Goal: Task Accomplishment & Management: Contribute content

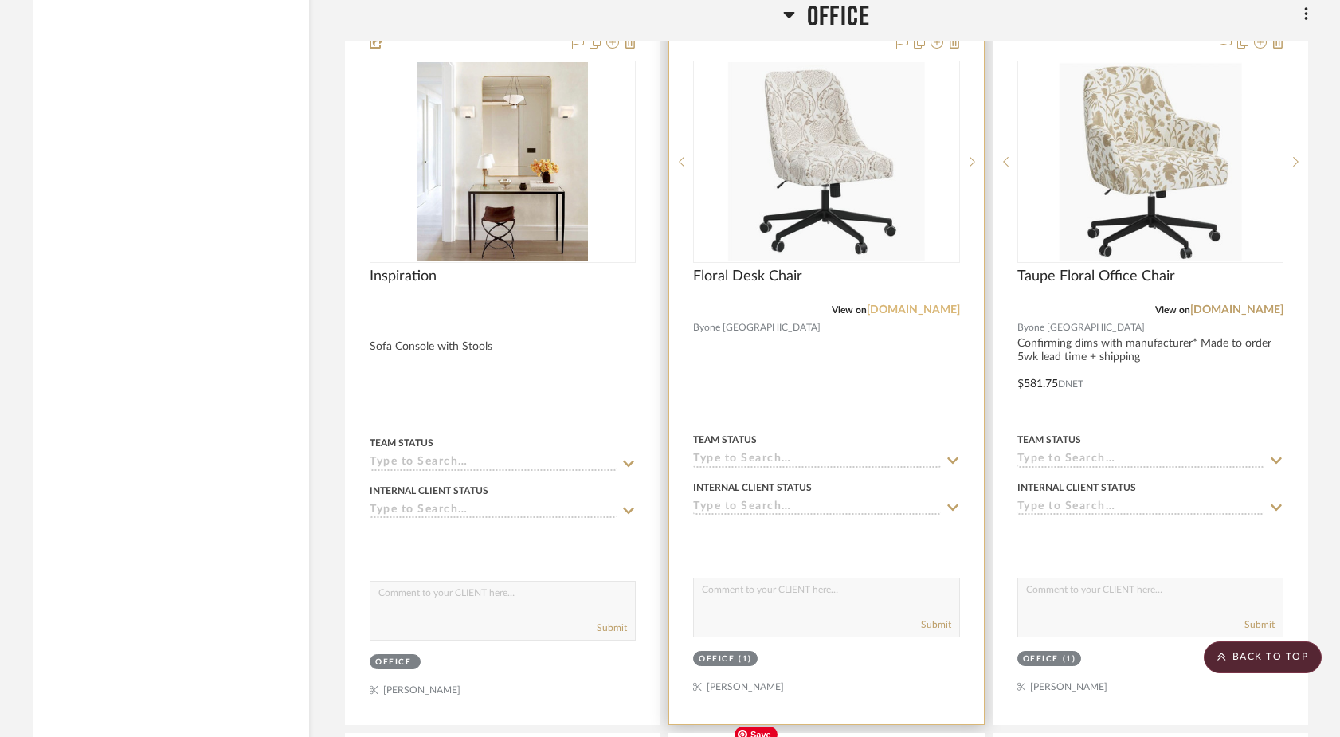
scroll to position [7217, 0]
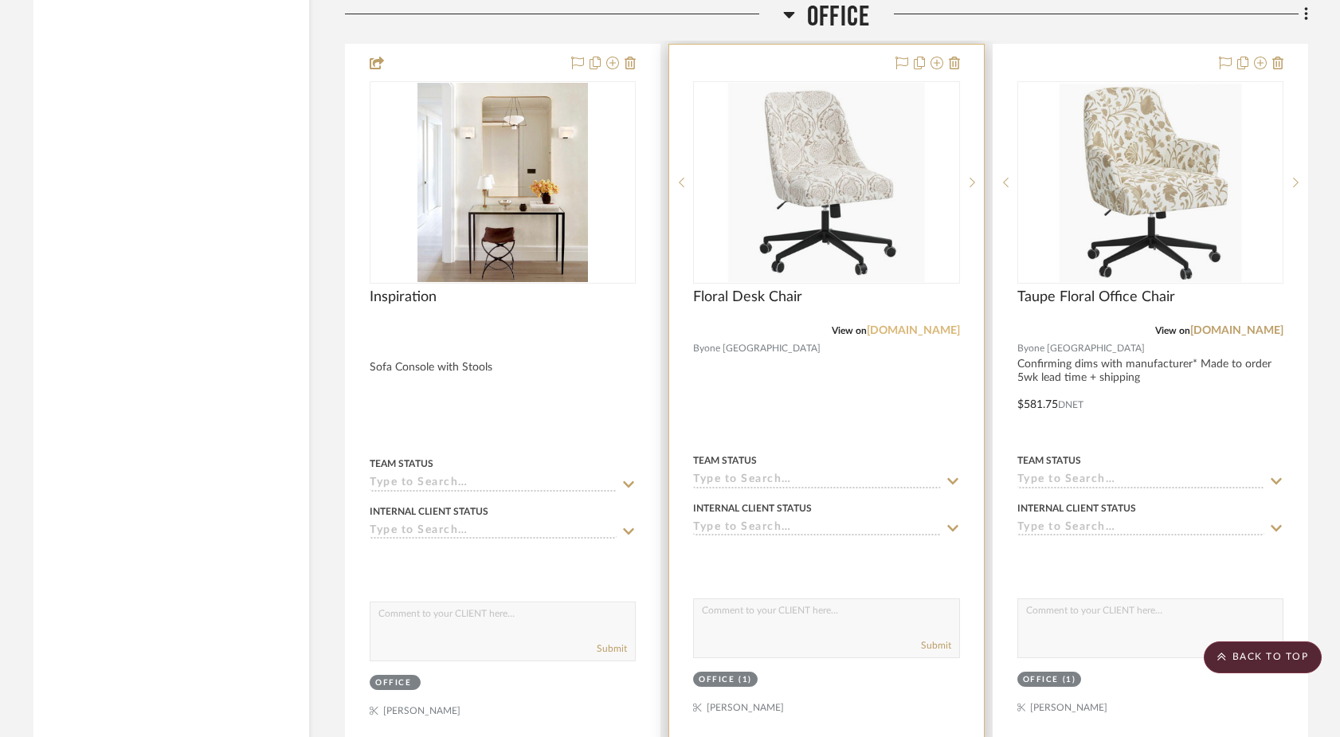
click at [900, 325] on link "[DOMAIN_NAME]" at bounding box center [913, 330] width 93 height 11
click at [837, 192] on img "0" at bounding box center [826, 182] width 197 height 199
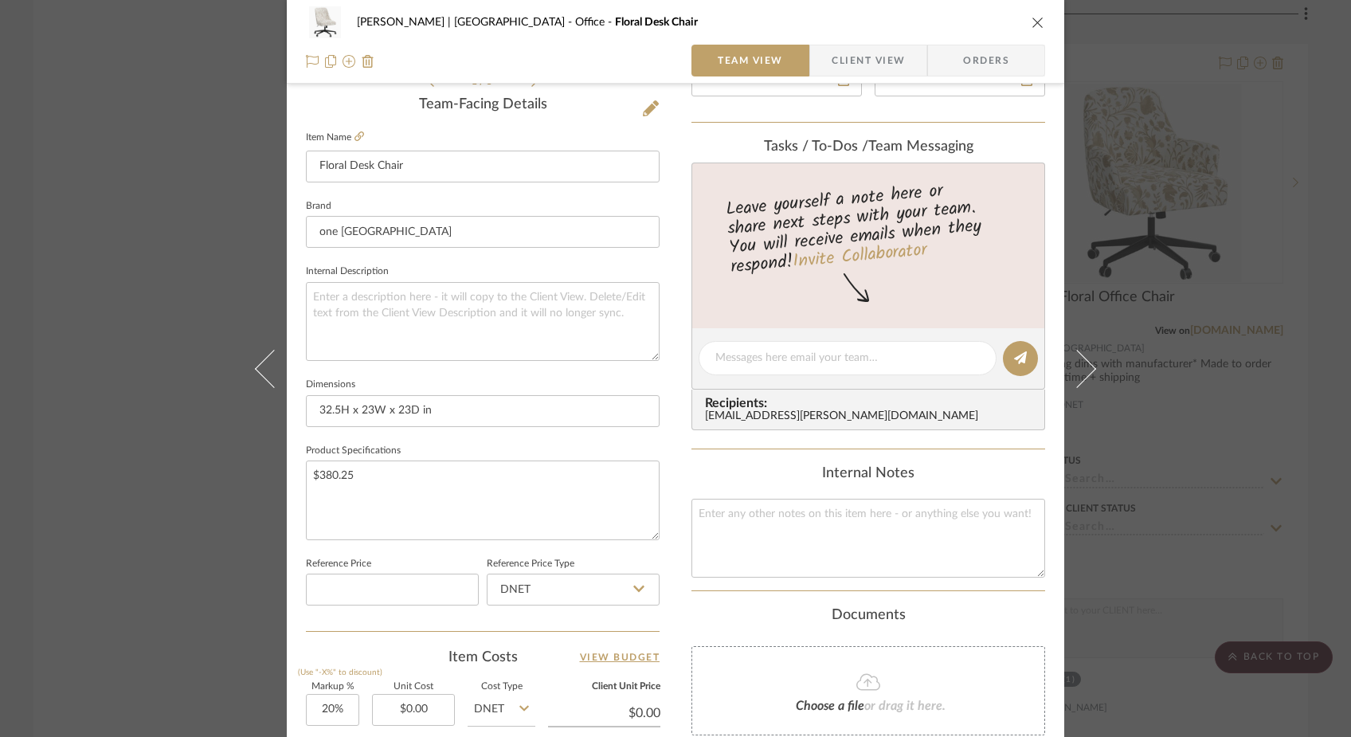
scroll to position [441, 0]
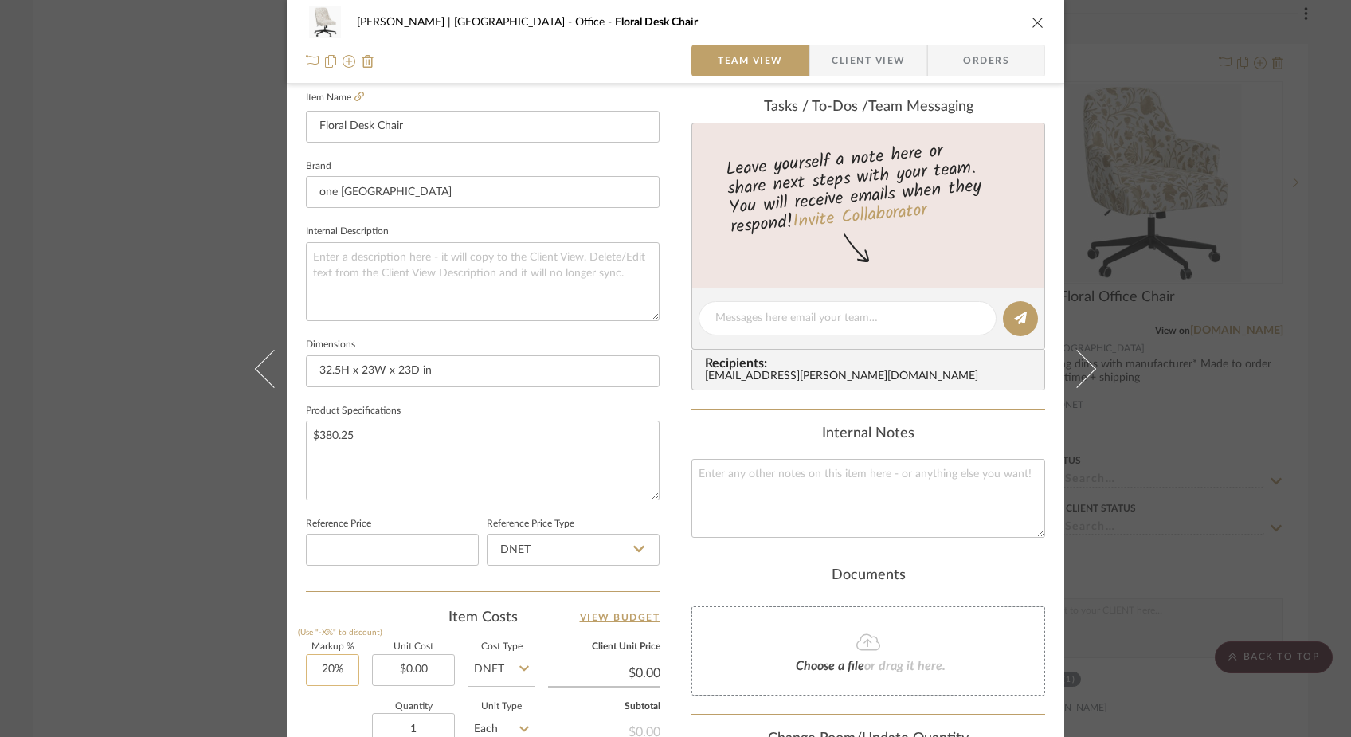
type input "20"
click at [332, 672] on input "20" at bounding box center [332, 670] width 53 height 32
type input "0.00"
click at [440, 675] on input "0.00" at bounding box center [413, 670] width 83 height 32
type input "0%"
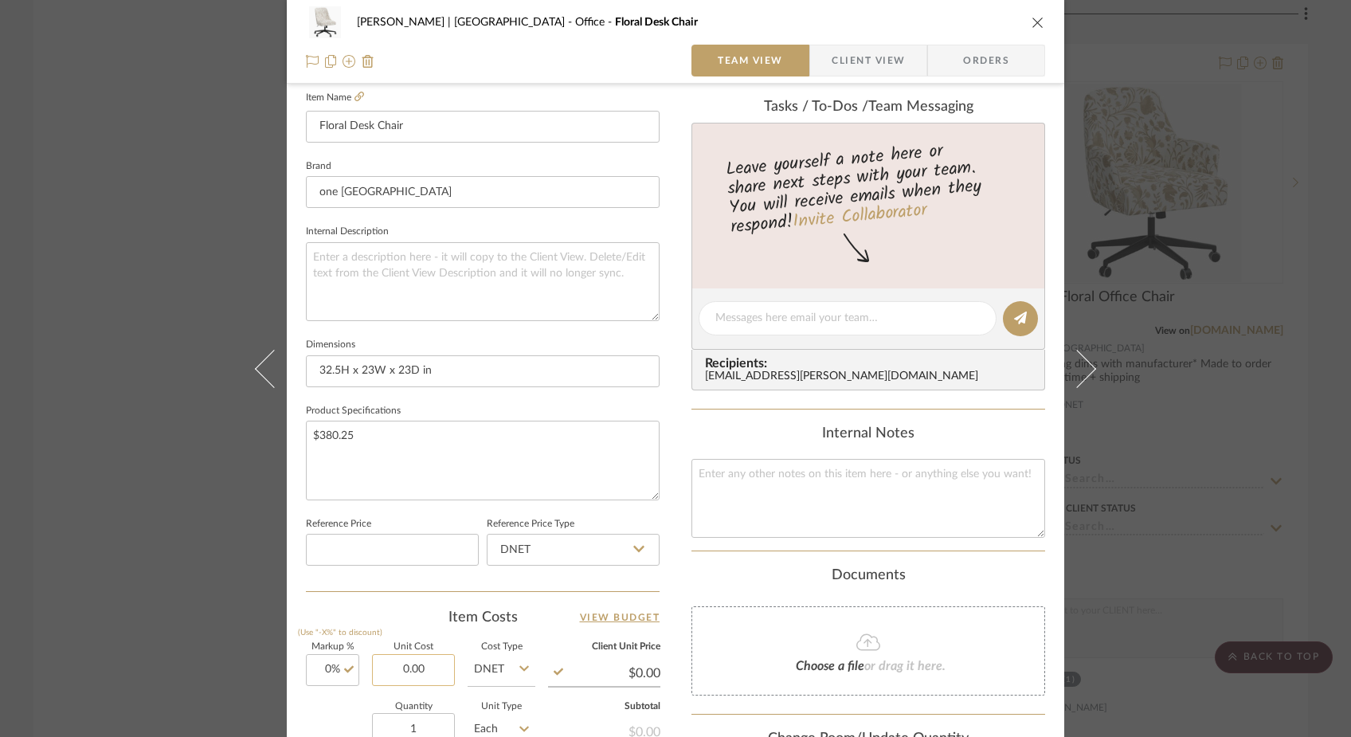
paste input "380.25"
type input "$380.25"
click at [423, 547] on input at bounding box center [392, 550] width 173 height 32
type input "$380.25"
type input "$38.03"
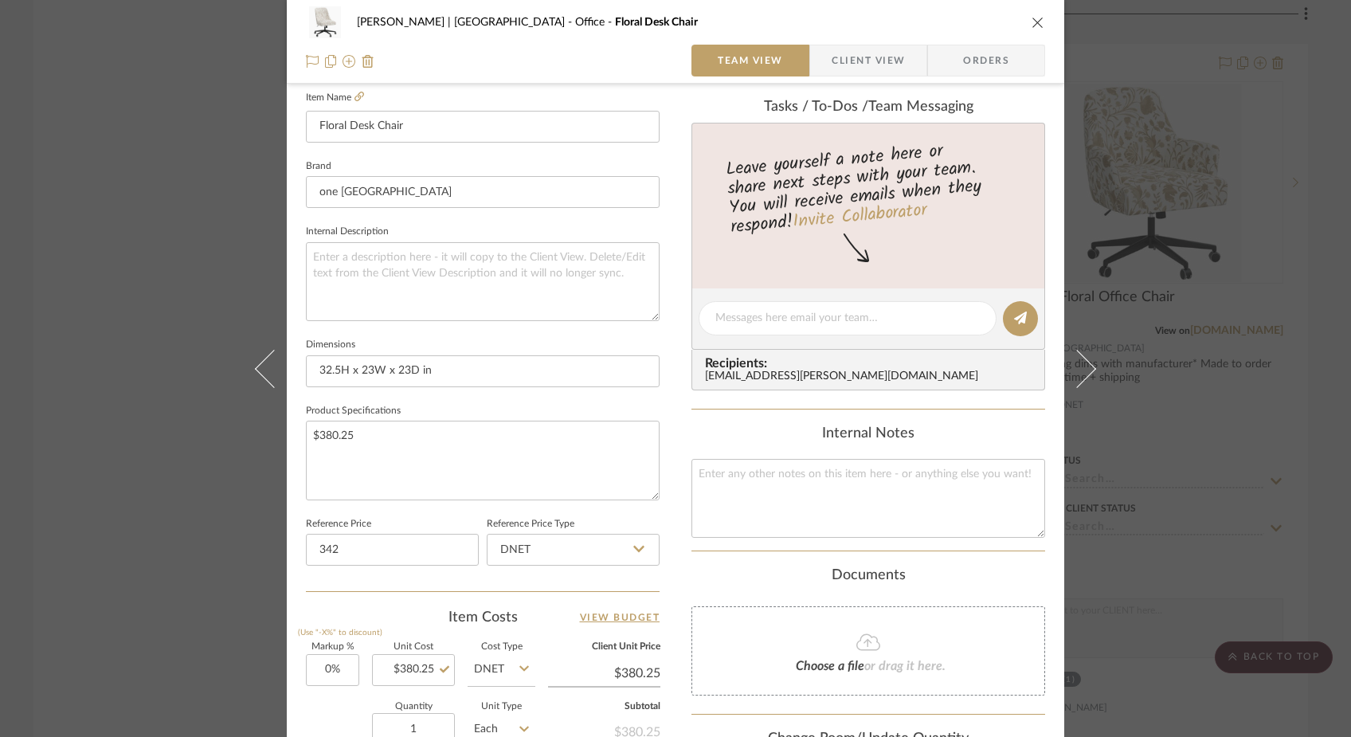
type input "$342.00"
click at [419, 583] on div "Team-Facing Details Item Name Floral Desk Chair Brand one kings lane Internal D…" at bounding box center [483, 324] width 354 height 535
click at [187, 318] on div "[PERSON_NAME] | [GEOGRAPHIC_DATA] Office Floral Desk Chair Team View Client Vie…" at bounding box center [675, 368] width 1351 height 737
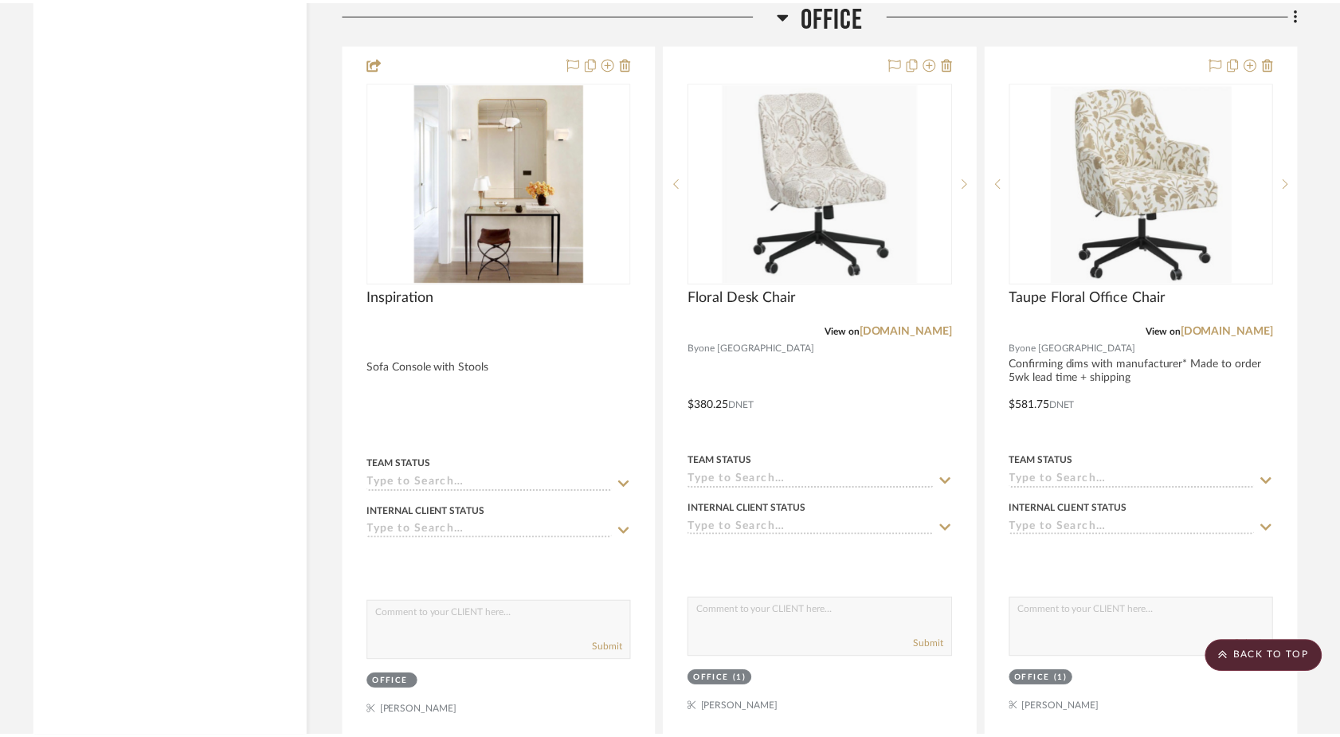
scroll to position [7217, 0]
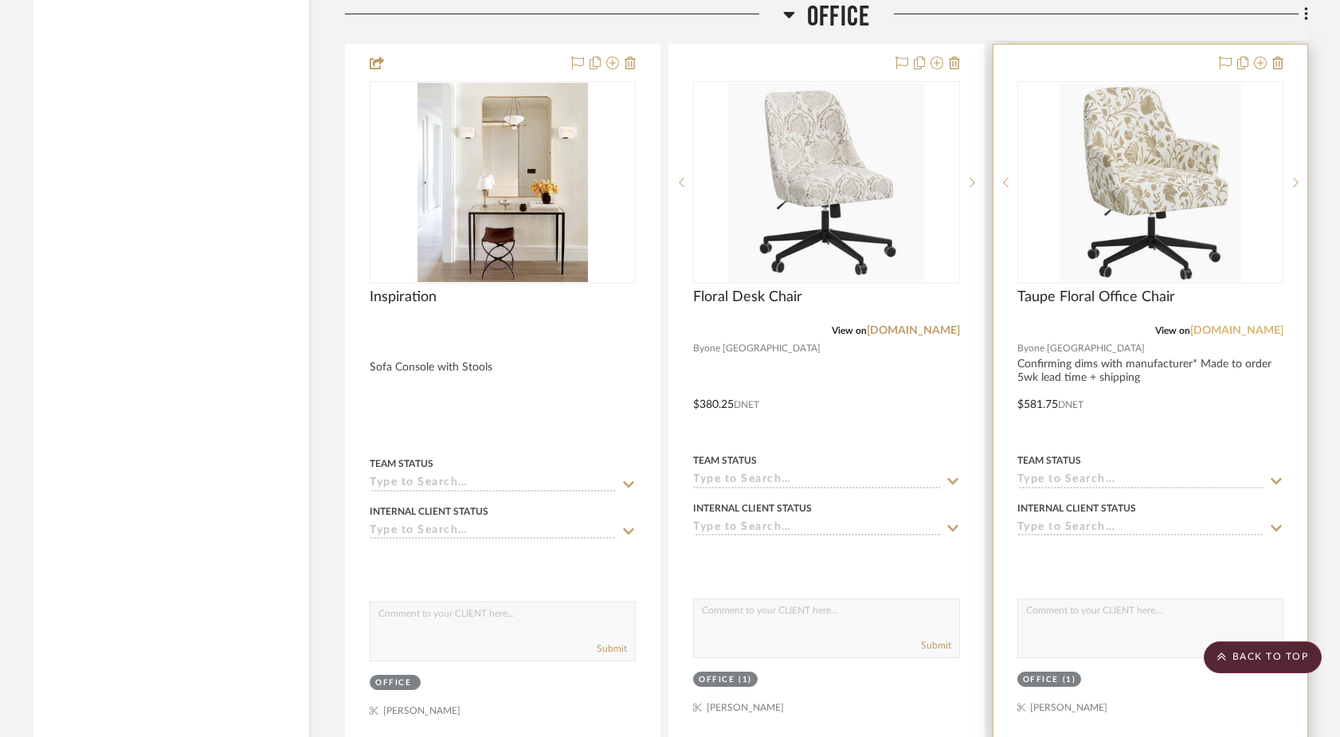
click at [1217, 325] on link "[DOMAIN_NAME]" at bounding box center [1236, 330] width 93 height 11
click at [1130, 158] on img "0" at bounding box center [1150, 182] width 182 height 199
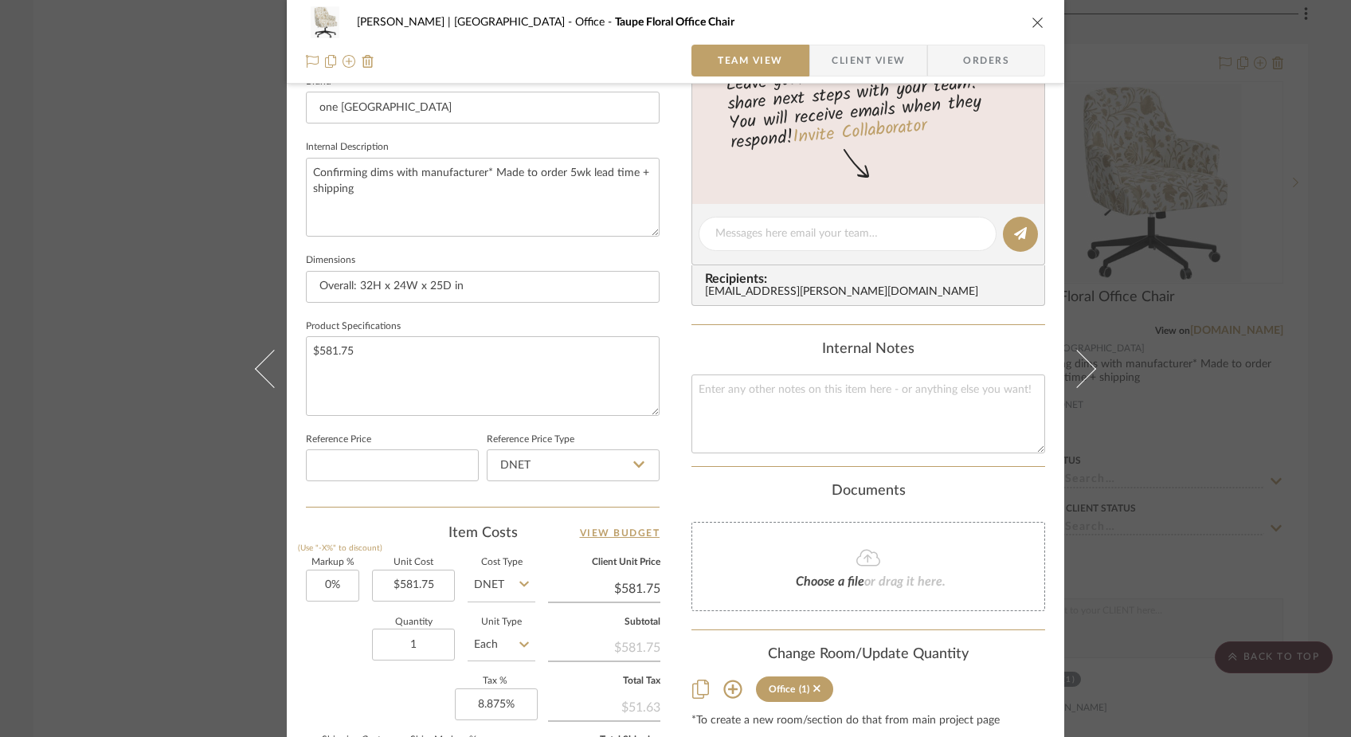
scroll to position [526, 0]
click at [436, 457] on input at bounding box center [392, 465] width 173 height 32
type input "$522.90"
click at [429, 505] on div "1 / 5 Team-Facing Details Item Name Taupe Floral Office Chair Brand one kings l…" at bounding box center [483, 237] width 354 height 1311
click at [135, 171] on div "[PERSON_NAME] | [GEOGRAPHIC_DATA] Office Taupe Floral Office Chair Team View Cl…" at bounding box center [675, 368] width 1351 height 737
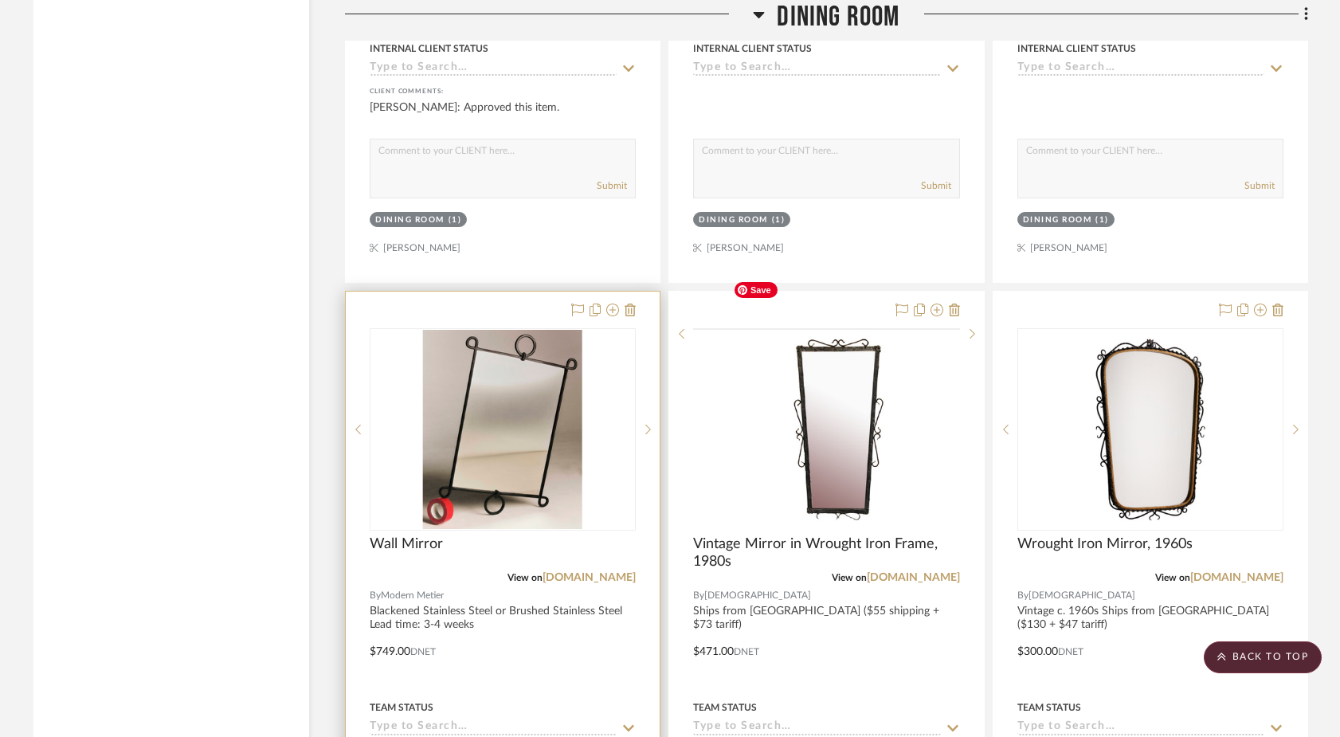
scroll to position [9955, 0]
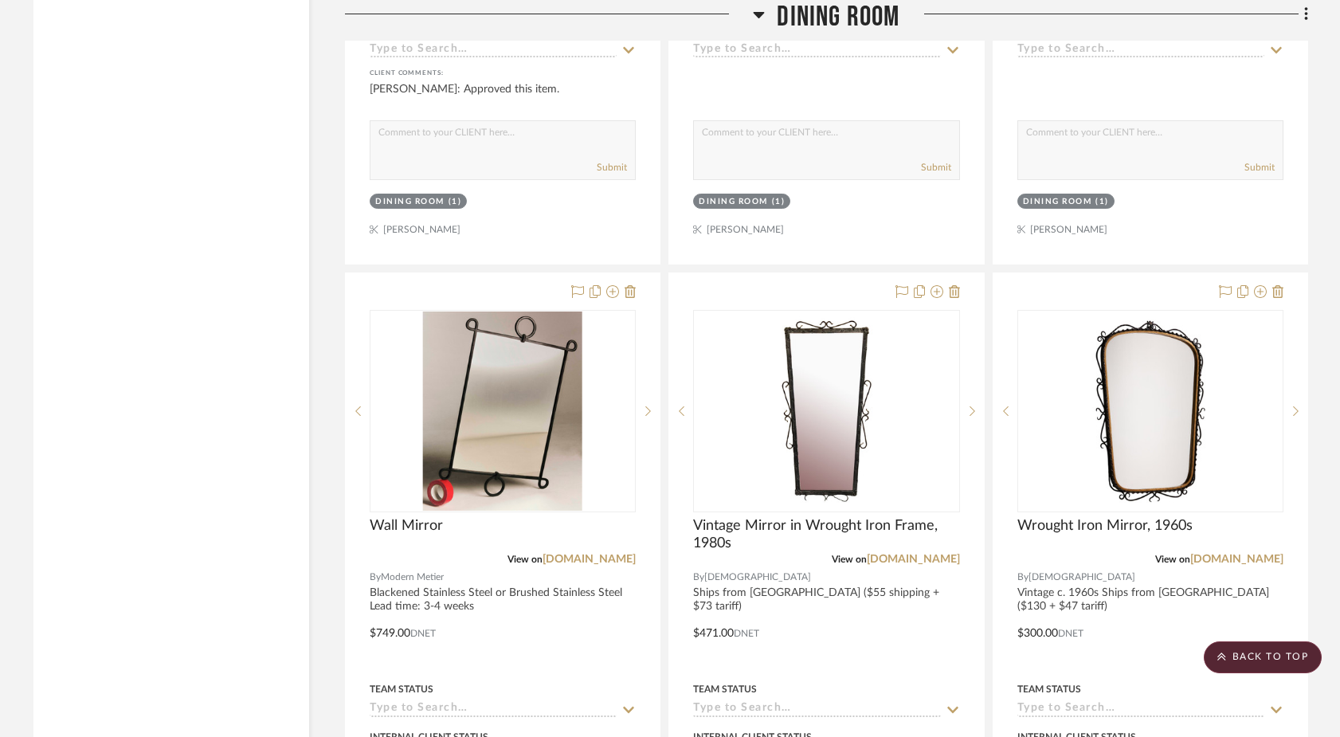
drag, startPoint x: 1064, startPoint y: 249, endPoint x: 183, endPoint y: 3, distance: 915.0
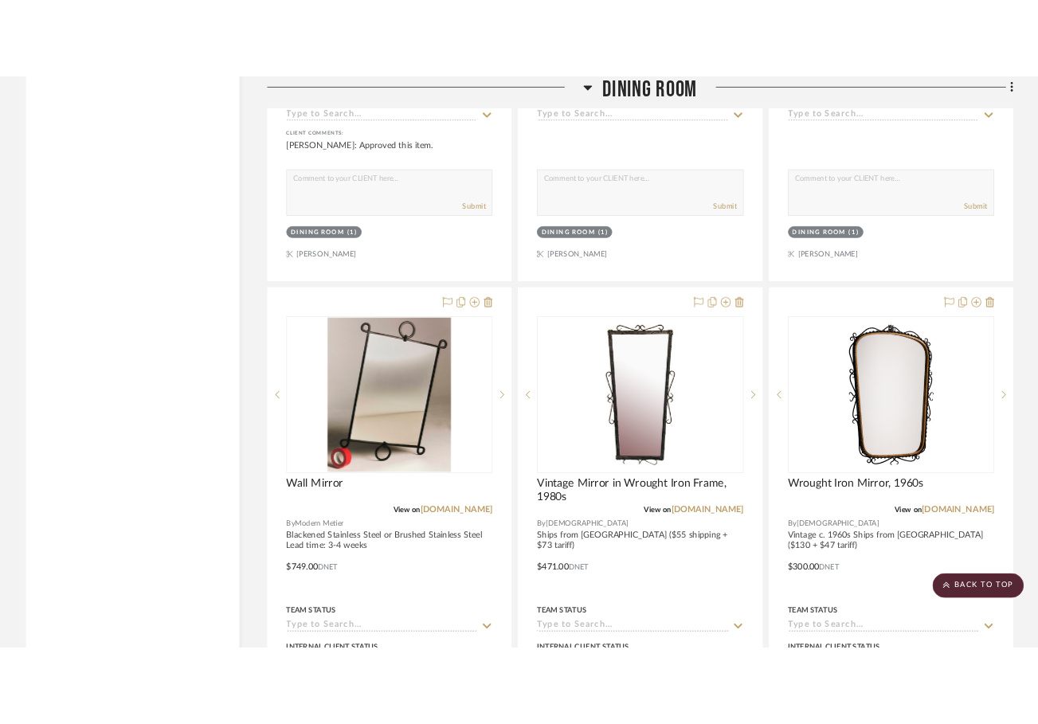
scroll to position [9996, 0]
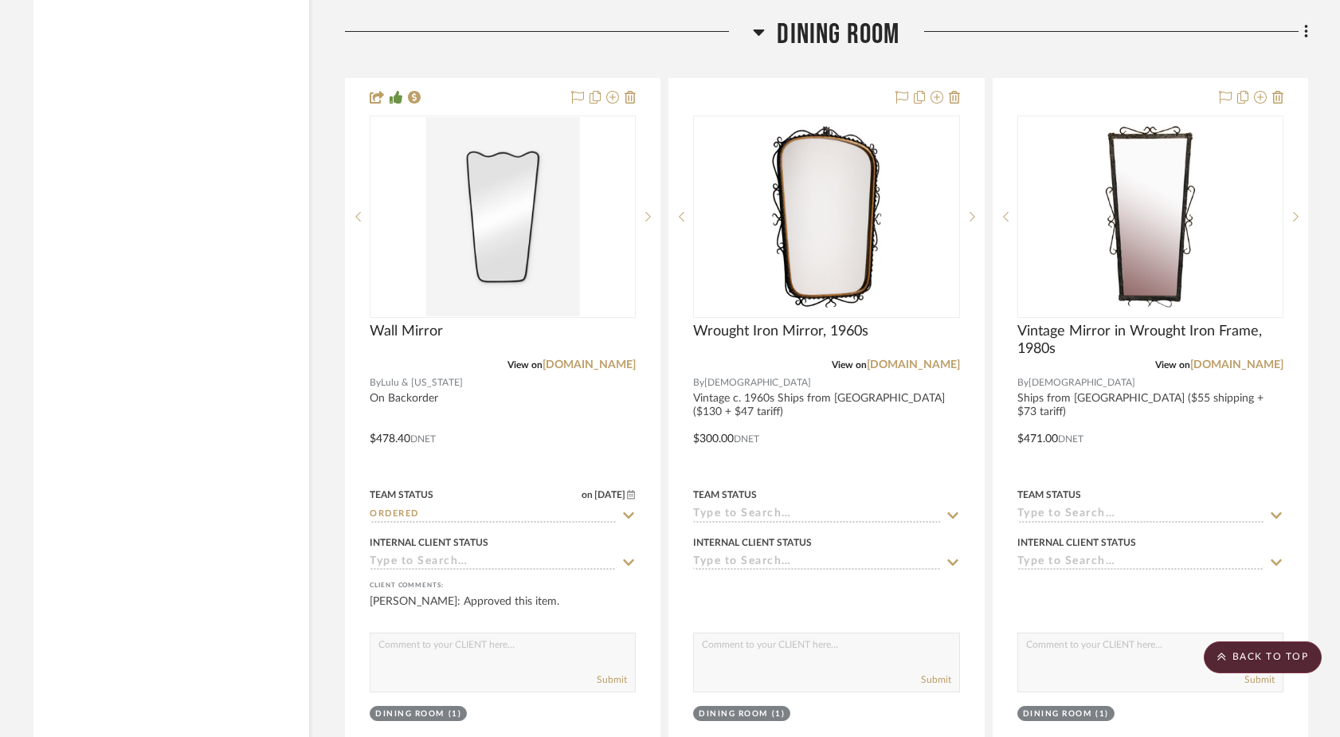
scroll to position [9369, 0]
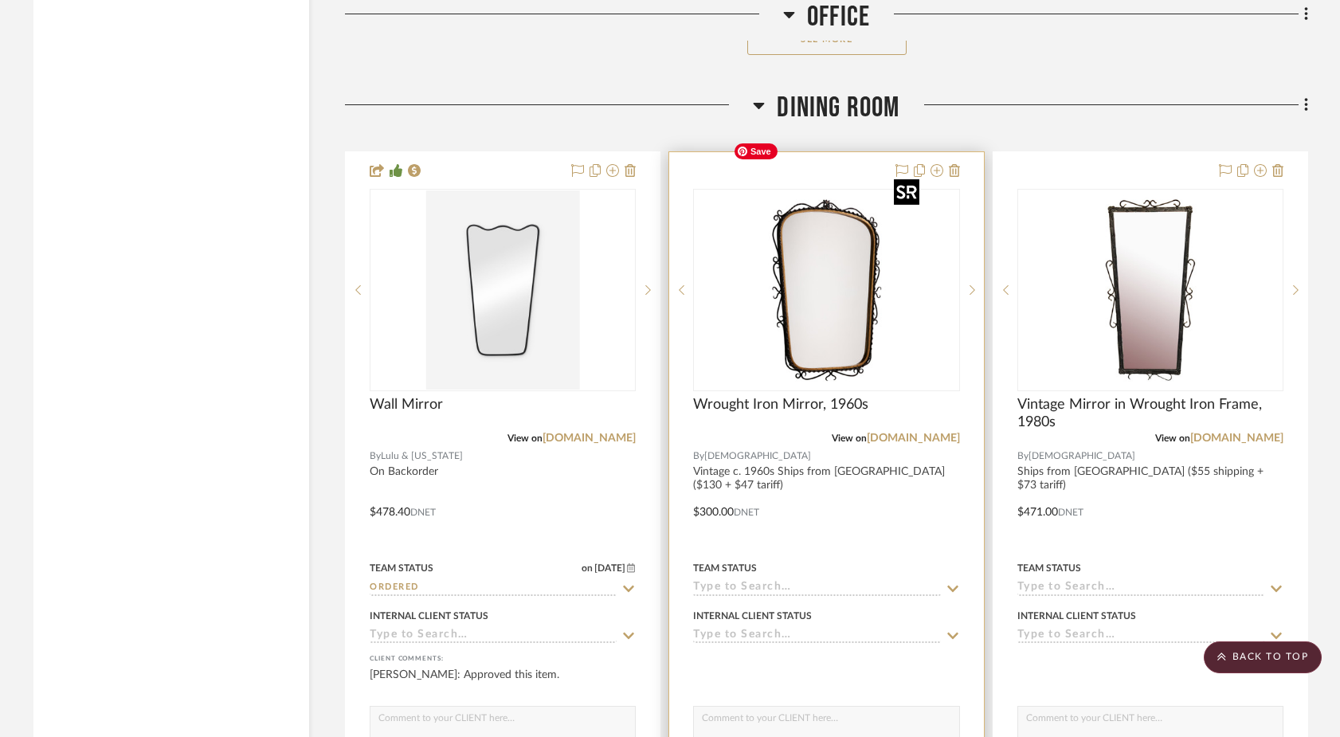
click at [884, 280] on img "0" at bounding box center [826, 289] width 199 height 199
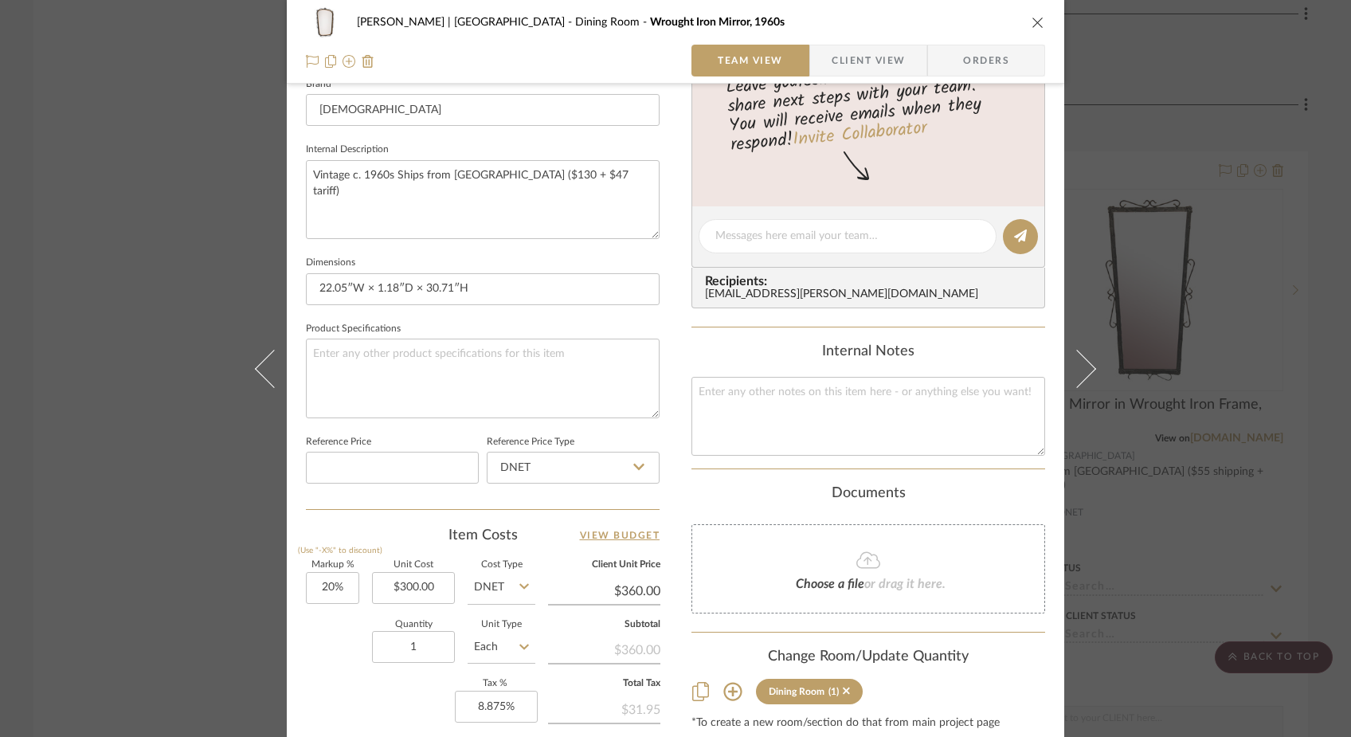
scroll to position [562, 0]
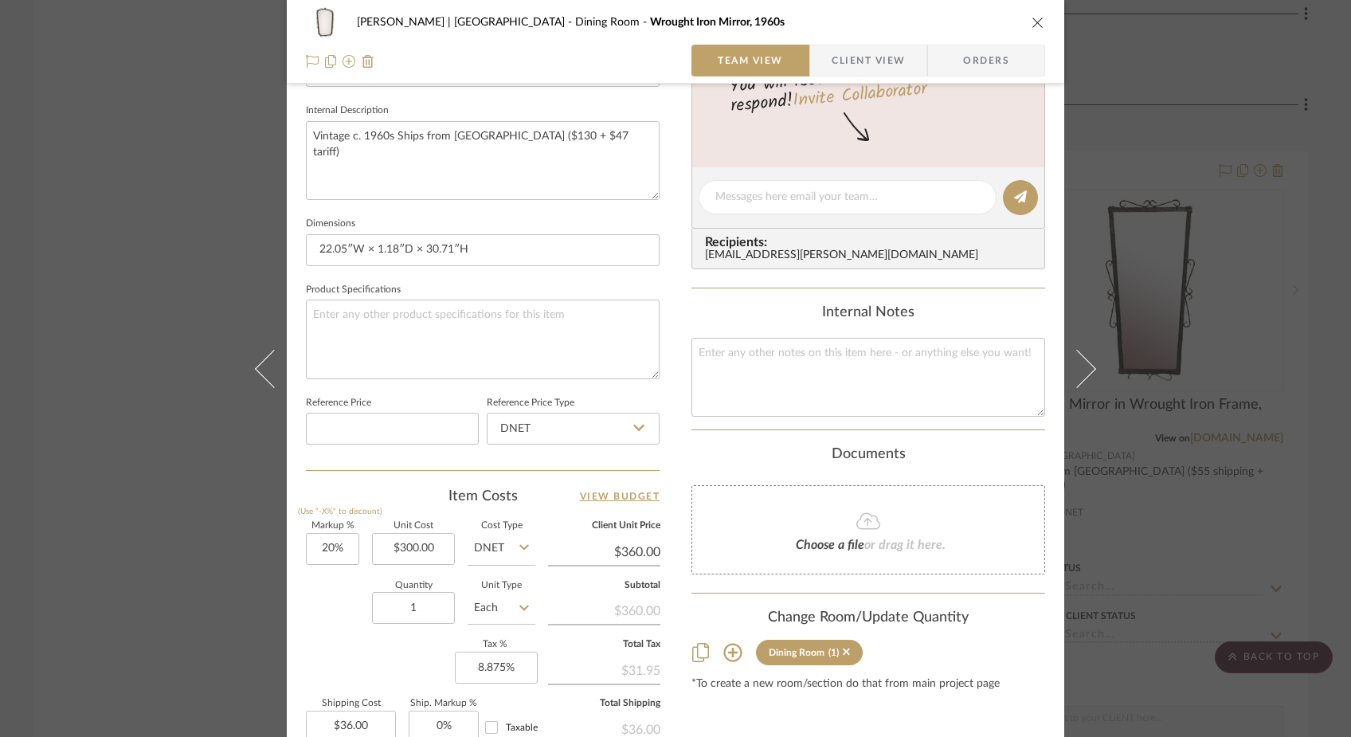
click at [182, 222] on div "Ferree | Brooklyn Heights Dining Room Wrought Iron Mirror, 1960s Team View Clie…" at bounding box center [675, 368] width 1351 height 737
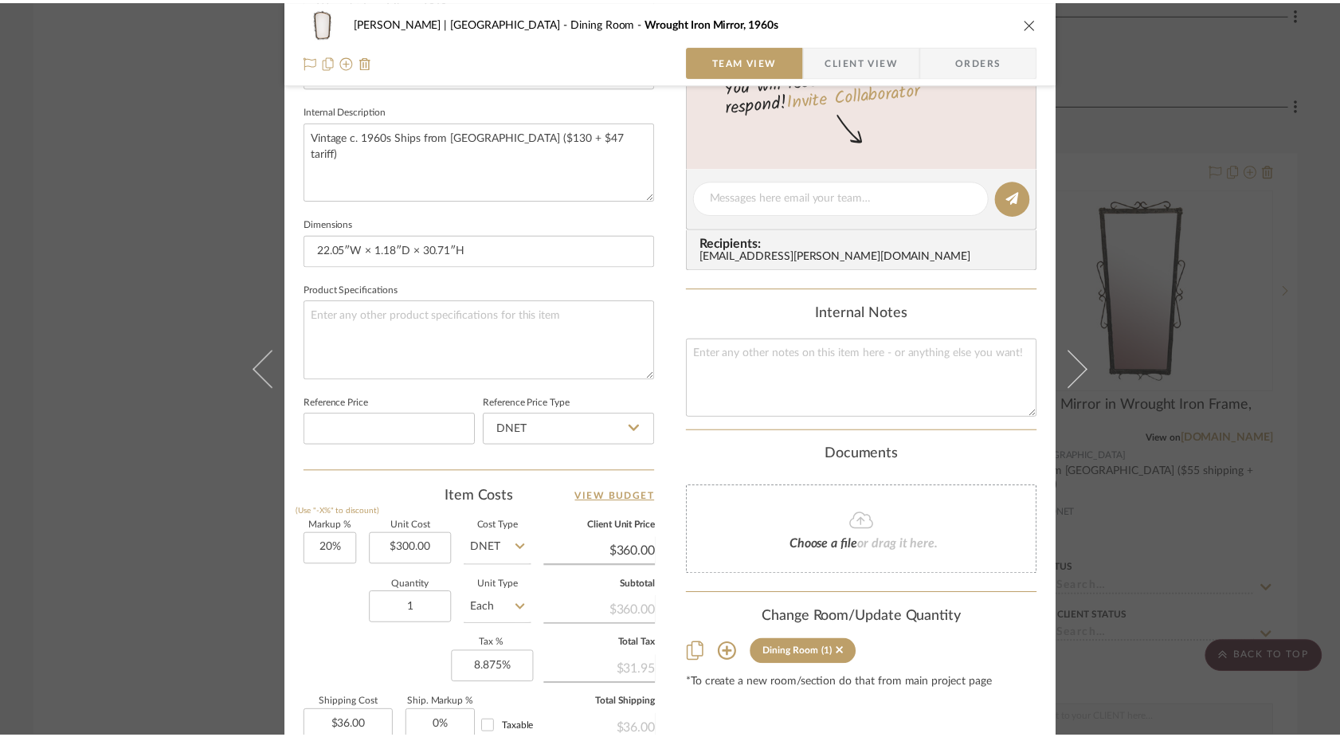
scroll to position [9369, 0]
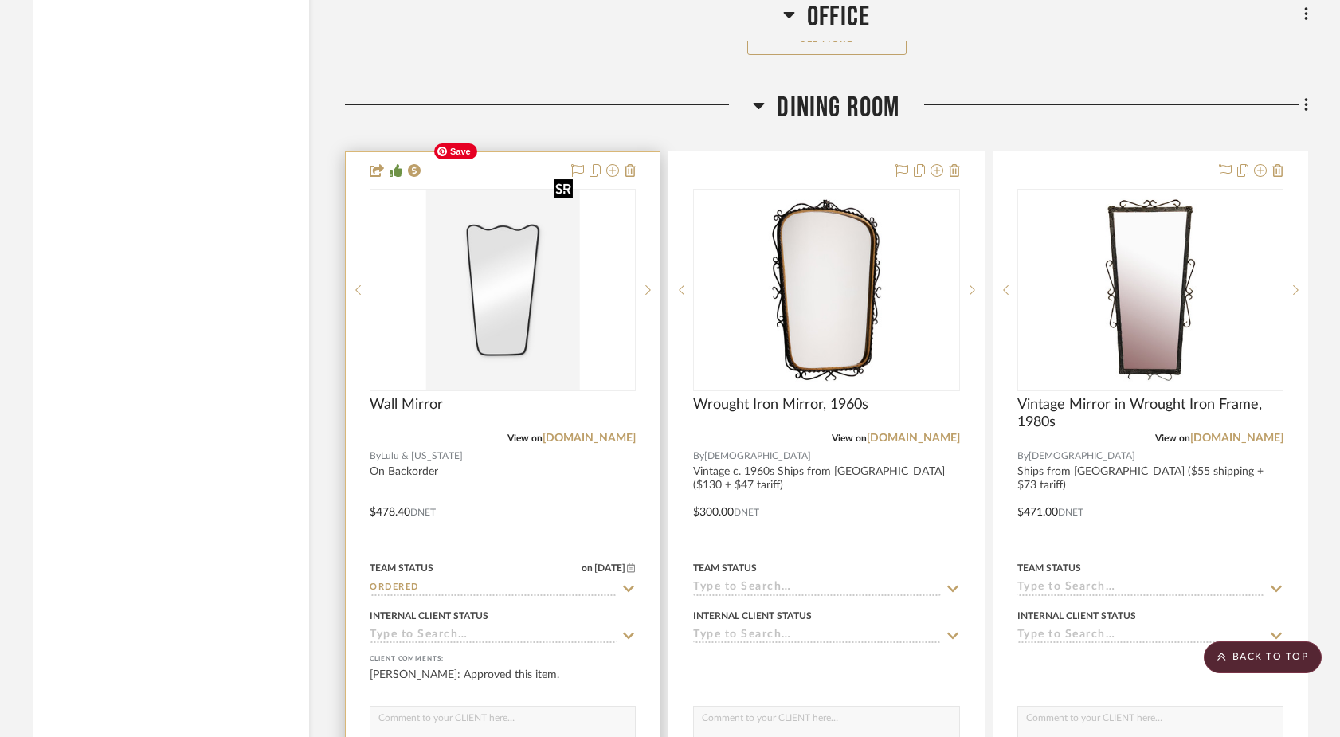
click at [535, 280] on img "0" at bounding box center [502, 289] width 153 height 199
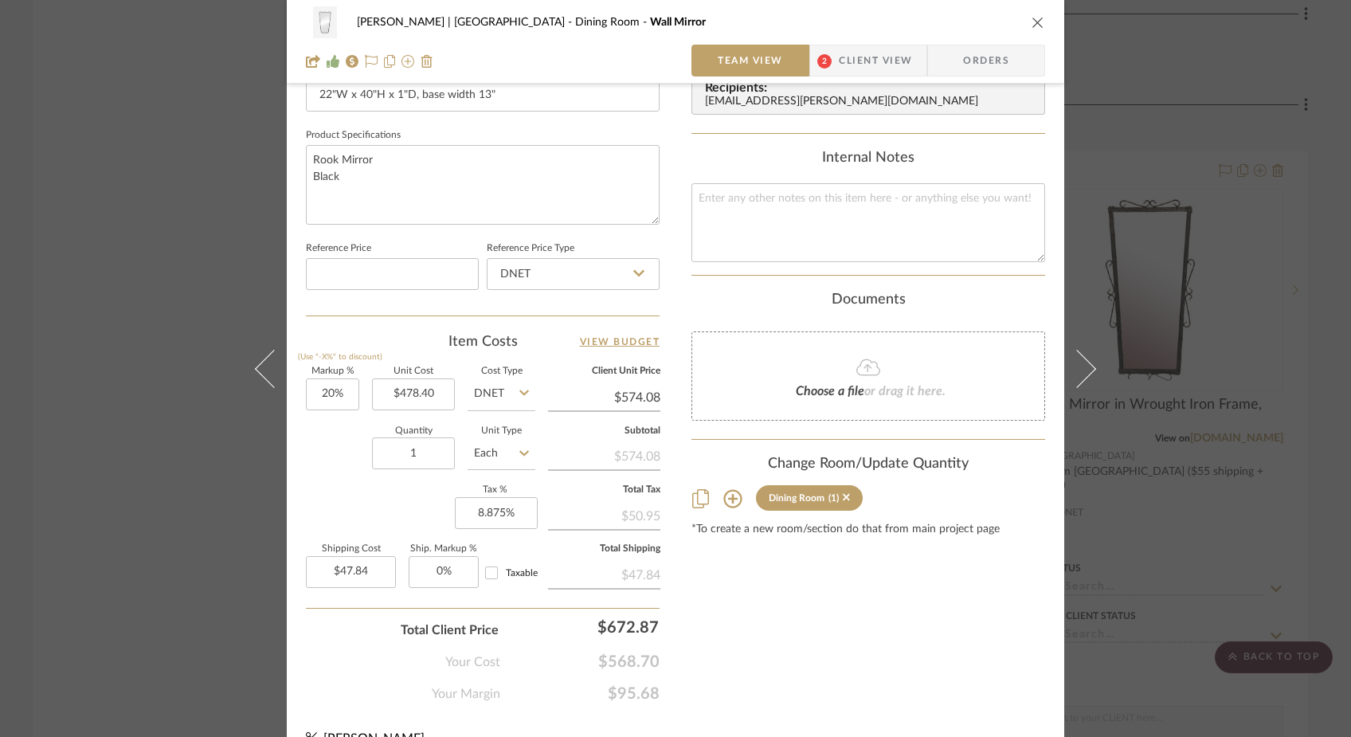
scroll to position [743, 0]
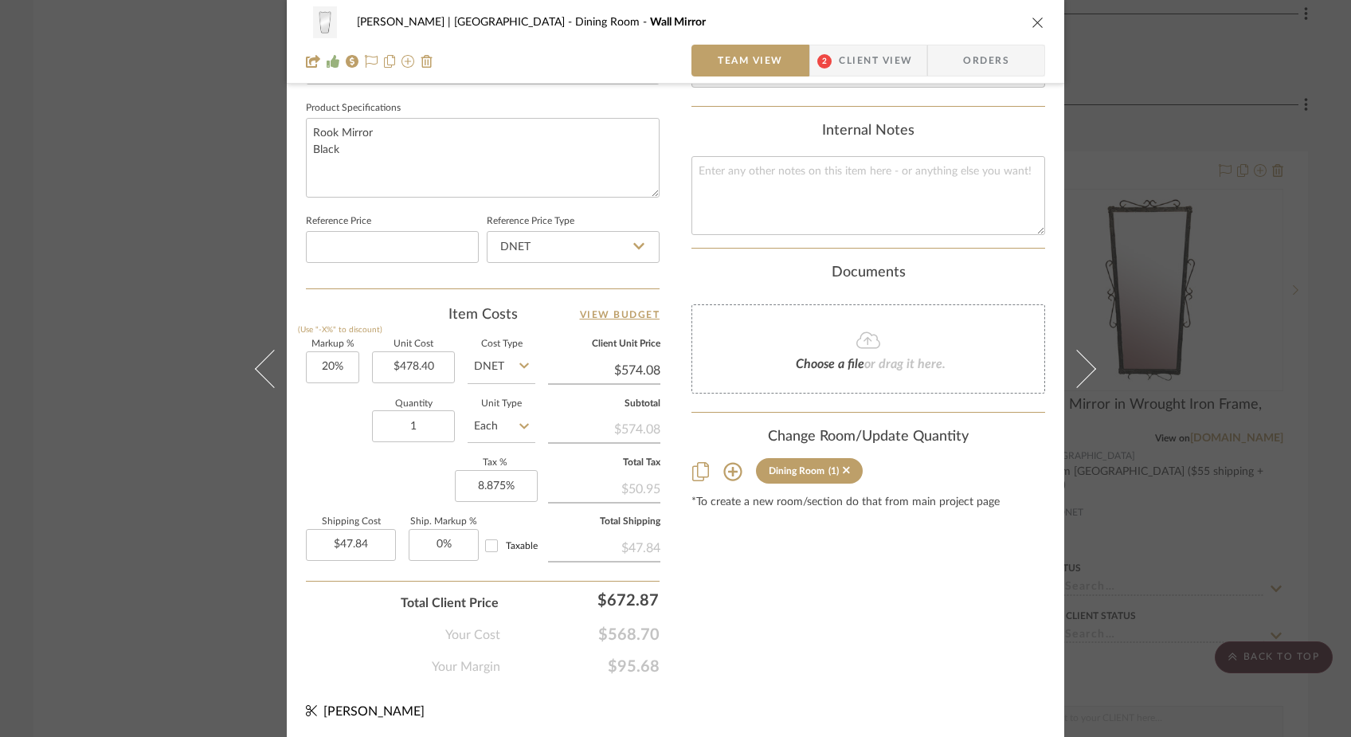
click at [173, 275] on div "Ferree | Brooklyn Heights Dining Room Wall Mirror Team View 2 Client View Order…" at bounding box center [675, 368] width 1351 height 737
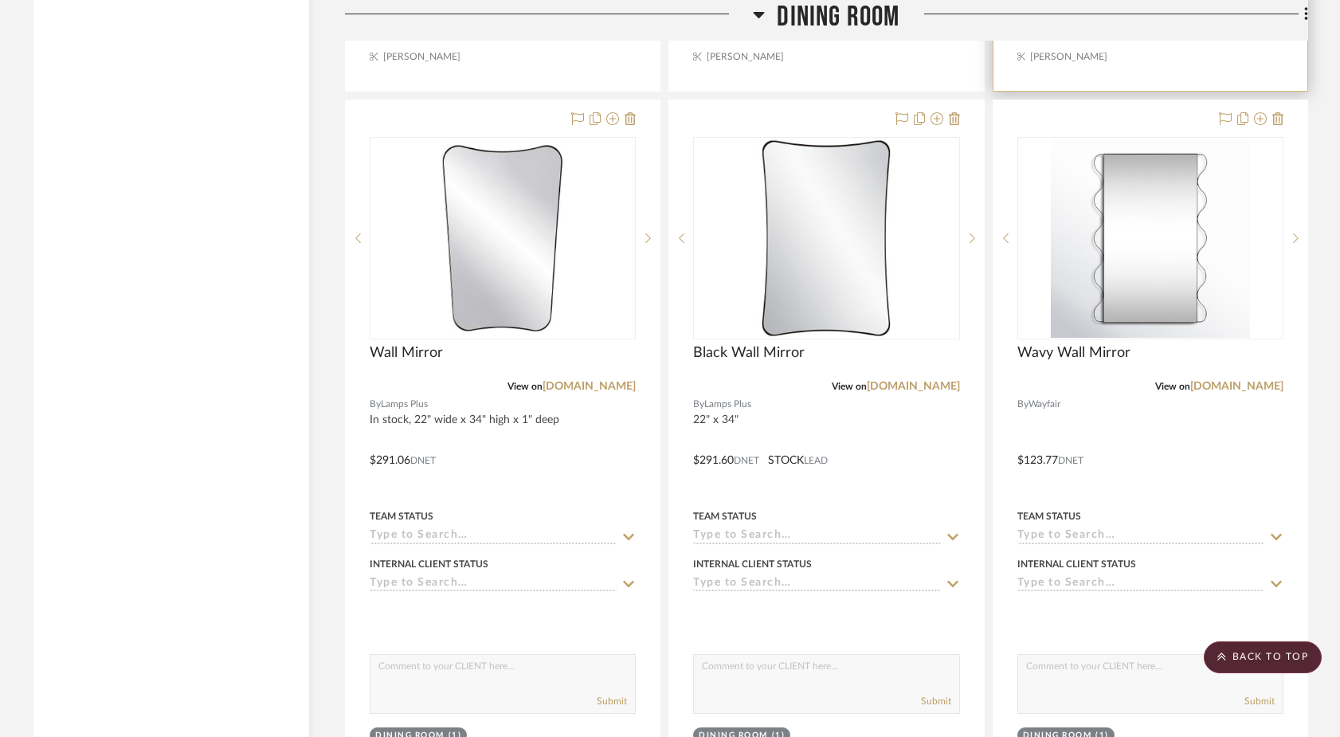
scroll to position [10125, 0]
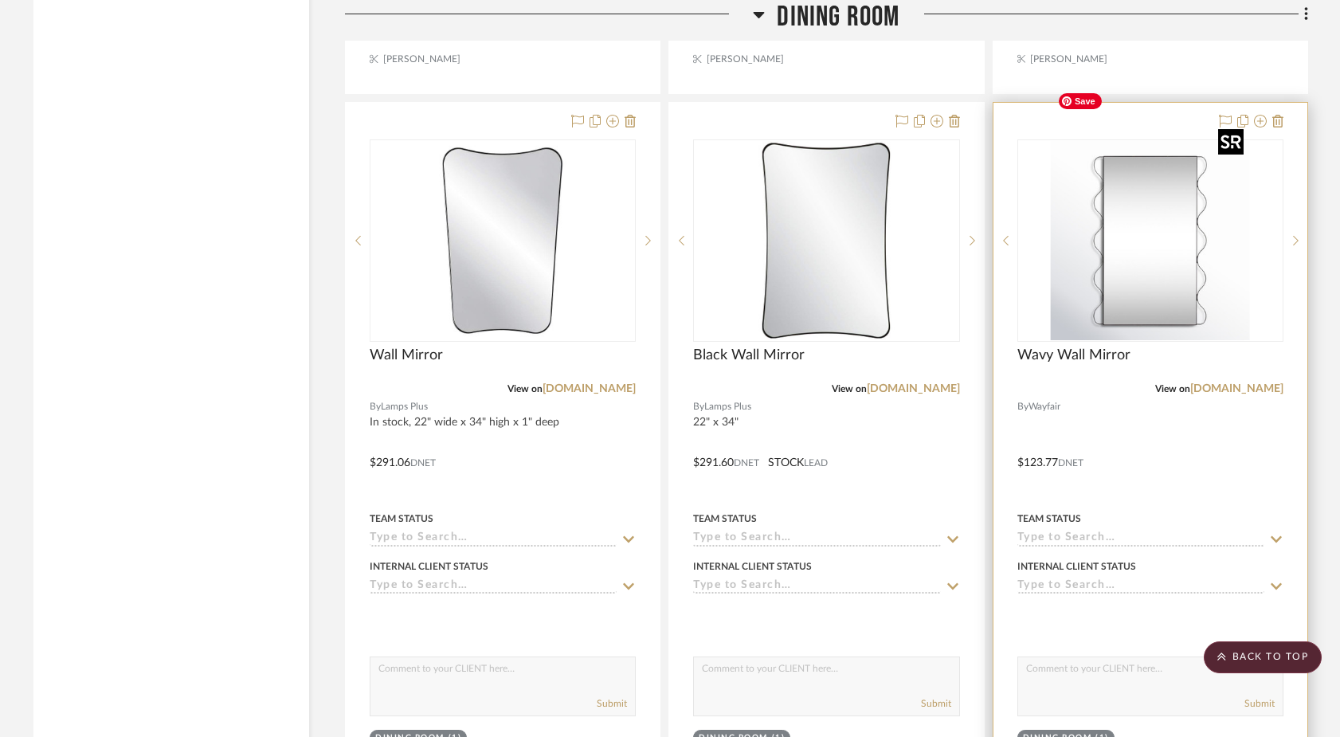
click at [0, 0] on img at bounding box center [0, 0] width 0 height 0
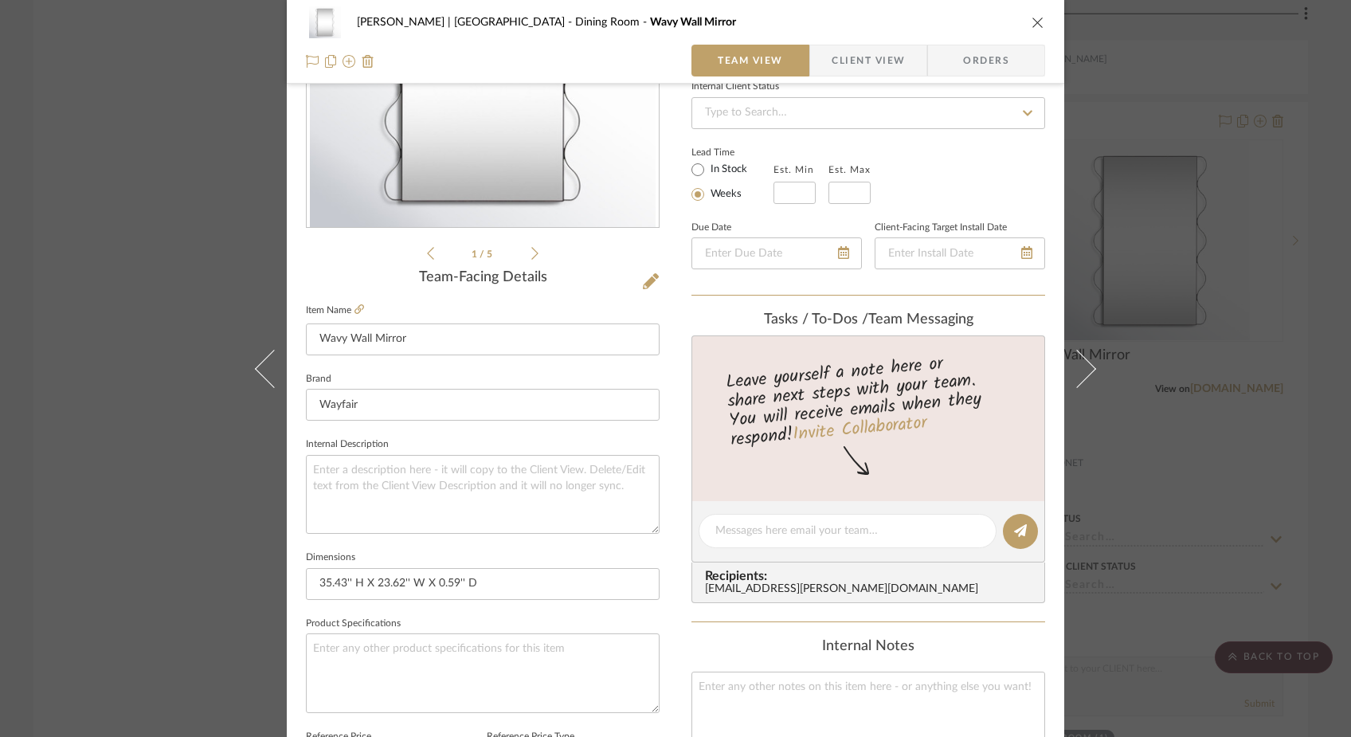
scroll to position [200, 0]
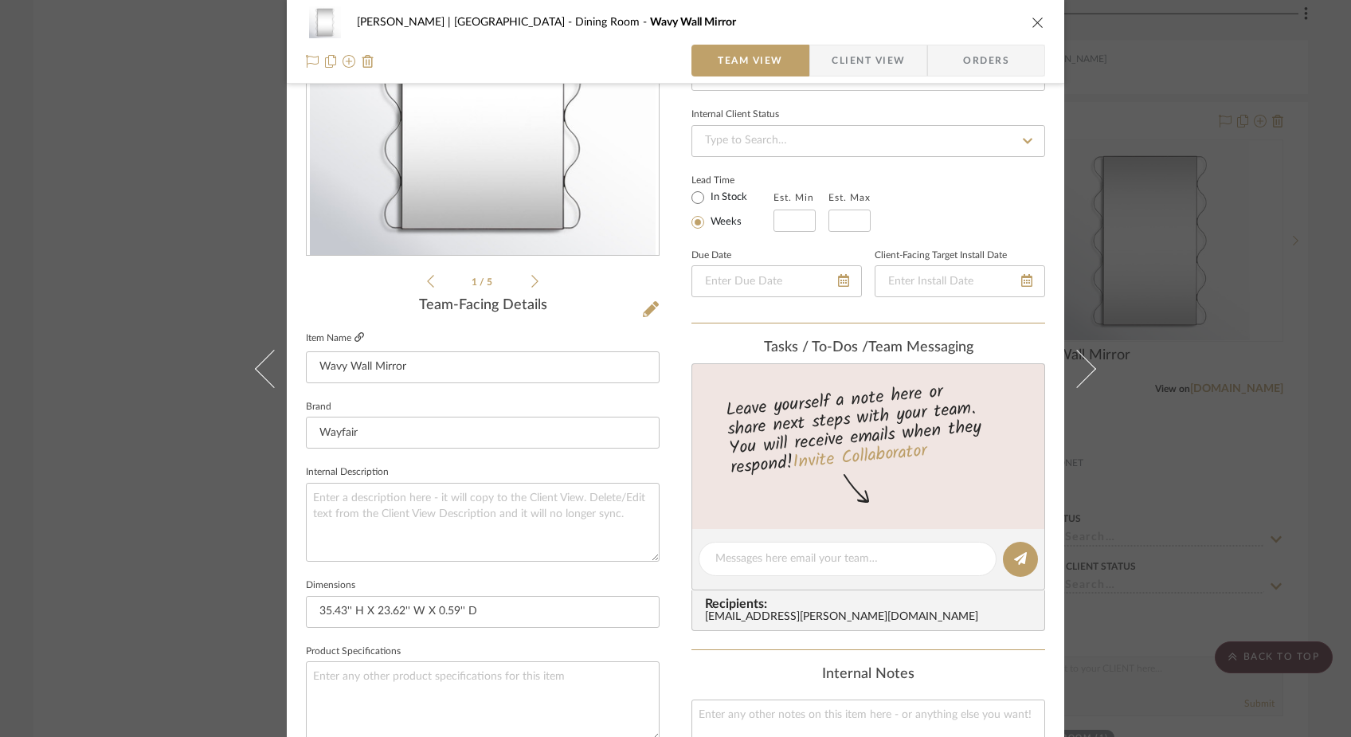
click at [356, 337] on icon at bounding box center [360, 337] width 10 height 10
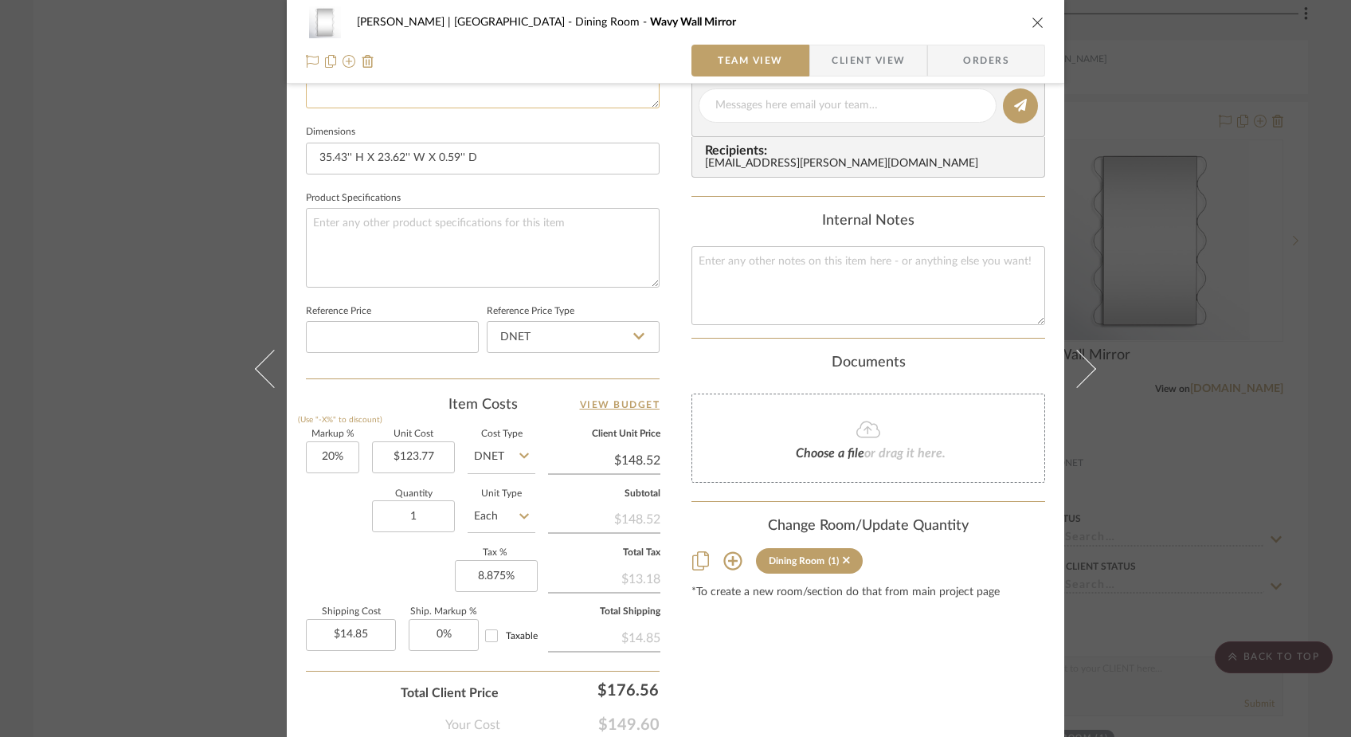
scroll to position [663, 0]
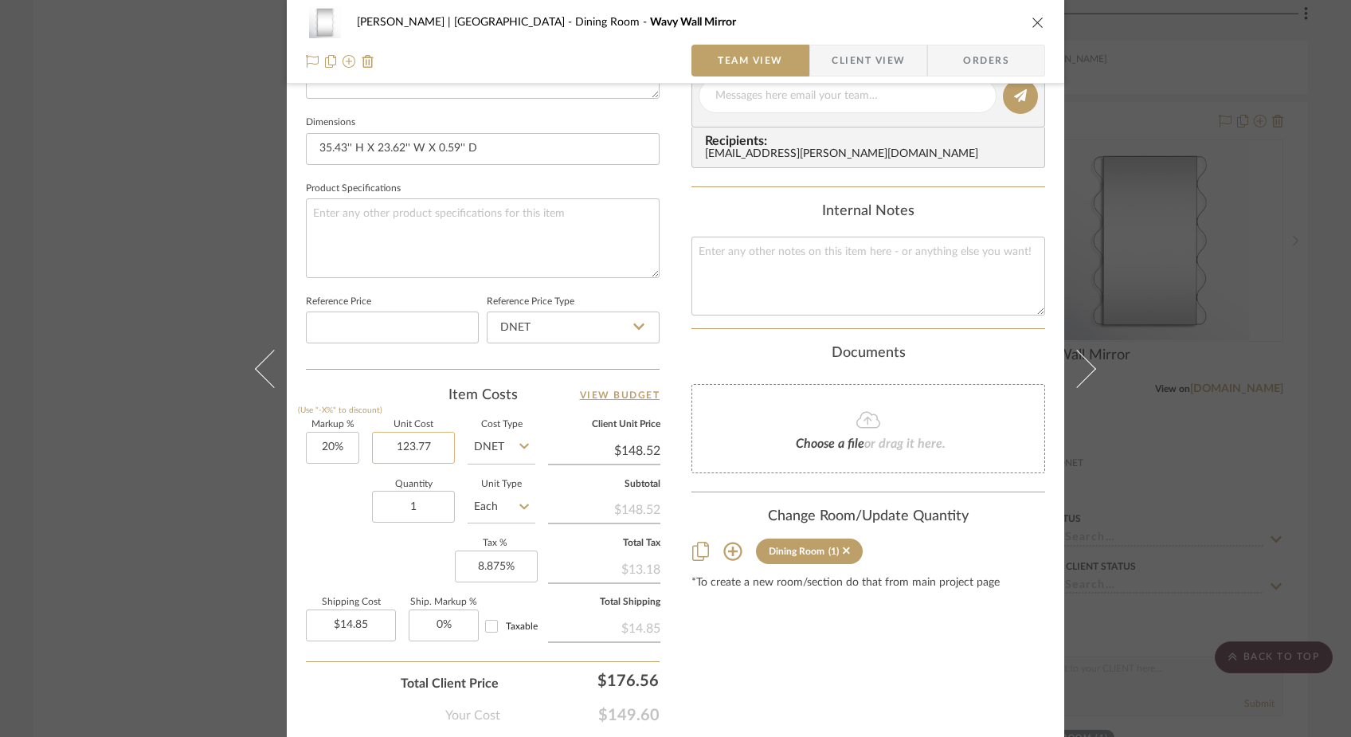
click at [443, 447] on input "123.77" at bounding box center [413, 448] width 83 height 32
type input "$141.00"
click at [338, 524] on div "Quantity 1 Unit Type Each" at bounding box center [420, 508] width 229 height 57
type input "$169.20"
type input "$16.92"
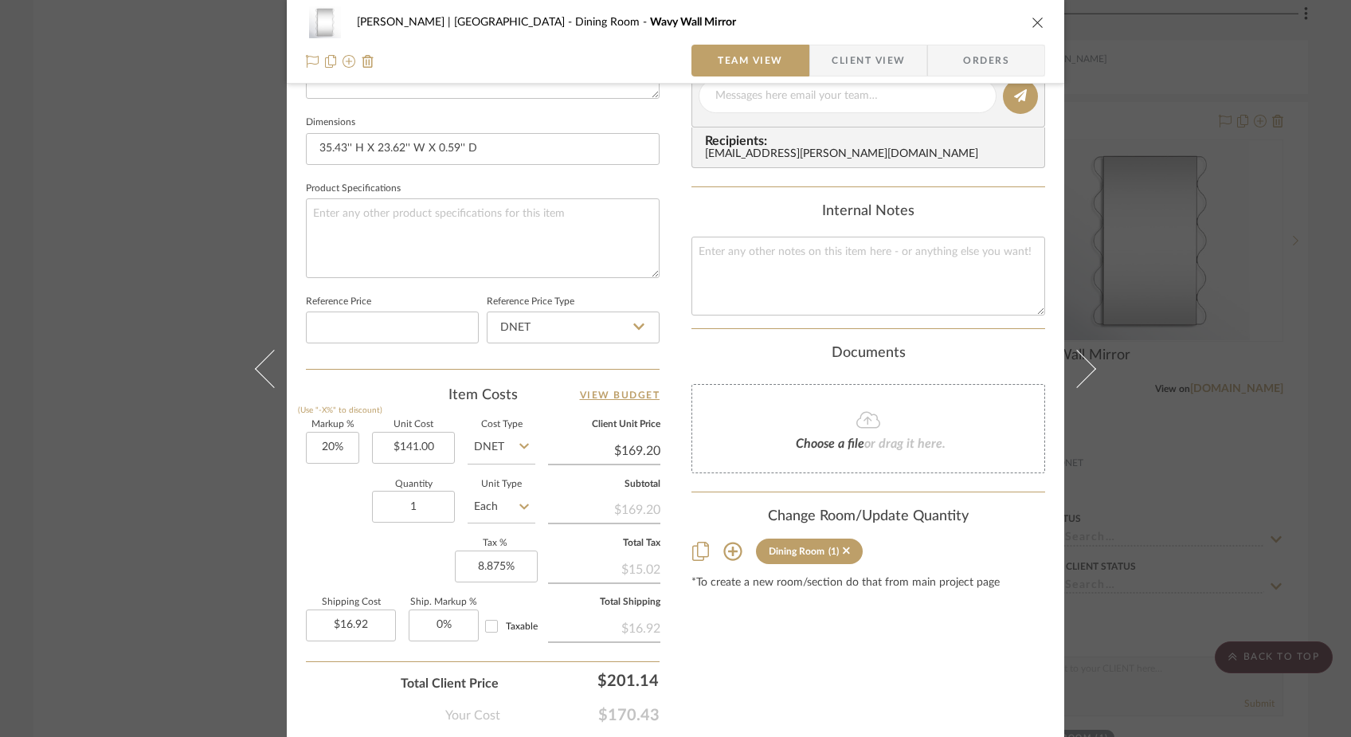
click at [189, 190] on div "Ferree | Brooklyn Heights Dining Room Wavy Wall Mirror Team View Client View Or…" at bounding box center [675, 368] width 1351 height 737
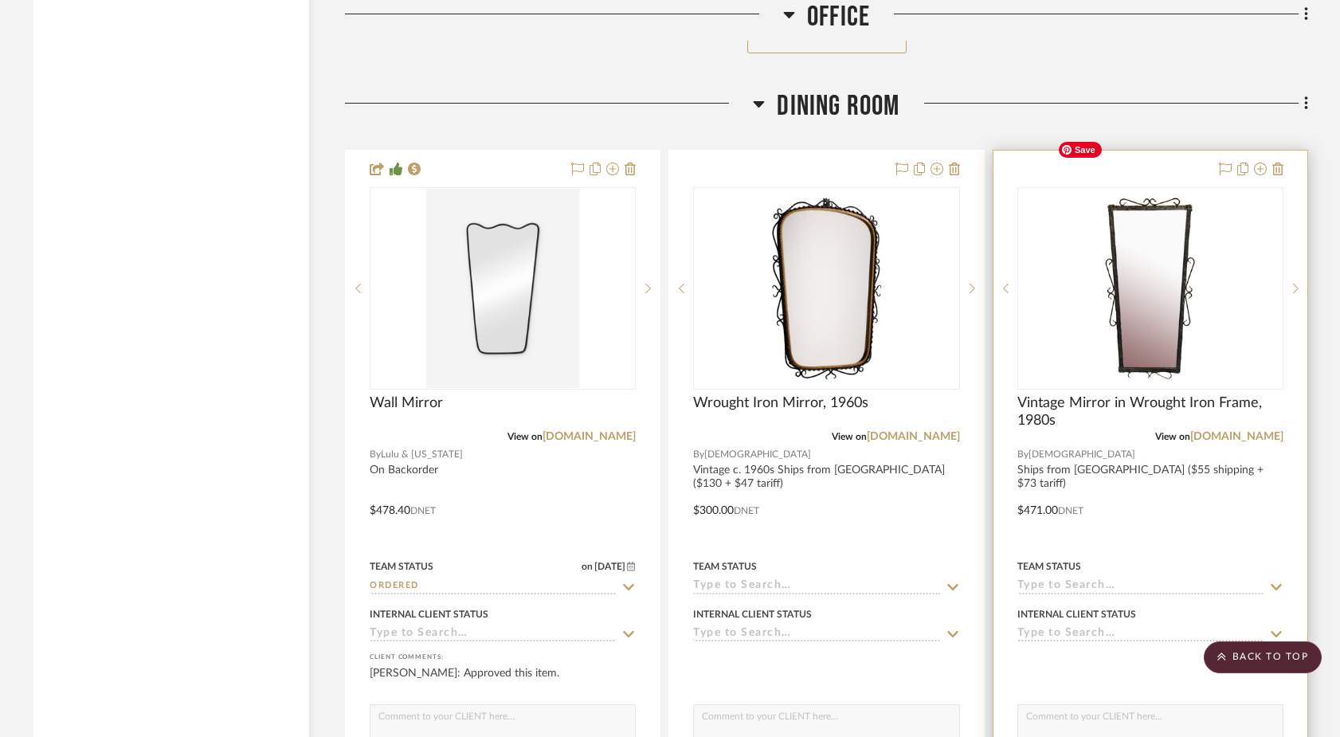
scroll to position [9361, 0]
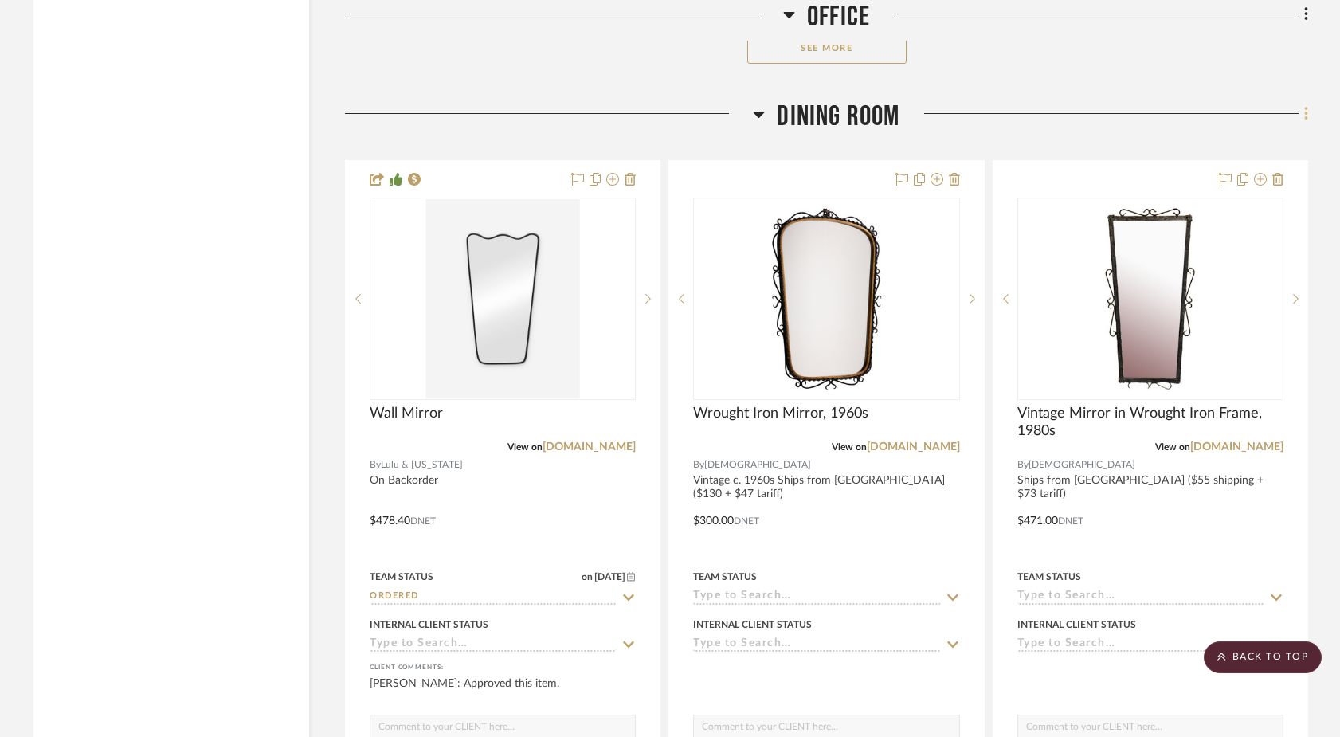
click at [1049, 105] on icon at bounding box center [1306, 114] width 5 height 18
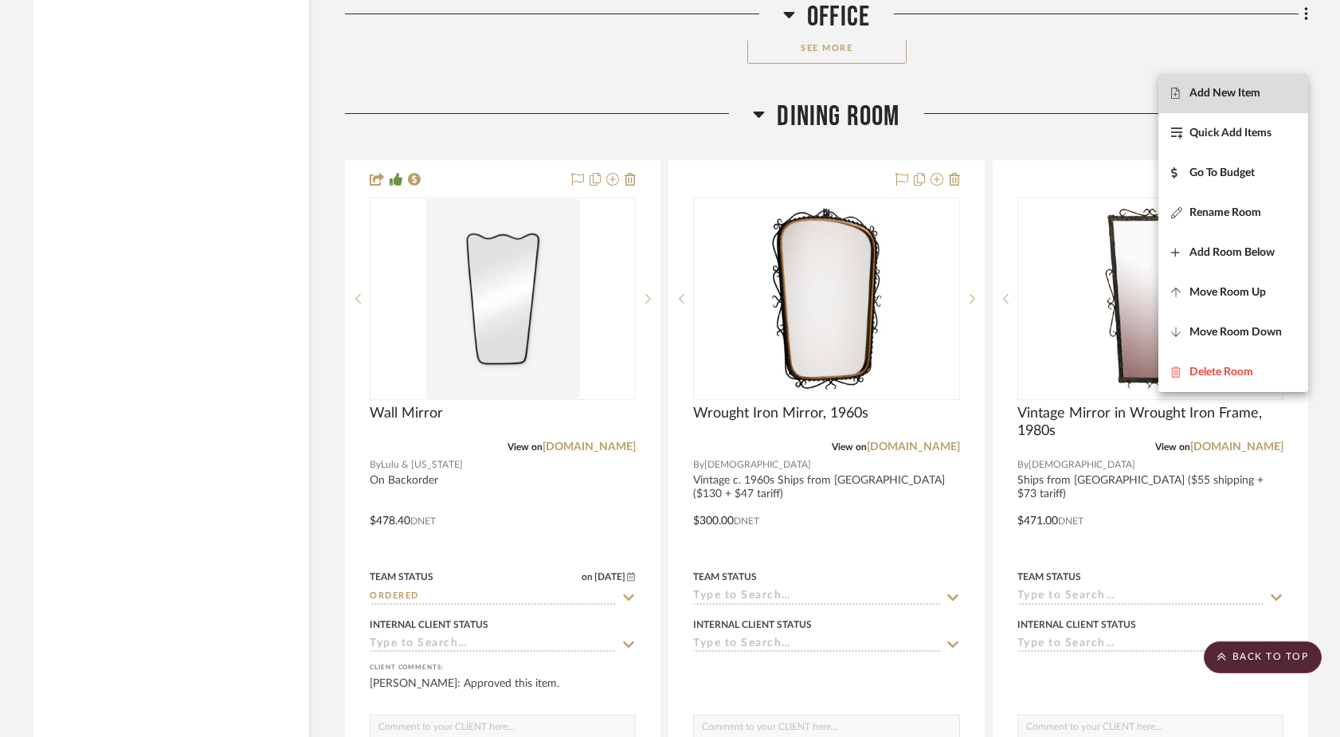
click at [1049, 91] on span "Add New Item" at bounding box center [1225, 94] width 71 height 14
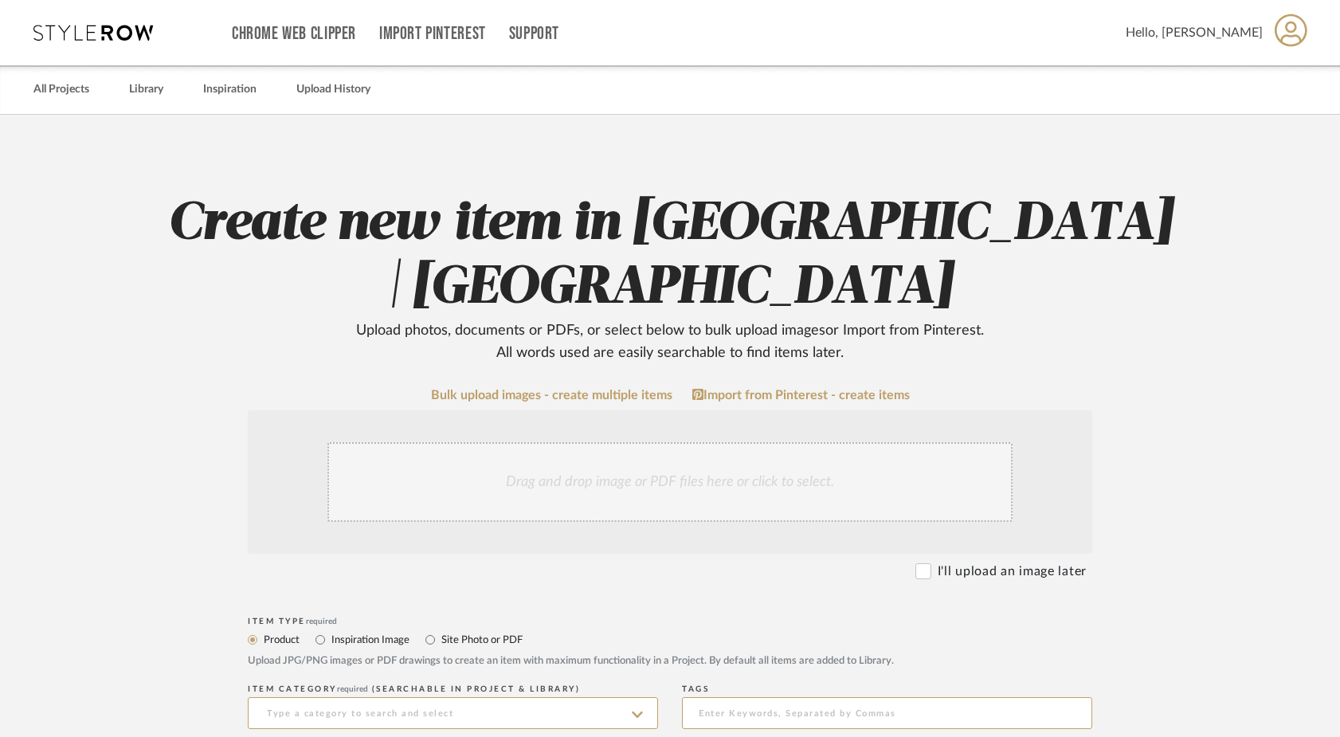
click at [557, 465] on div "Drag and drop image or PDF files here or click to select." at bounding box center [669, 482] width 685 height 80
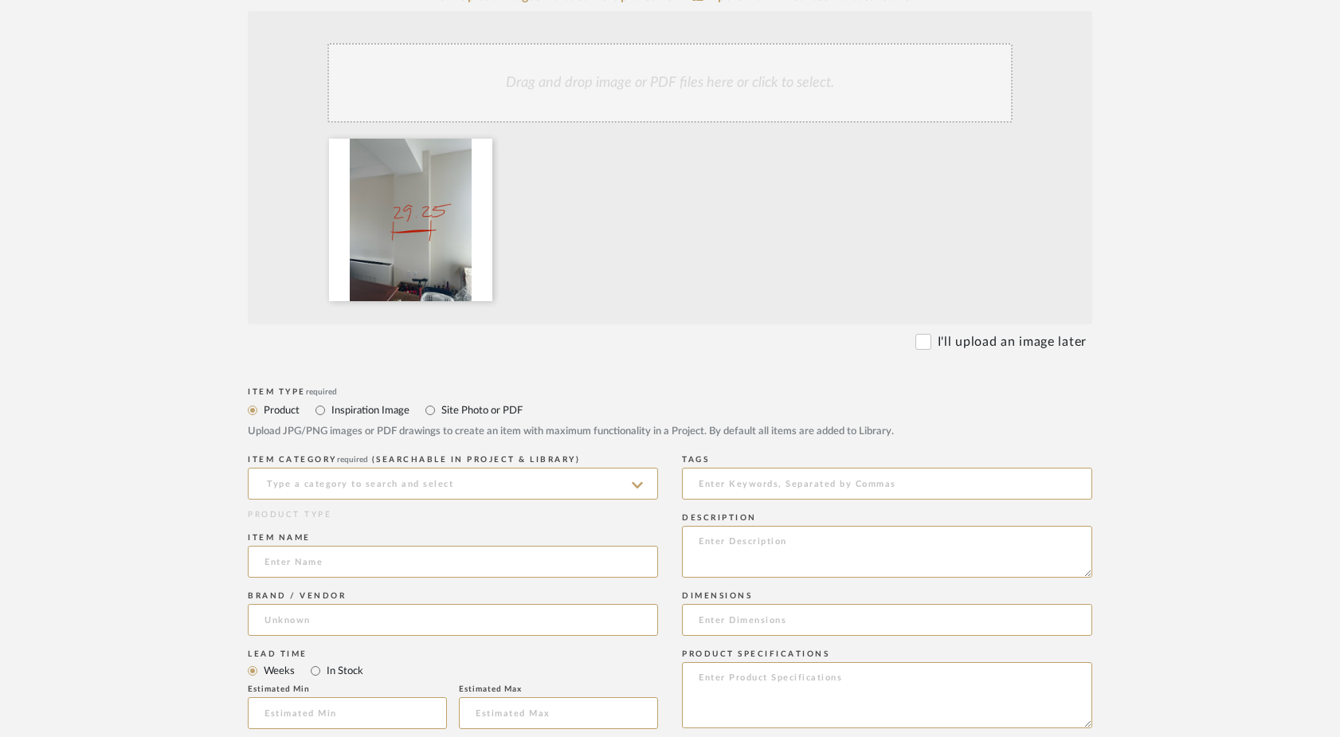
scroll to position [430, 0]
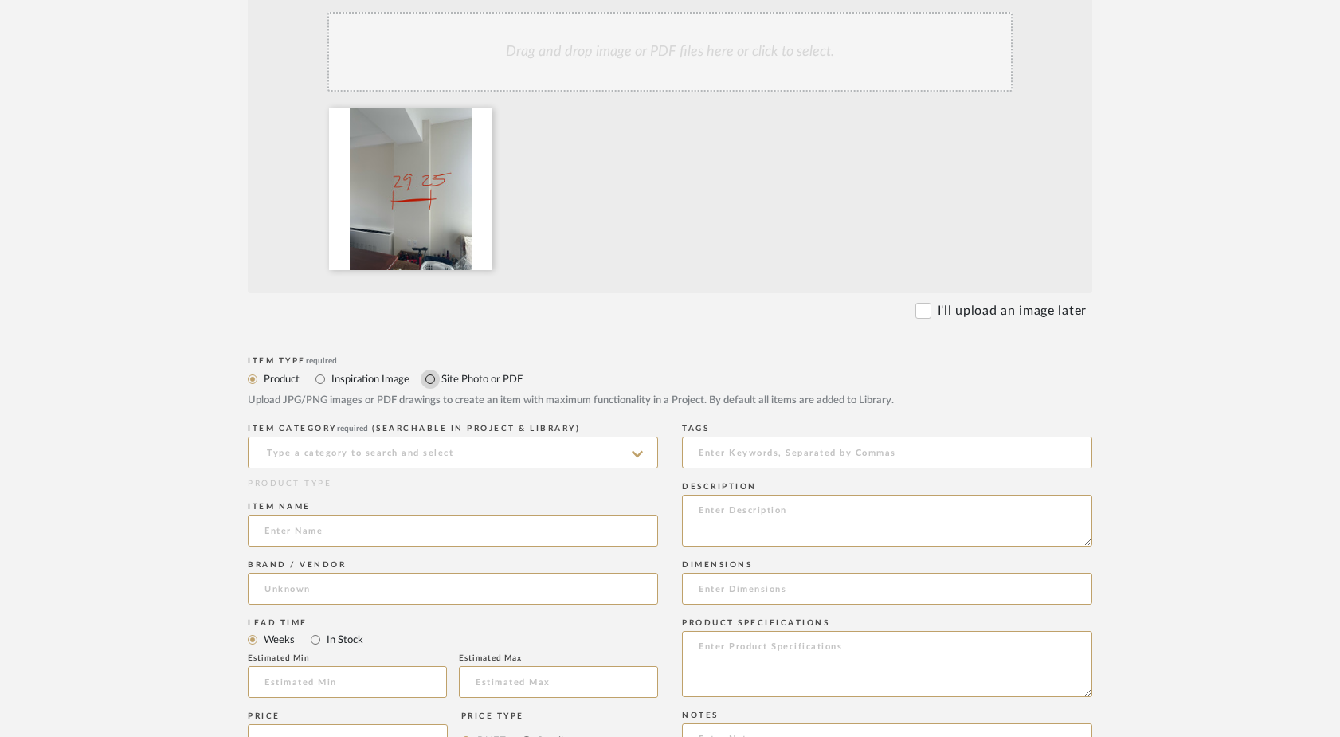
click at [430, 380] on input "Site Photo or PDF" at bounding box center [430, 379] width 19 height 19
radio input "true"
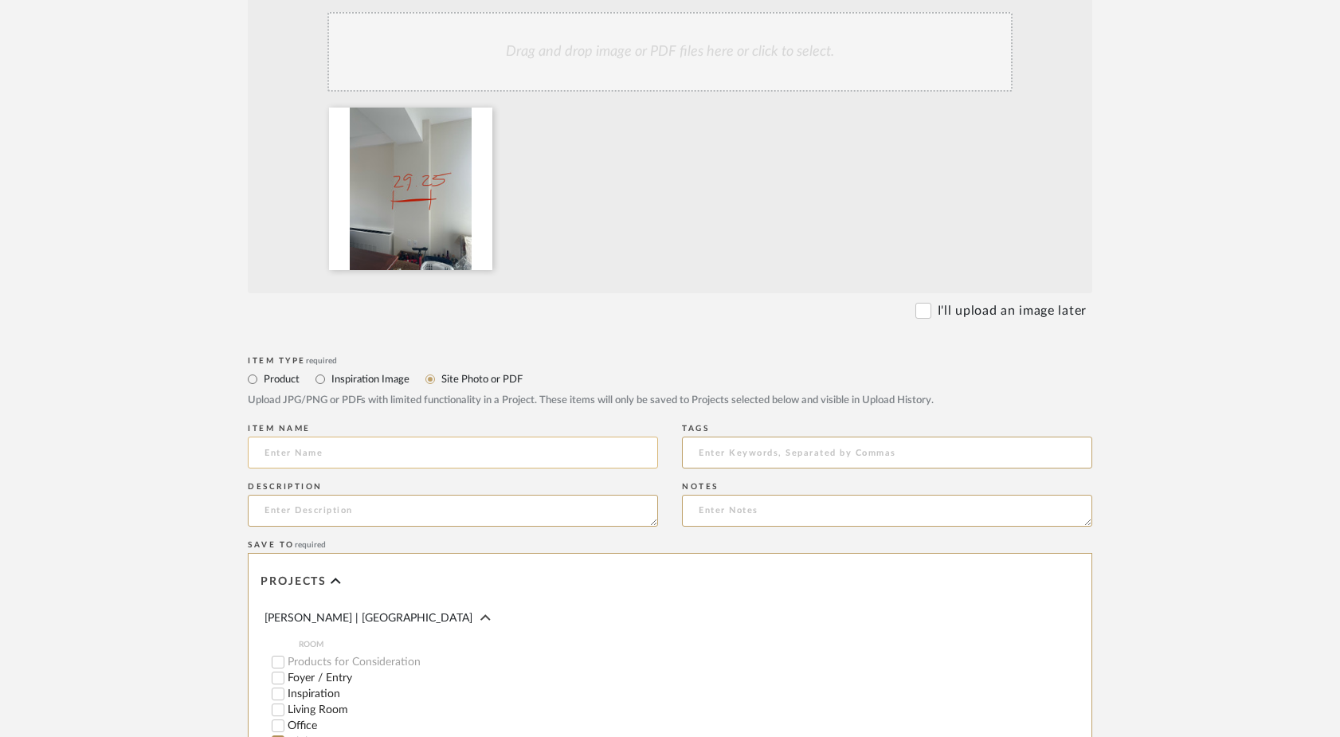
click at [346, 446] on input at bounding box center [453, 453] width 410 height 32
type input "D"
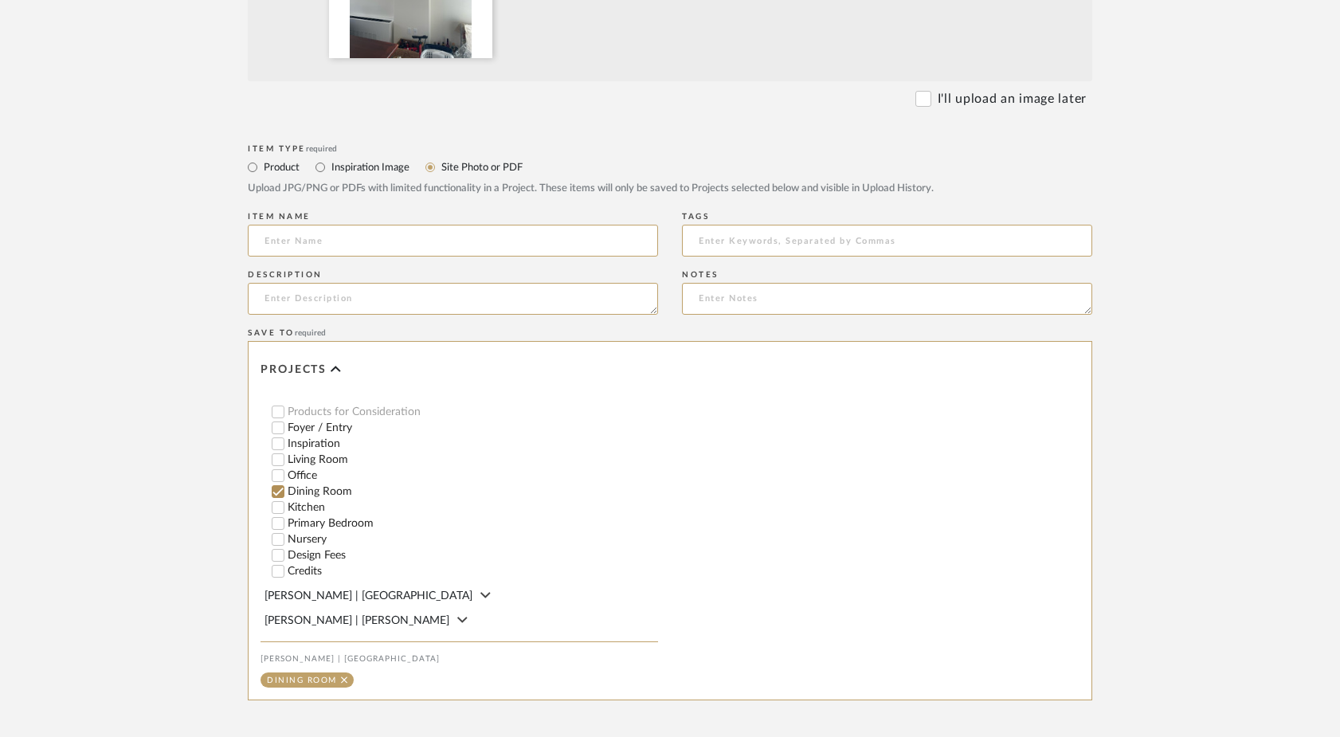
scroll to position [802, 0]
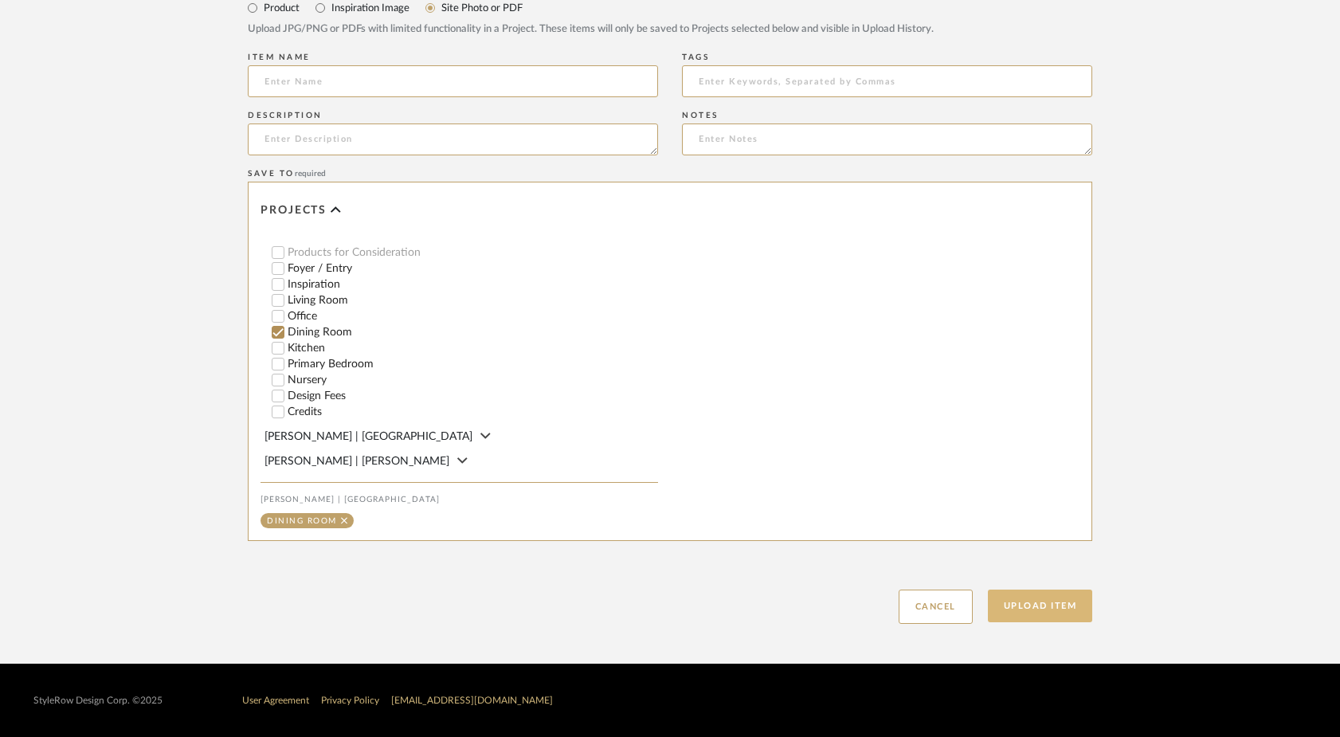
click at [1037, 612] on button "Upload Item" at bounding box center [1040, 606] width 105 height 33
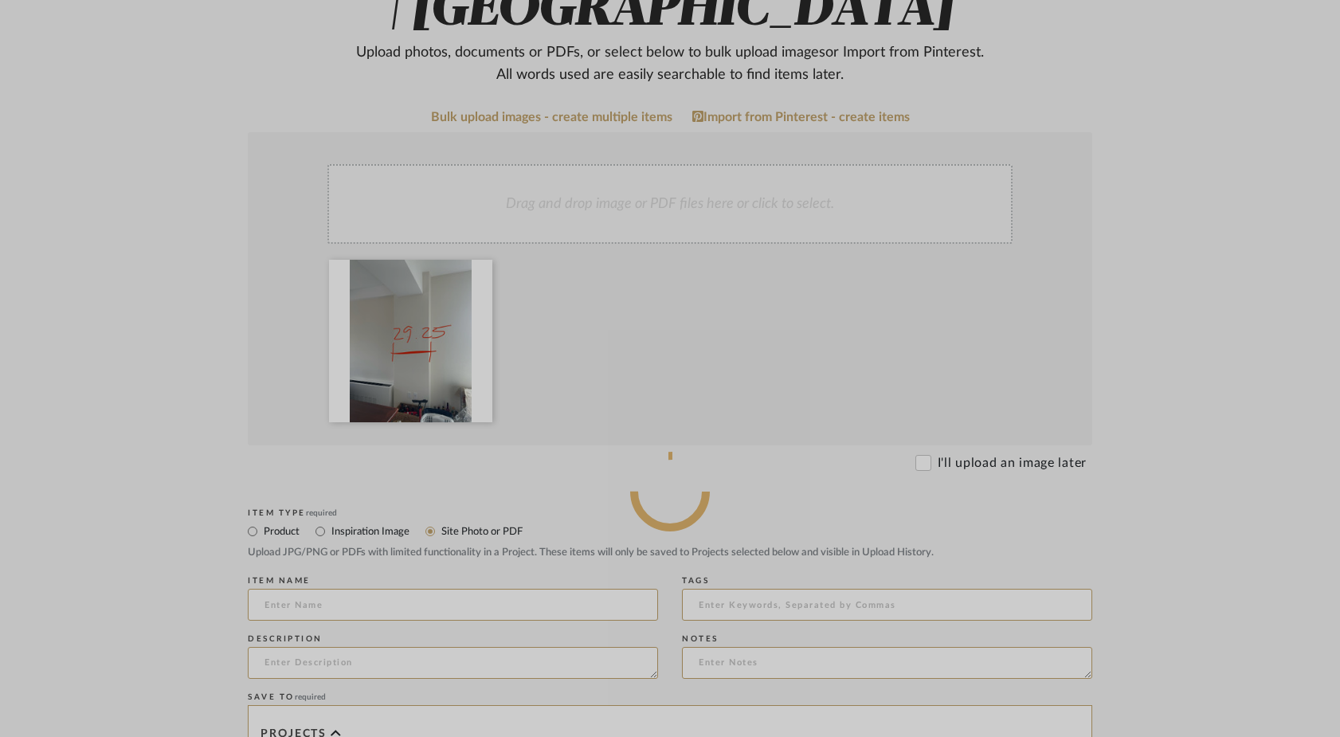
scroll to position [0, 0]
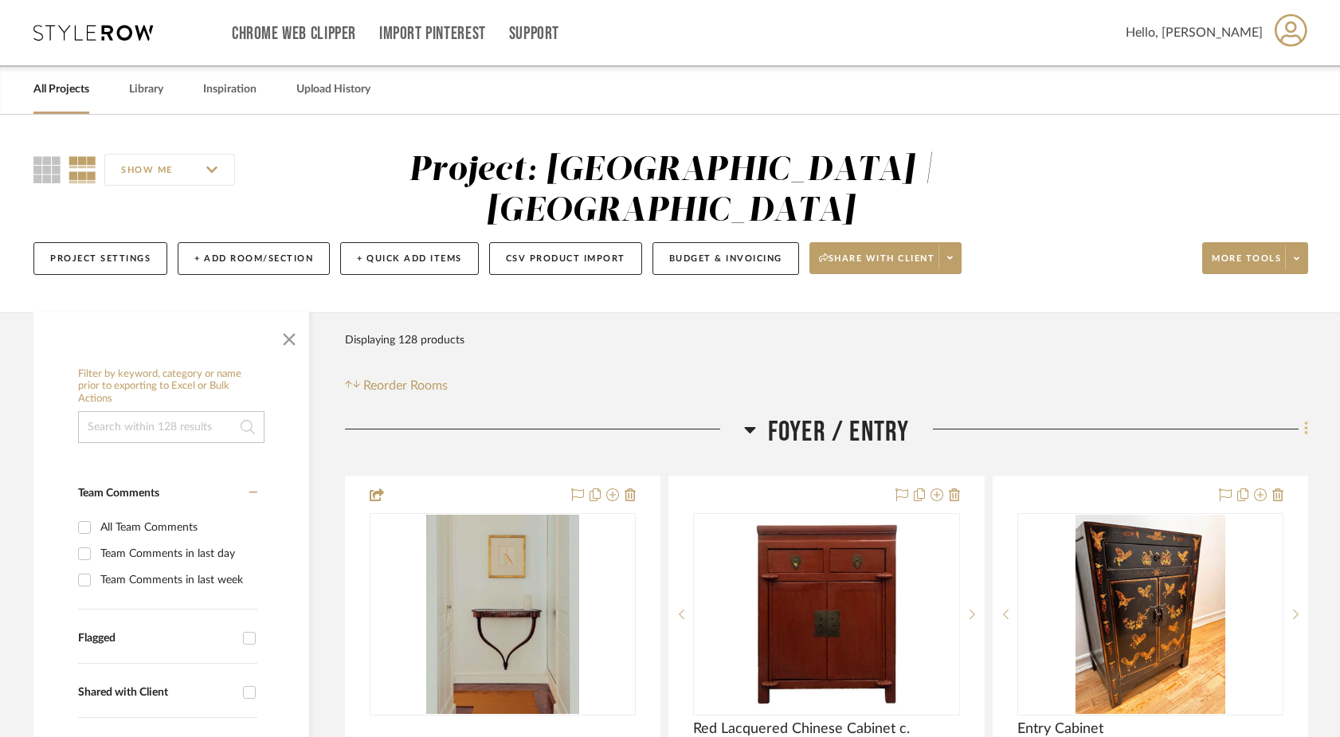
click at [1049, 420] on icon at bounding box center [1306, 429] width 5 height 18
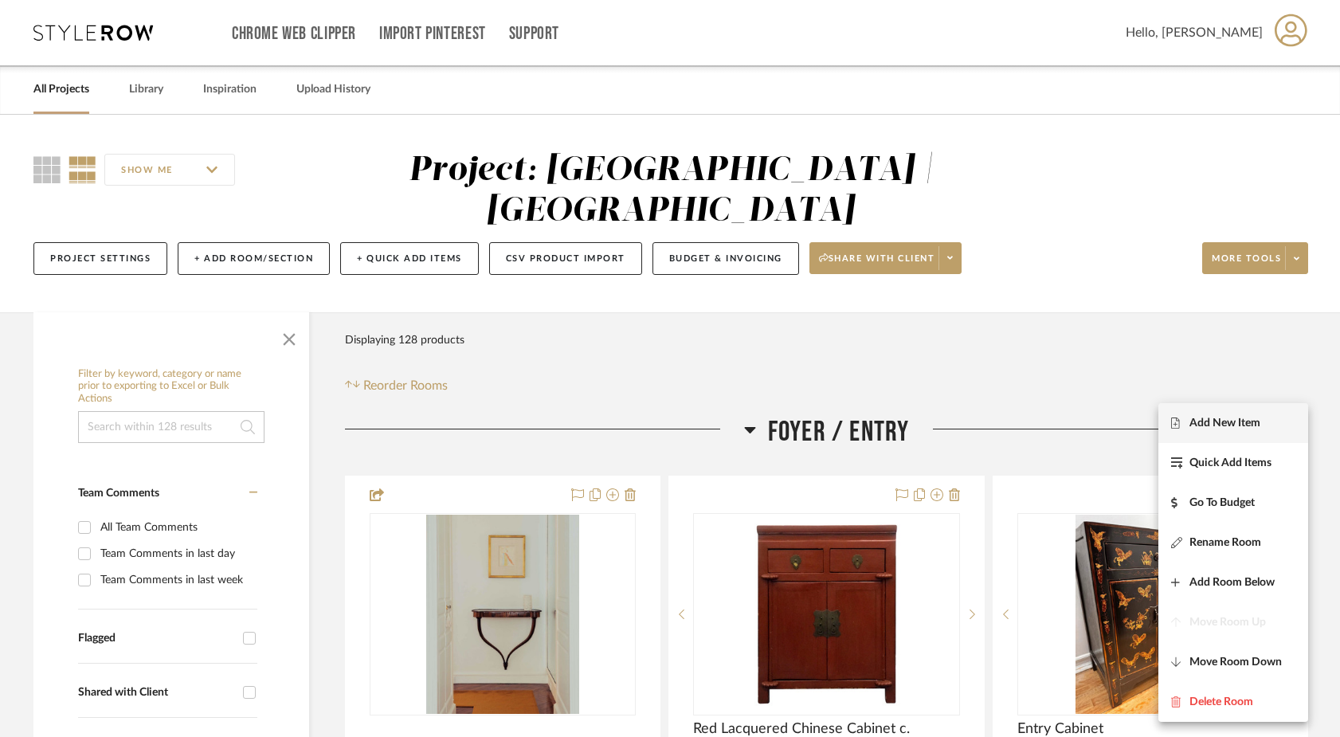
click at [1049, 428] on span "Add New Item" at bounding box center [1225, 423] width 71 height 14
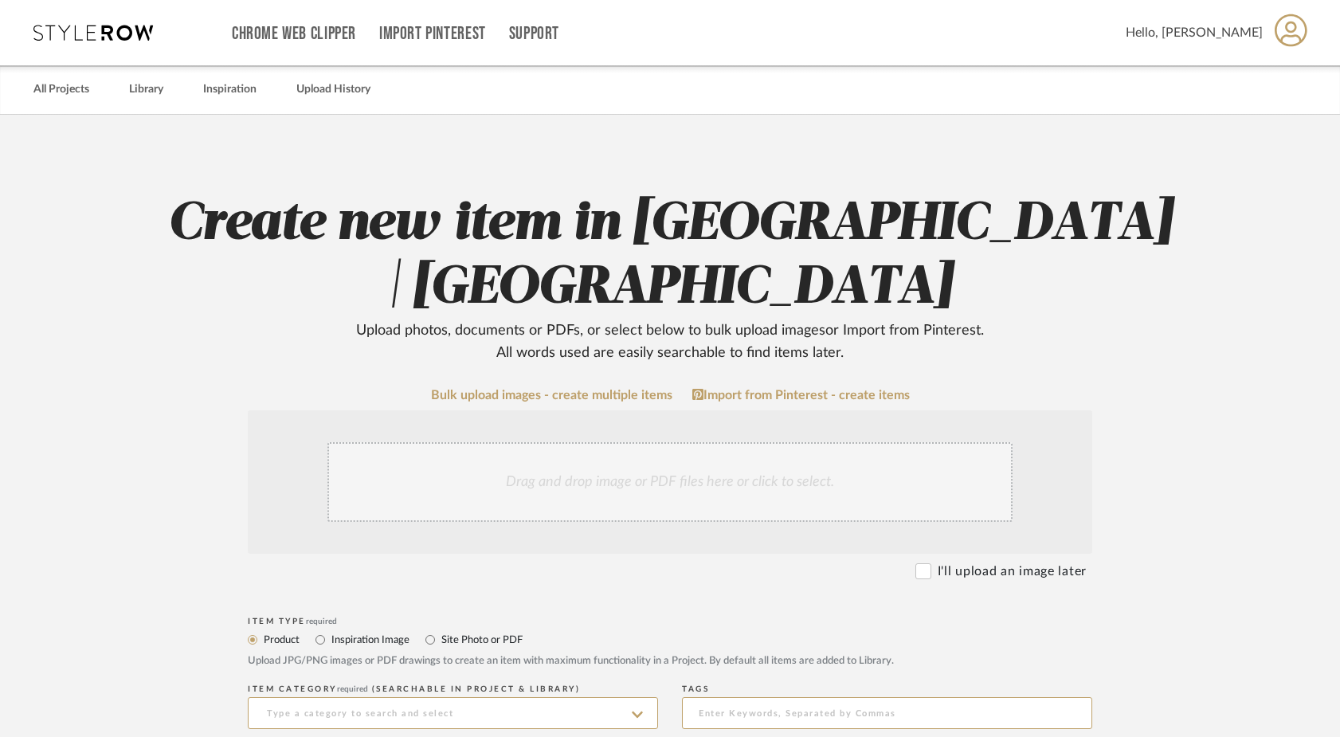
click at [546, 472] on div "Drag and drop image or PDF files here or click to select." at bounding box center [669, 482] width 685 height 80
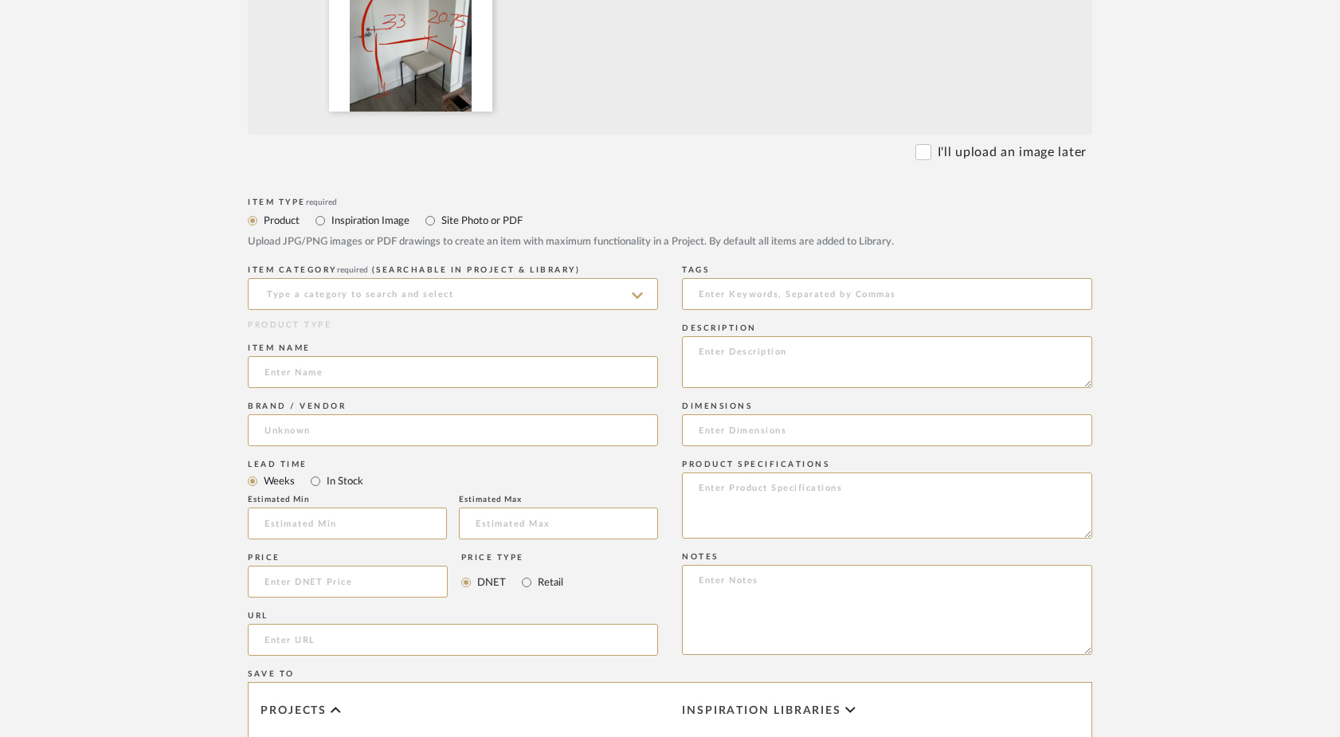
scroll to position [621, 0]
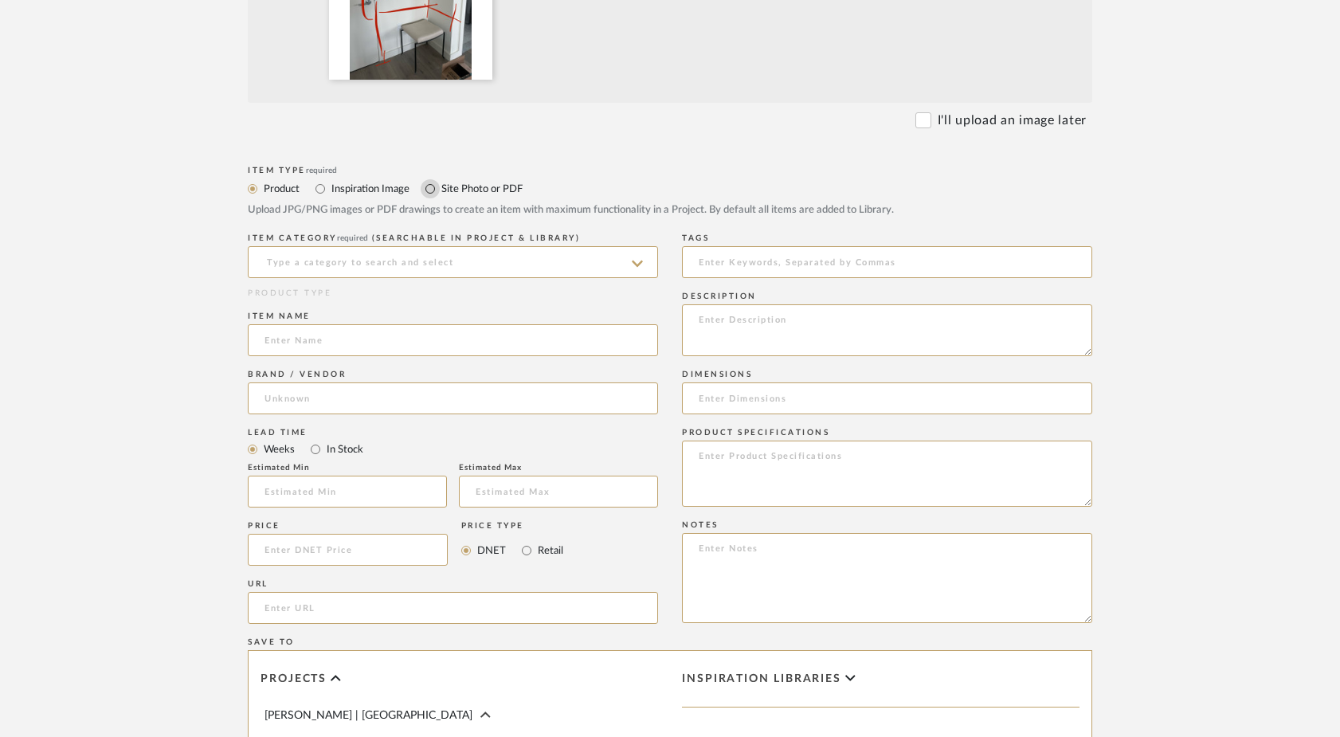
click at [430, 188] on input "Site Photo or PDF" at bounding box center [430, 188] width 19 height 19
radio input "true"
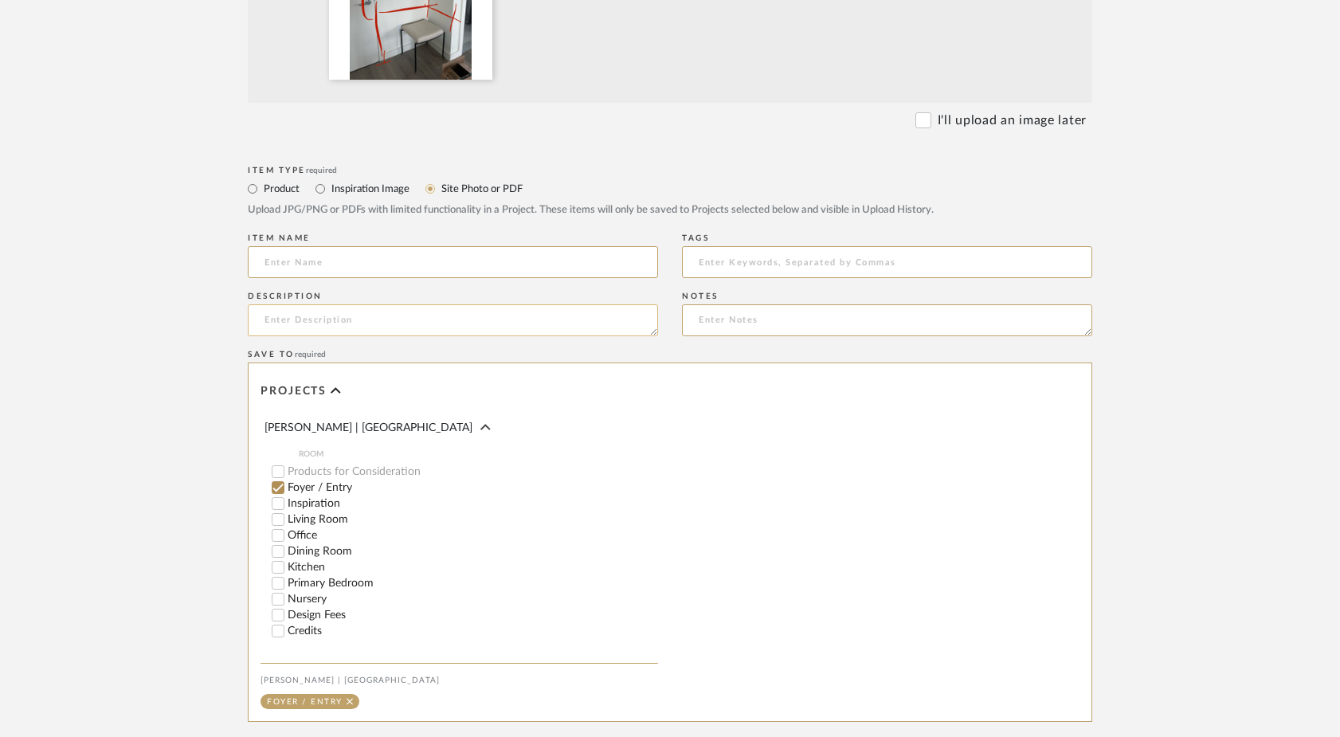
scroll to position [802, 0]
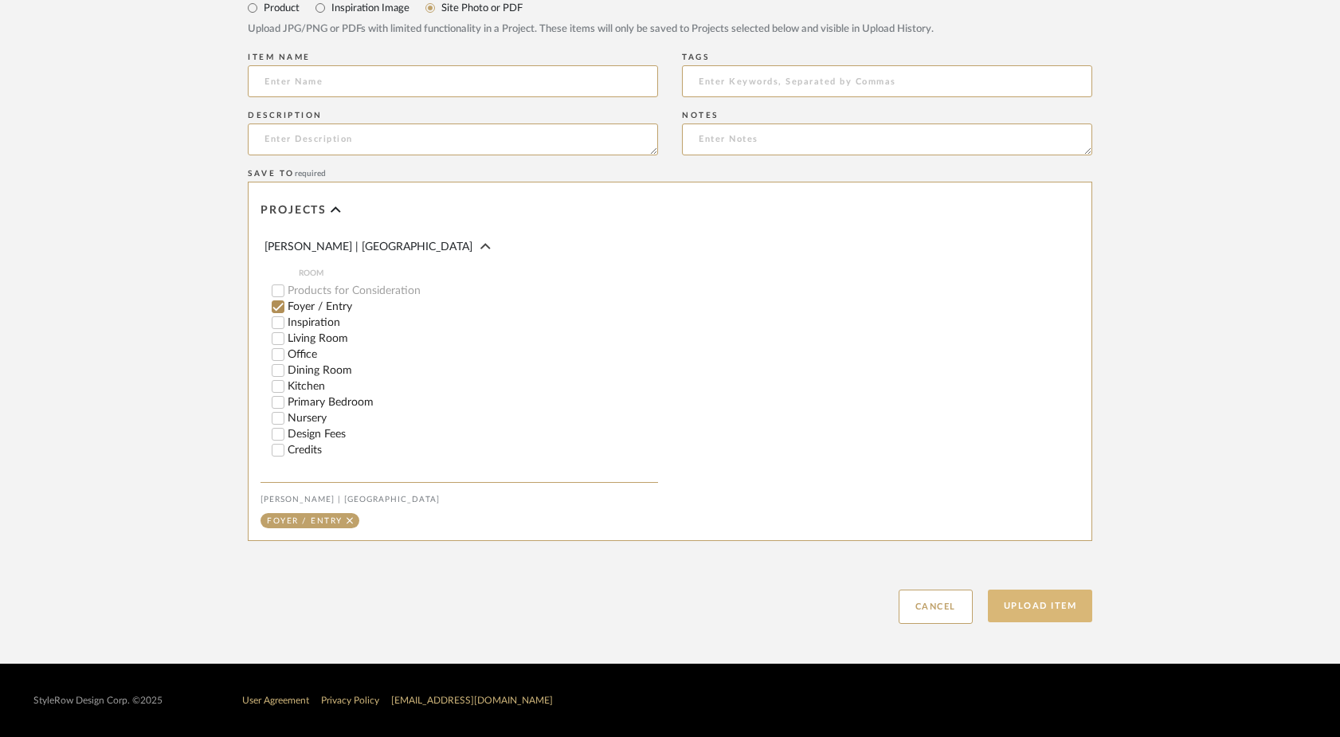
click at [1035, 617] on button "Upload Item" at bounding box center [1040, 606] width 105 height 33
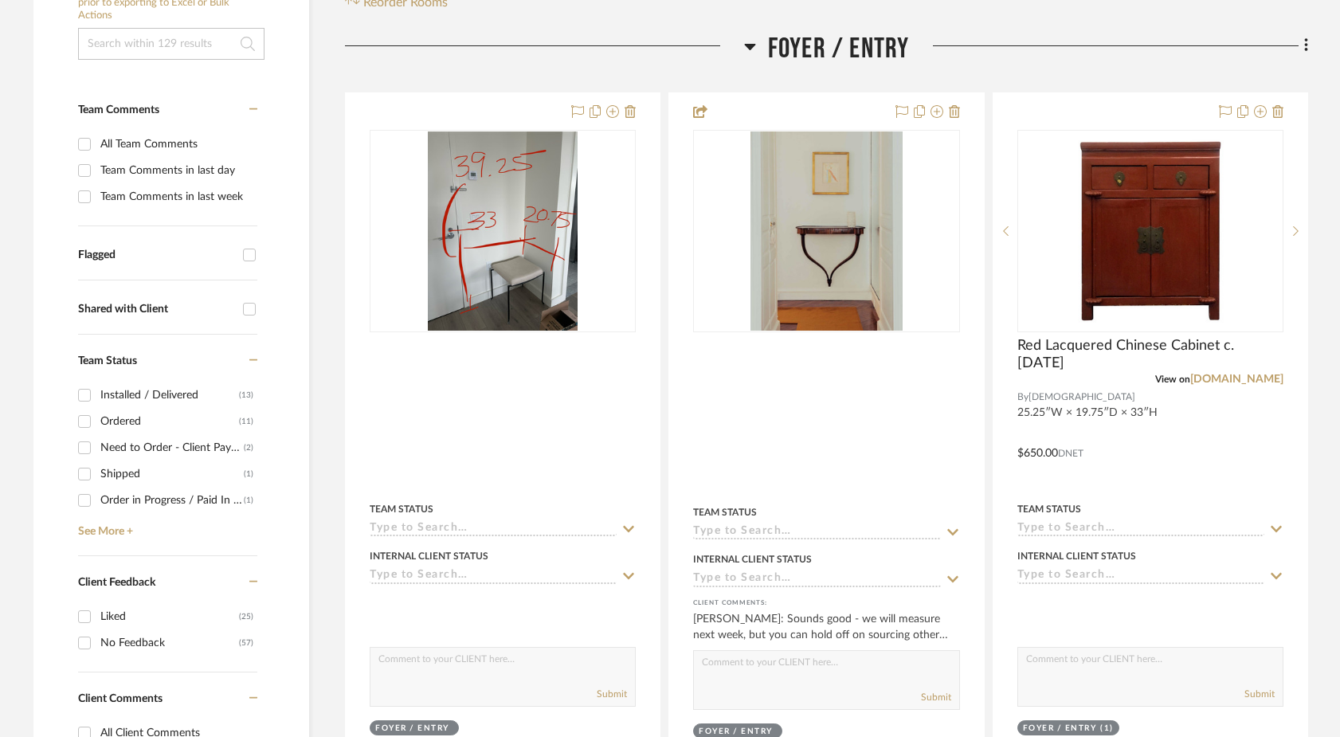
scroll to position [413, 0]
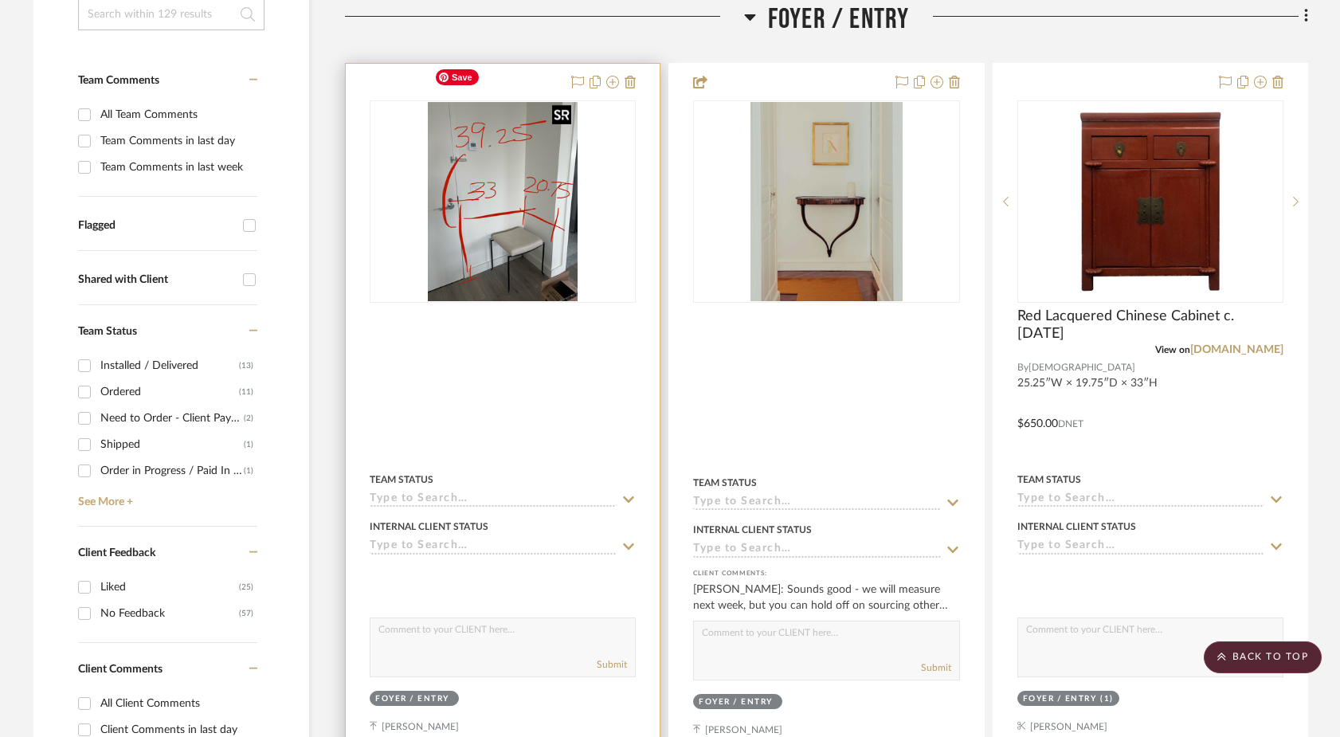
click at [0, 0] on img at bounding box center [0, 0] width 0 height 0
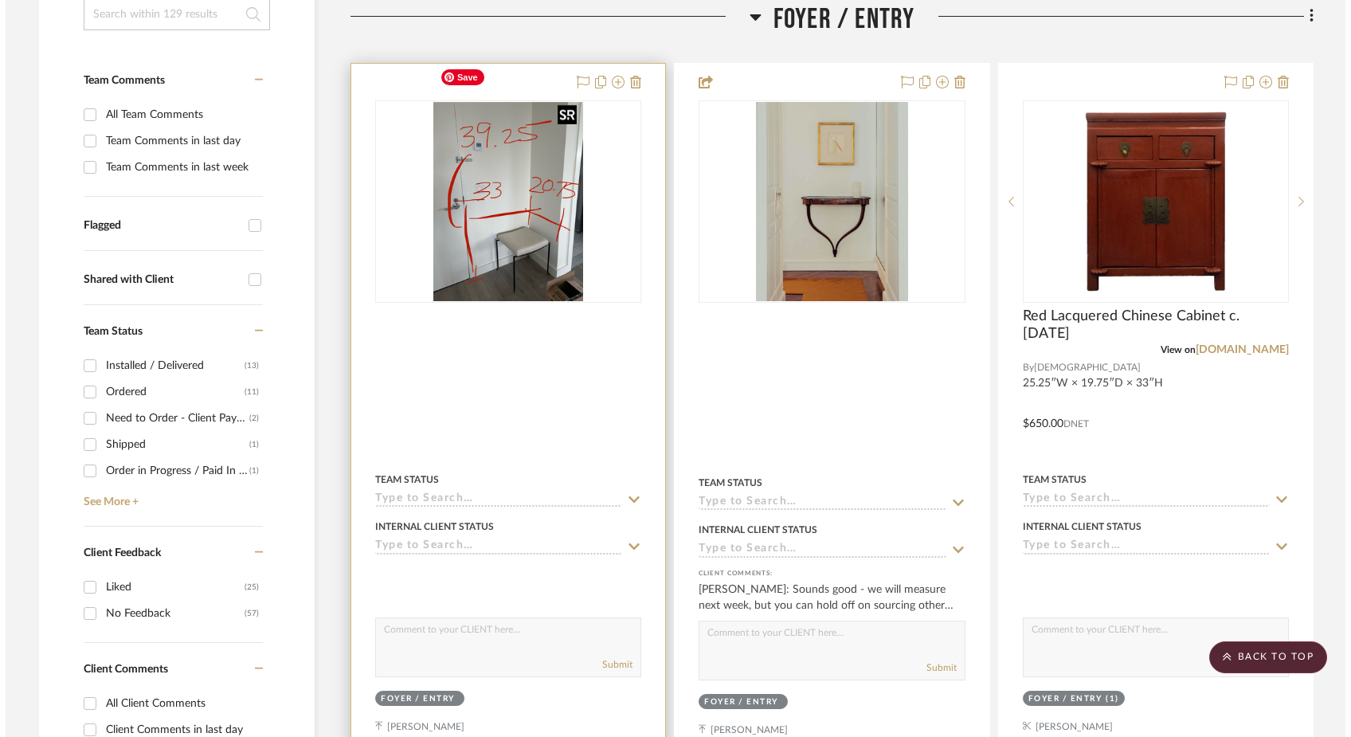
scroll to position [0, 0]
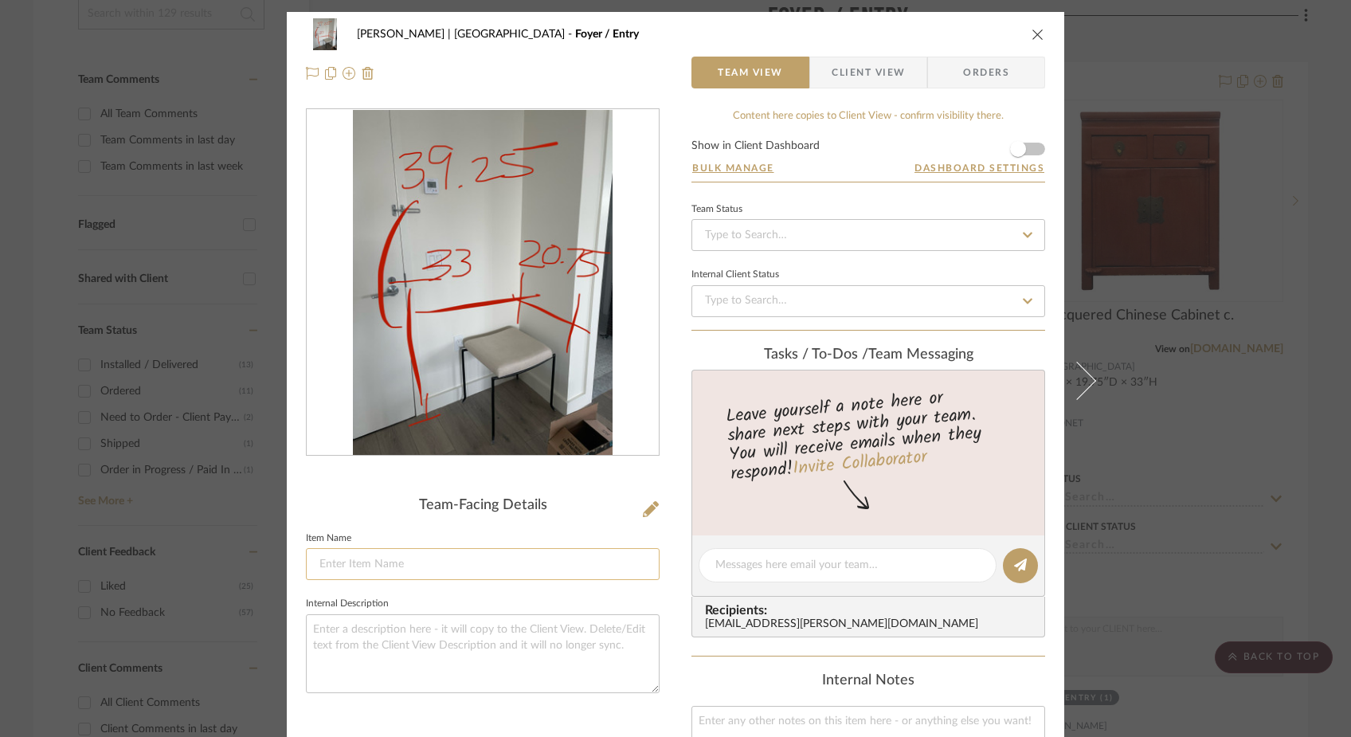
click at [423, 559] on input at bounding box center [483, 564] width 354 height 32
type input "Dims"
click at [413, 593] on fieldset "Internal Description" at bounding box center [483, 643] width 354 height 100
click at [1038, 28] on icon "close" at bounding box center [1038, 34] width 13 height 13
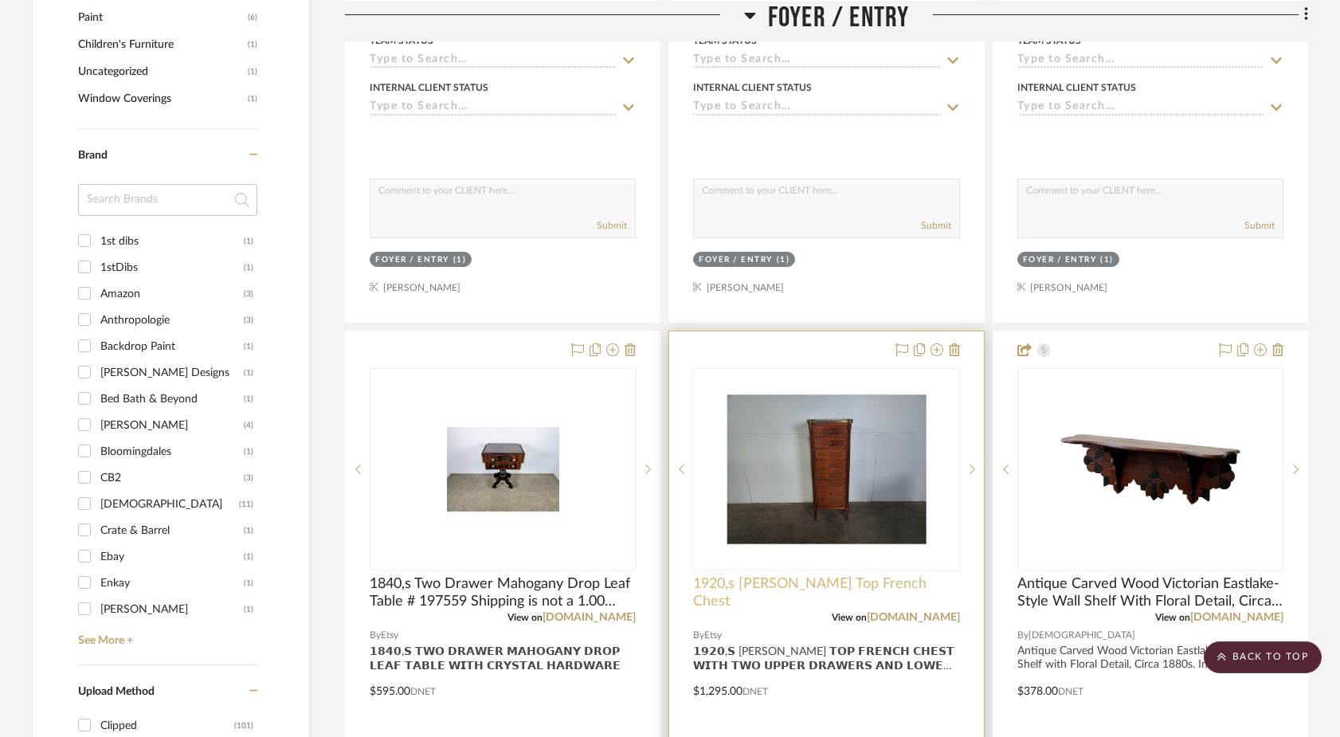
scroll to position [1566, 0]
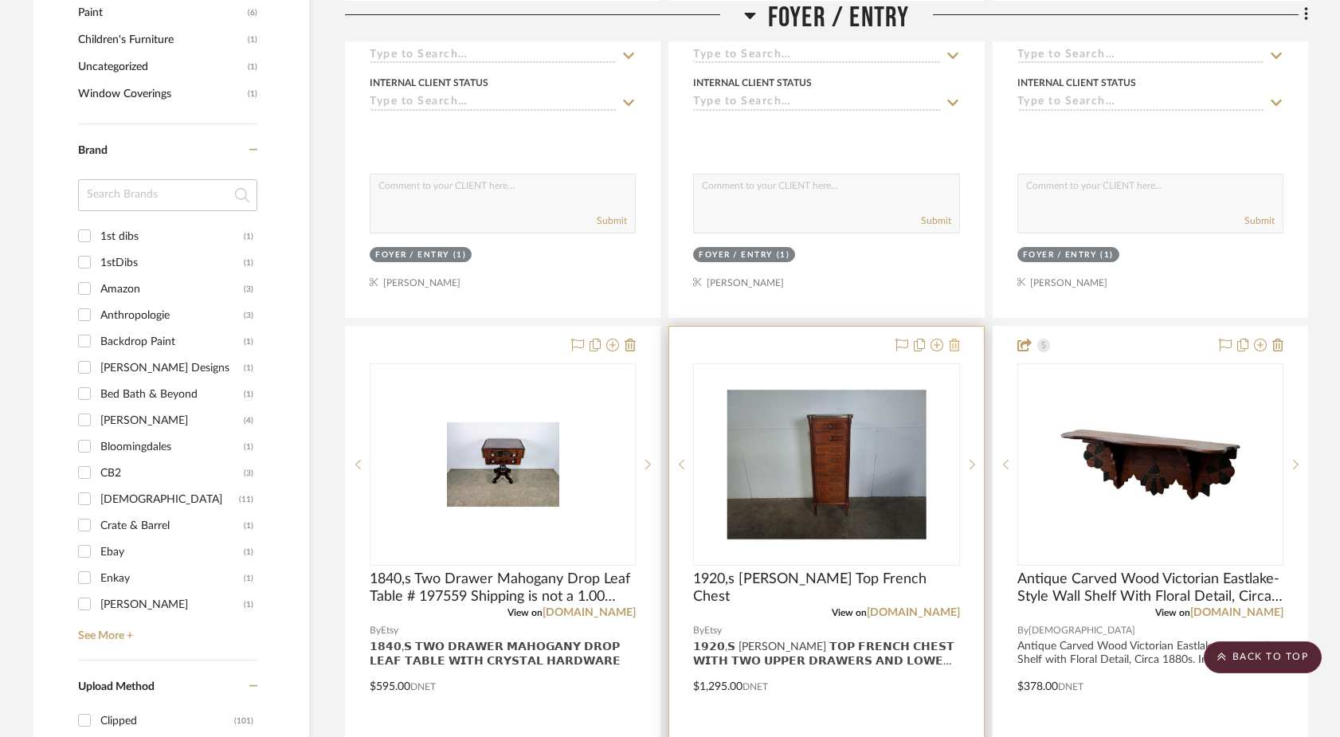
click at [953, 339] on icon at bounding box center [954, 345] width 11 height 13
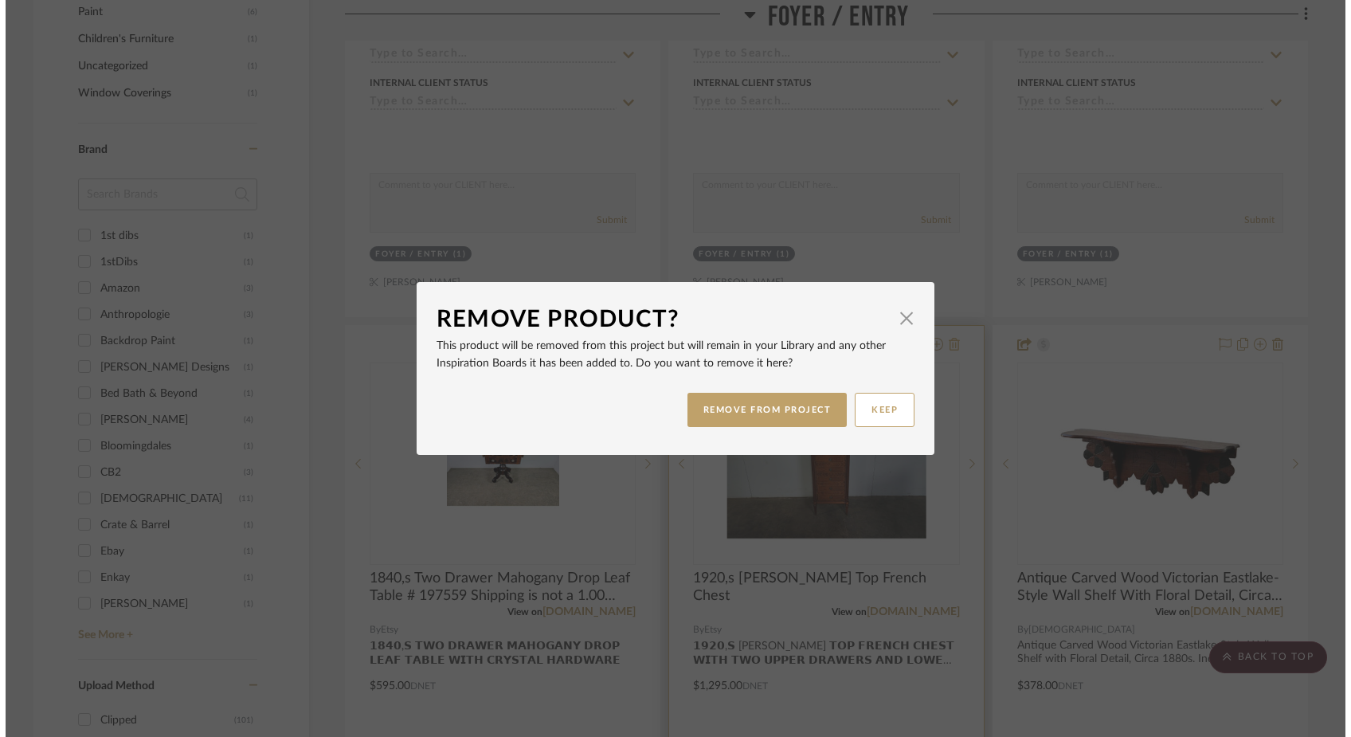
scroll to position [0, 0]
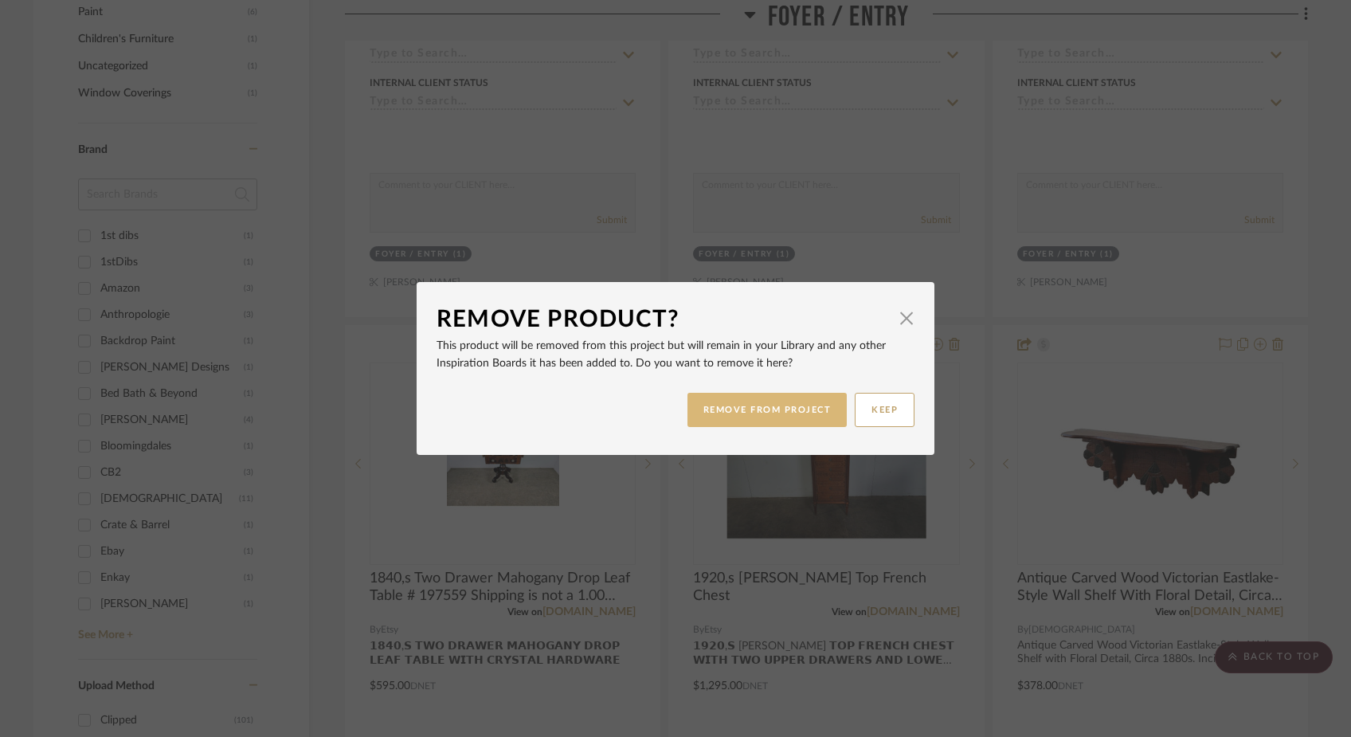
click at [808, 410] on button "REMOVE FROM PROJECT" at bounding box center [768, 410] width 160 height 34
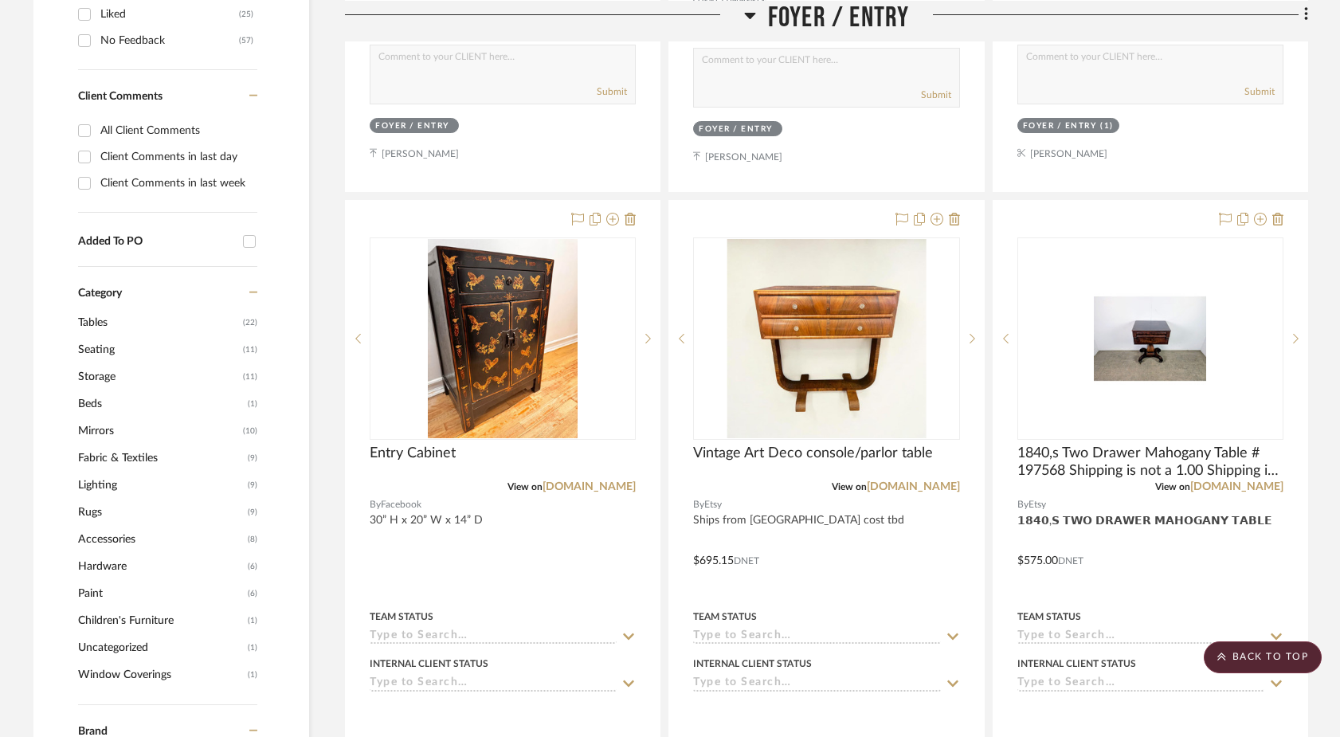
scroll to position [957, 0]
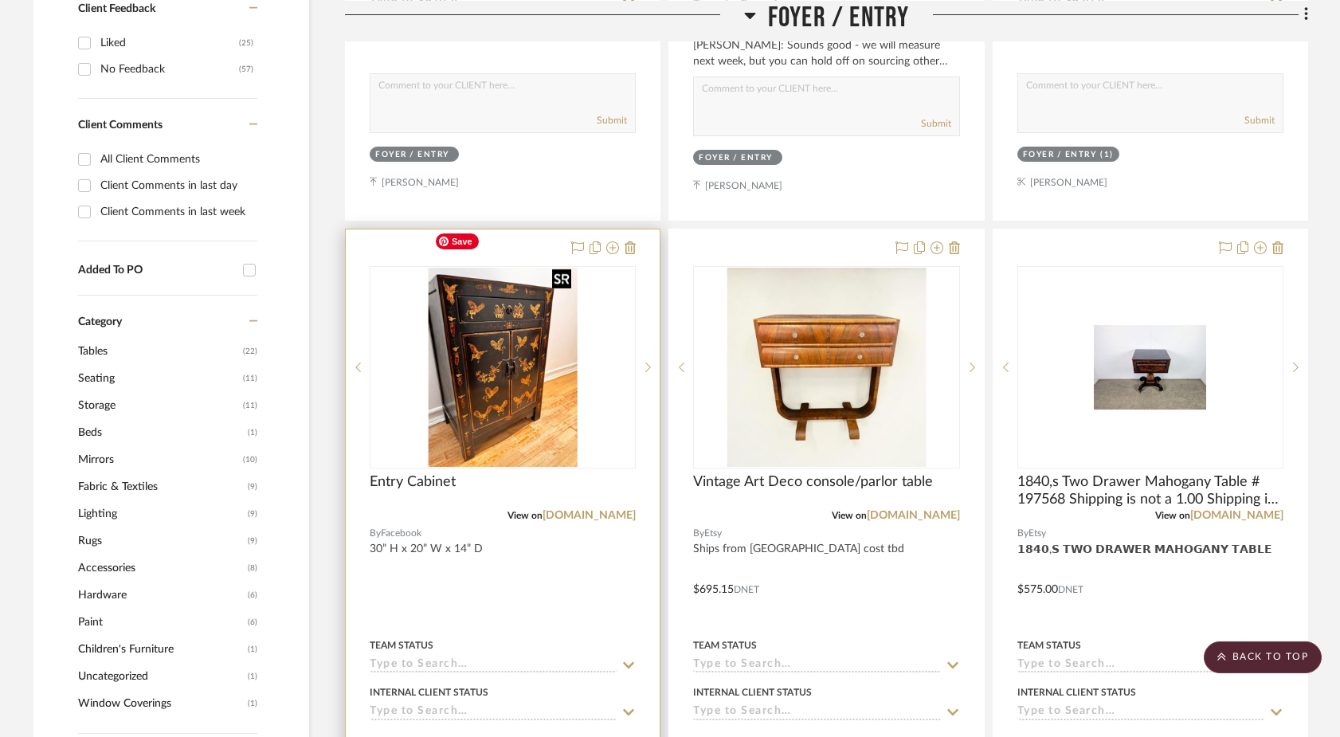
click at [0, 0] on img at bounding box center [0, 0] width 0 height 0
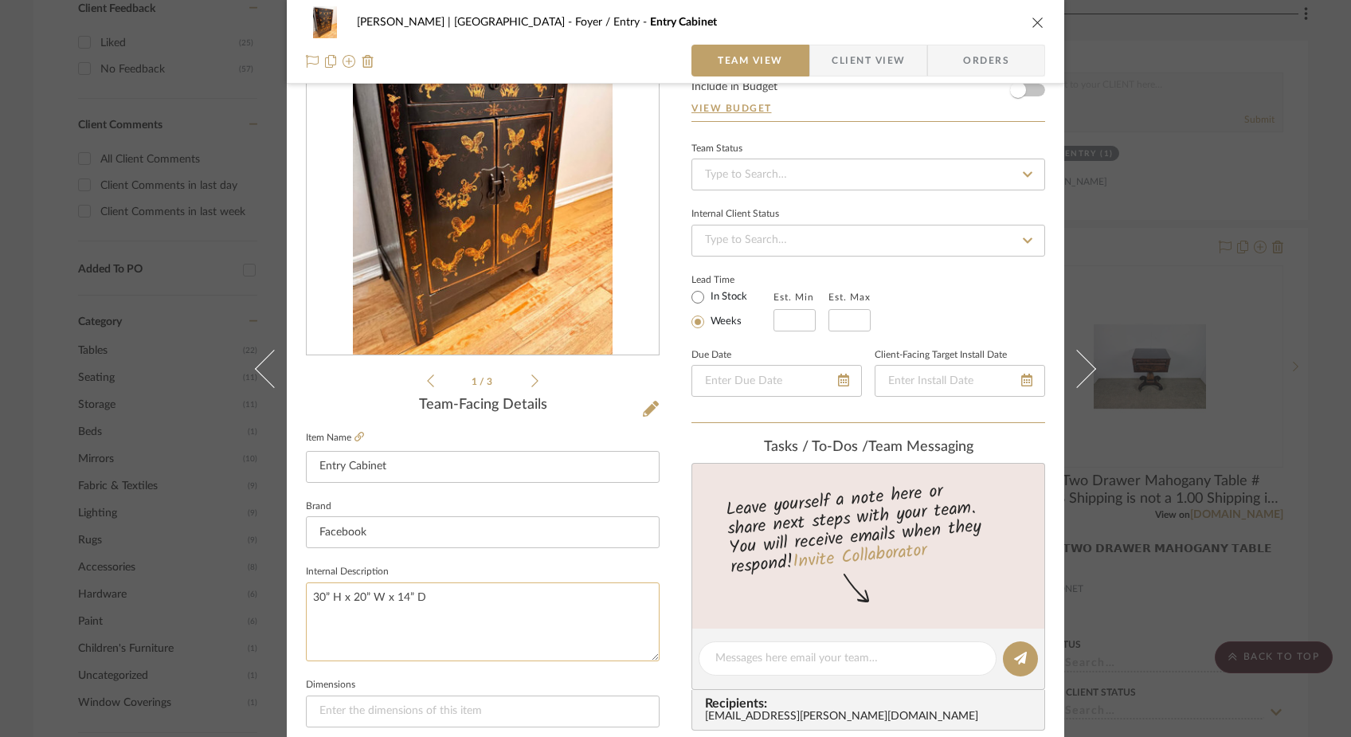
scroll to position [120, 0]
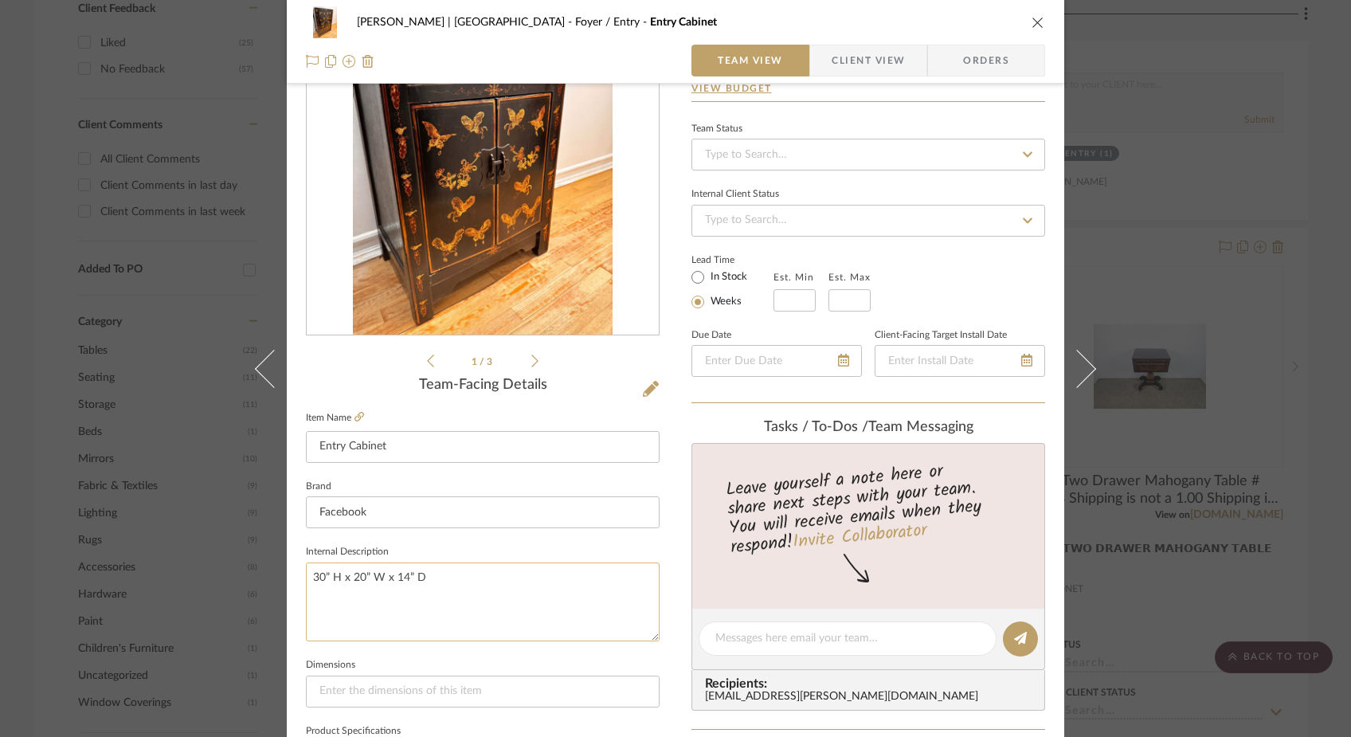
click at [454, 589] on textarea "30” H x 20” W x 14” D" at bounding box center [483, 602] width 354 height 79
type textarea "Facebook Marketplace 30” H x 20” W x 14” D"
click at [437, 658] on fieldset "Dimensions" at bounding box center [483, 680] width 354 height 53
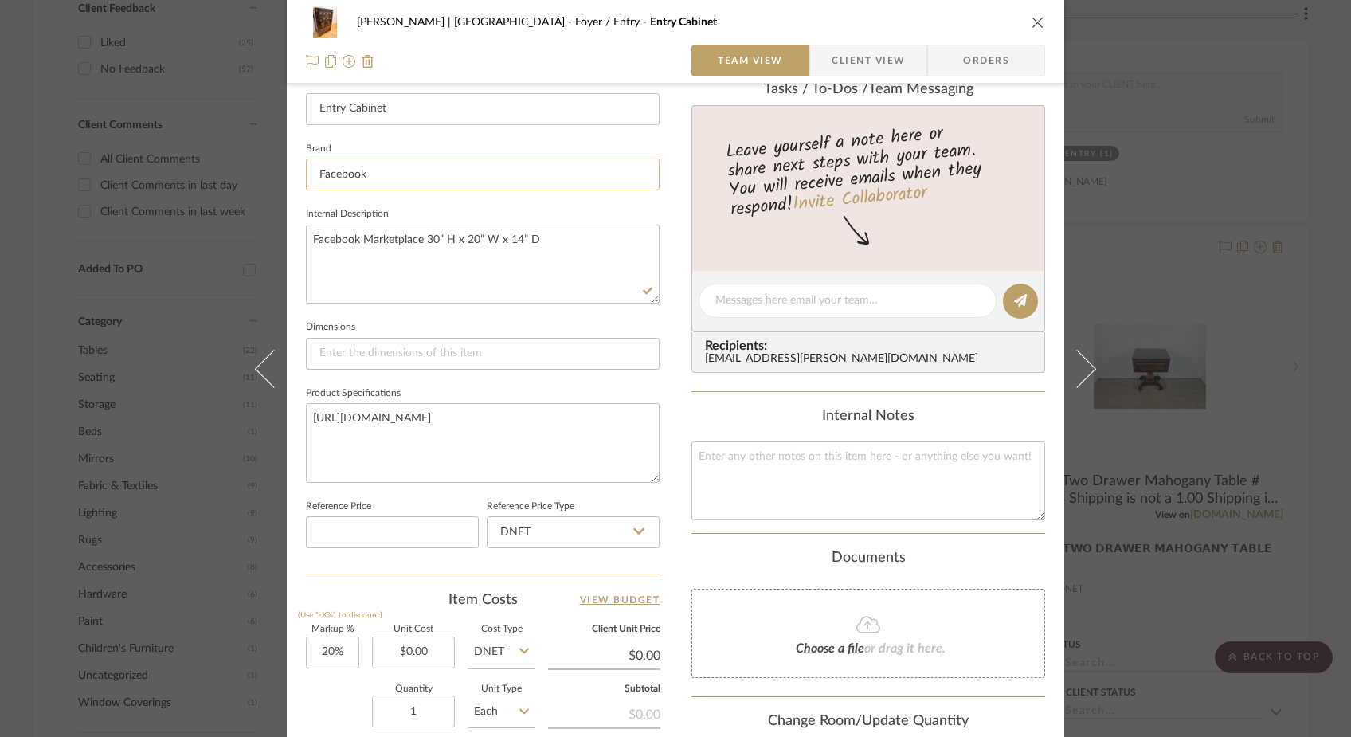
scroll to position [437, 0]
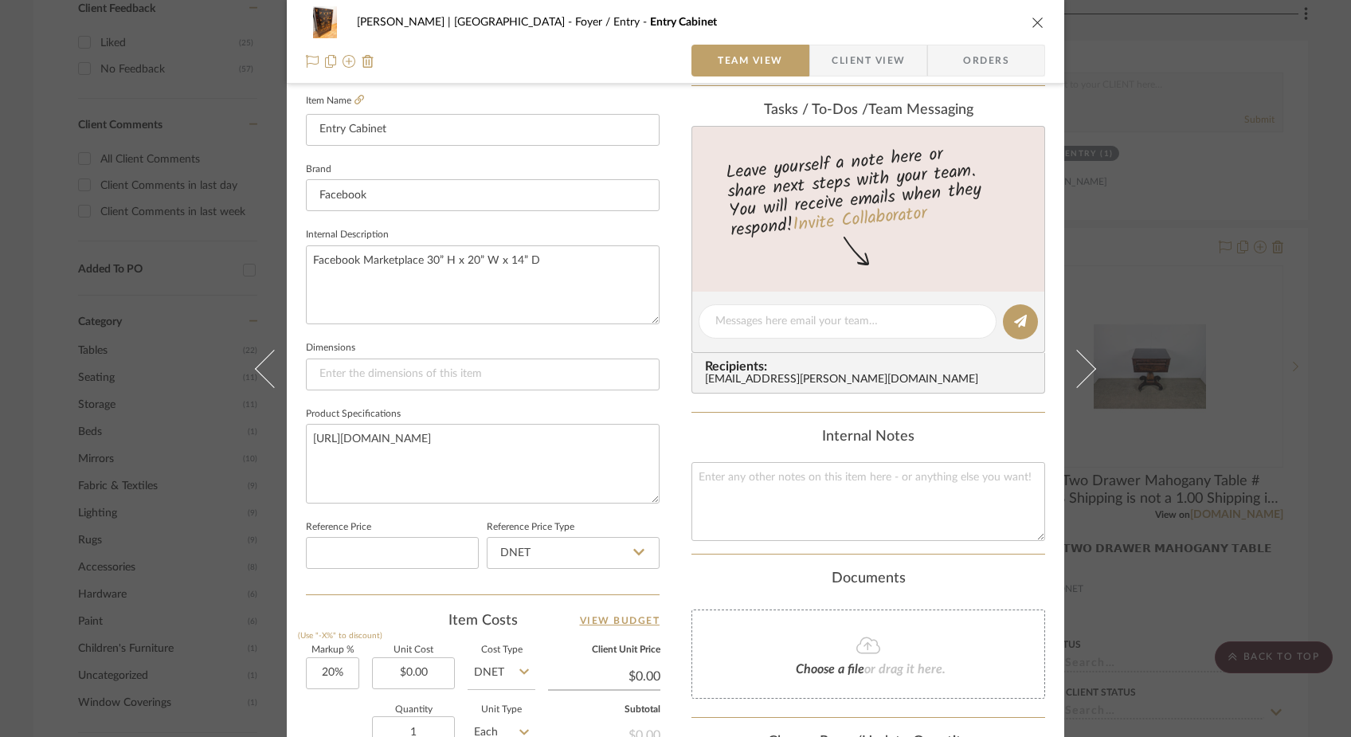
click at [1032, 27] on icon "close" at bounding box center [1038, 22] width 13 height 13
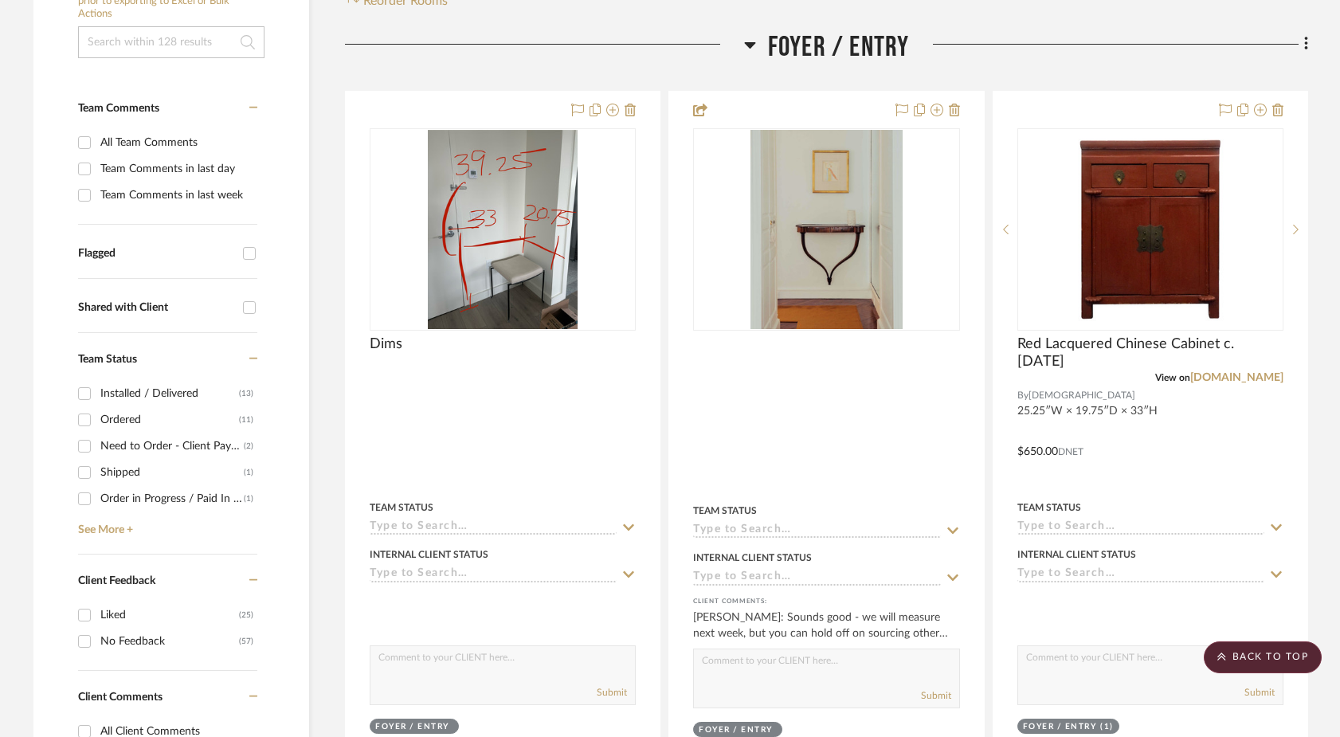
scroll to position [381, 0]
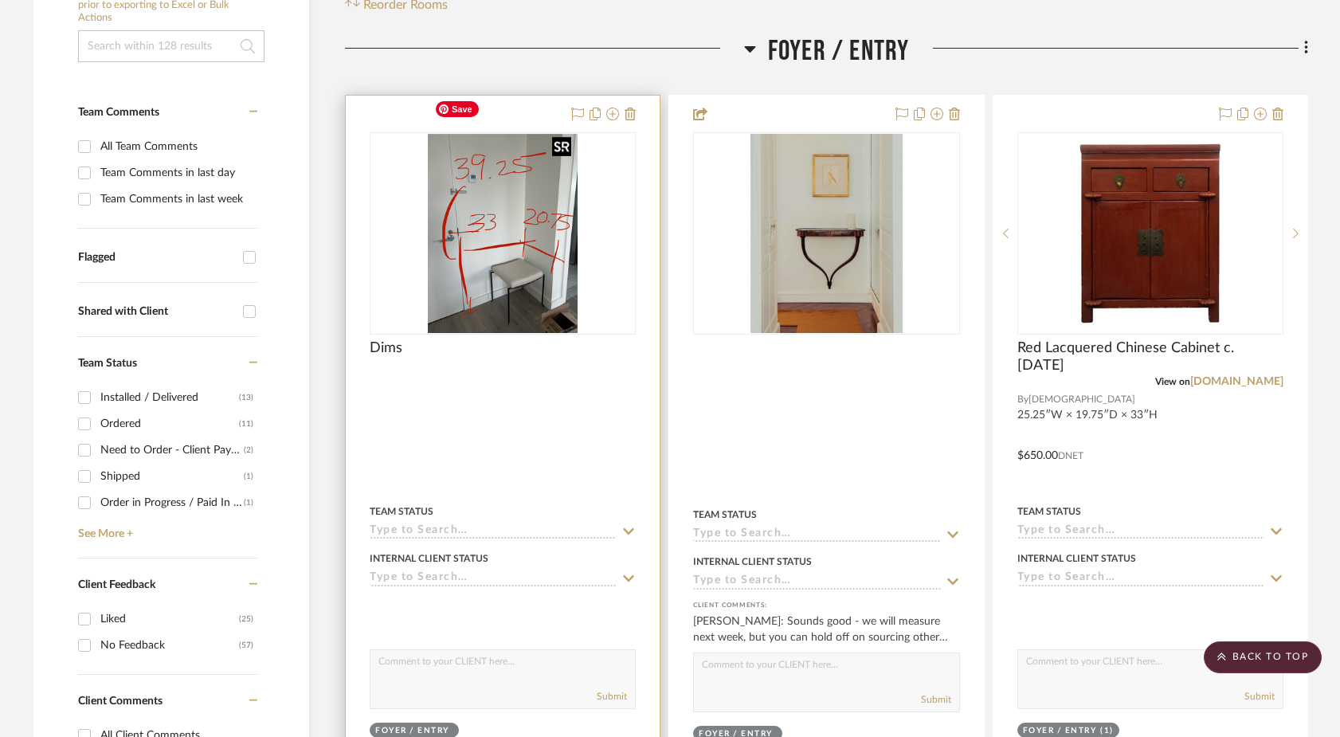
click at [515, 237] on img "0" at bounding box center [503, 233] width 150 height 199
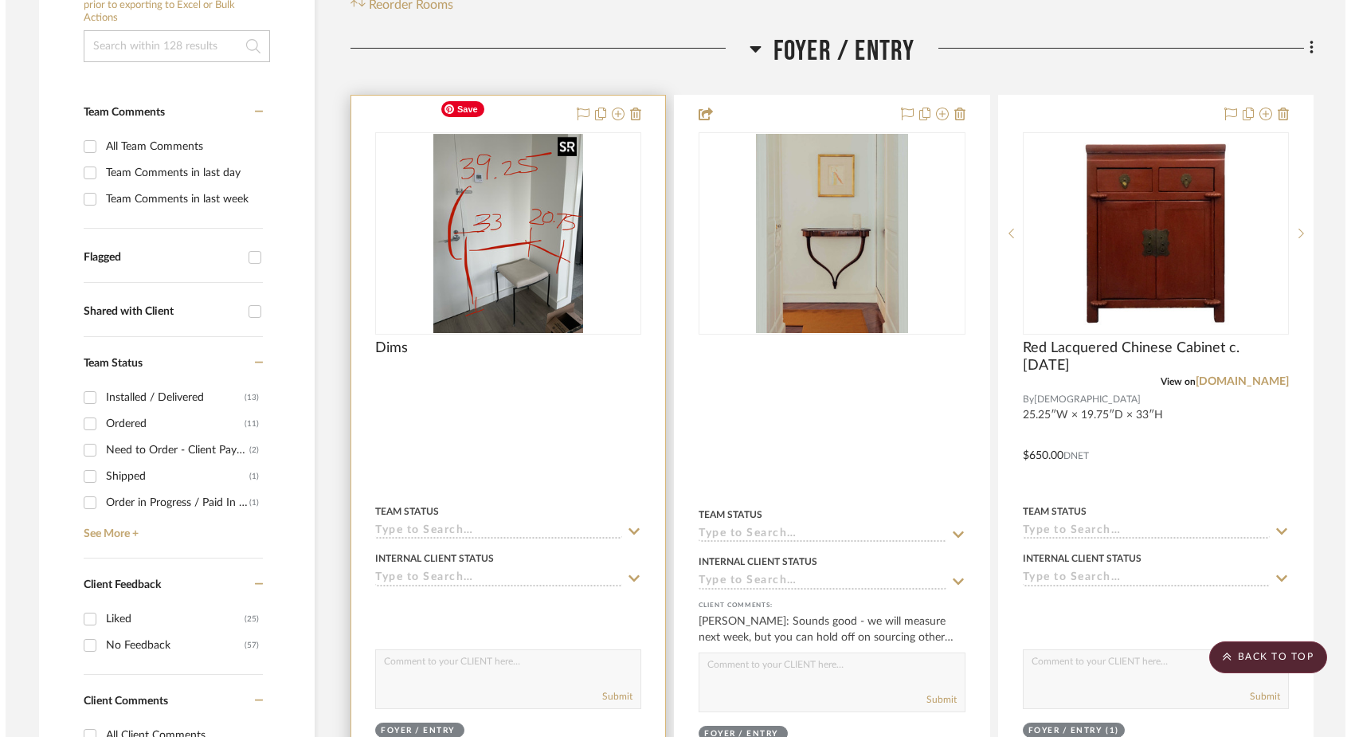
scroll to position [0, 0]
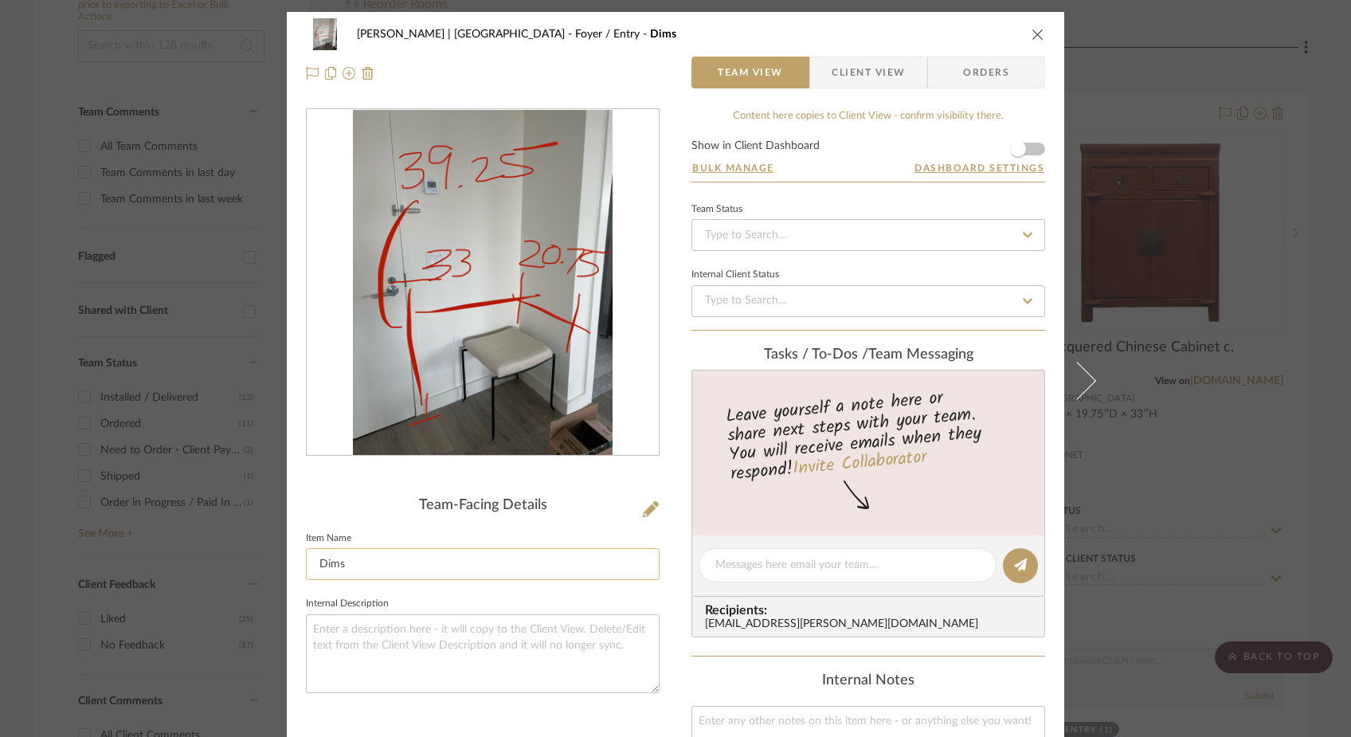
click at [313, 569] on input "Dims" at bounding box center [483, 564] width 354 height 32
type input "Entry Dims"
click at [433, 607] on fieldset "Internal Description" at bounding box center [483, 643] width 354 height 100
click at [1037, 34] on icon "close" at bounding box center [1038, 34] width 13 height 13
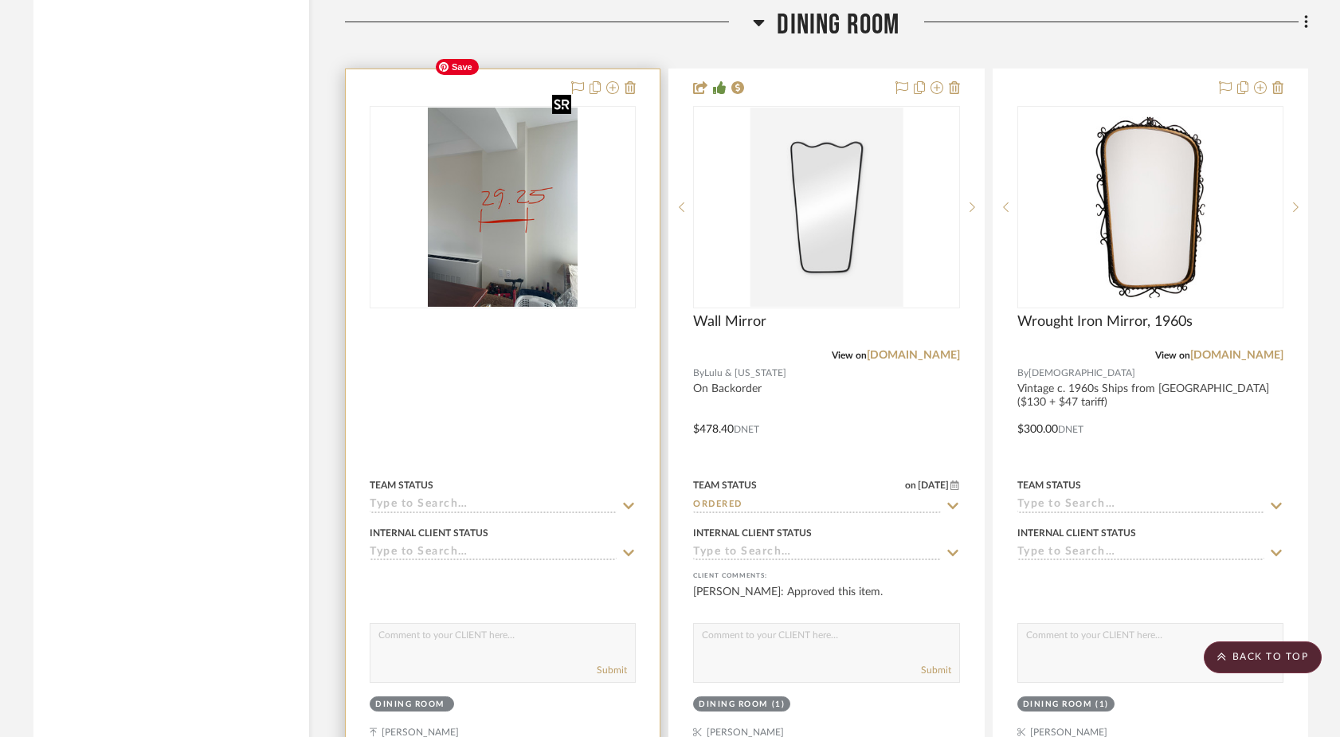
scroll to position [10862, 0]
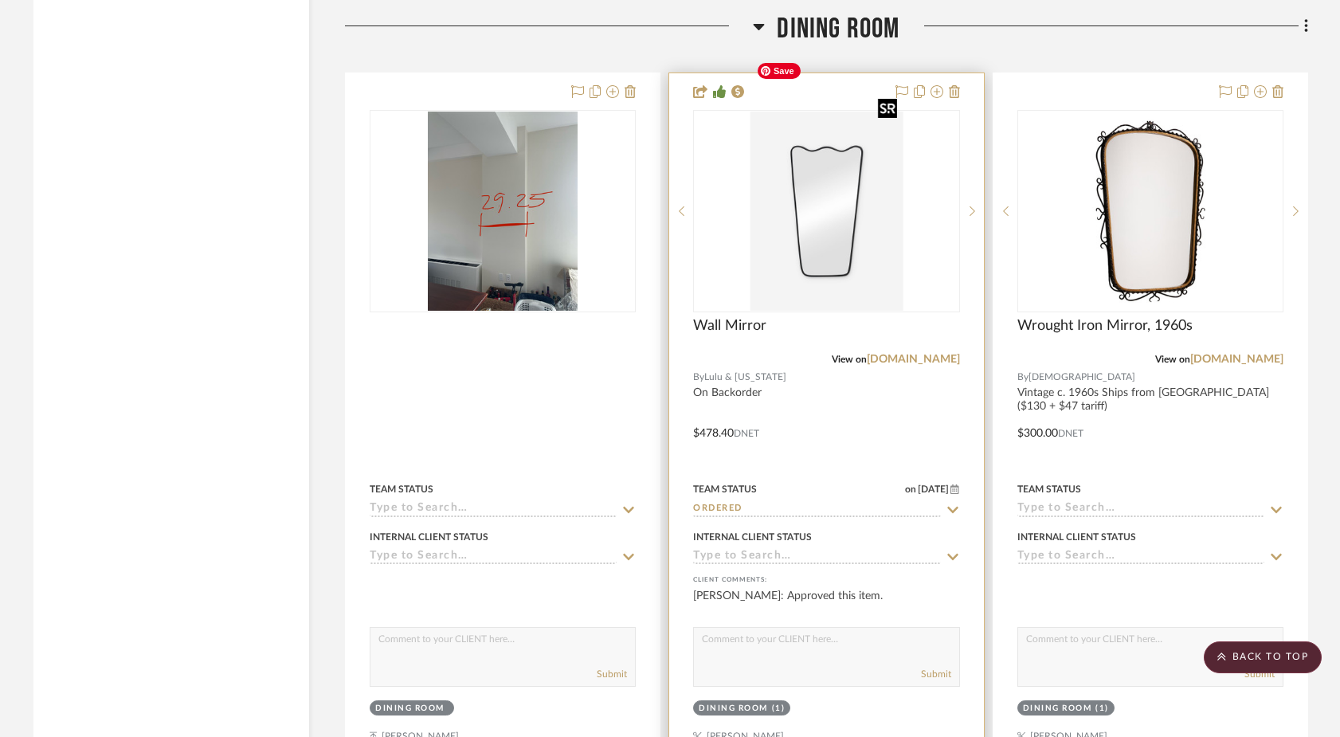
click at [769, 181] on img "0" at bounding box center [826, 211] width 153 height 199
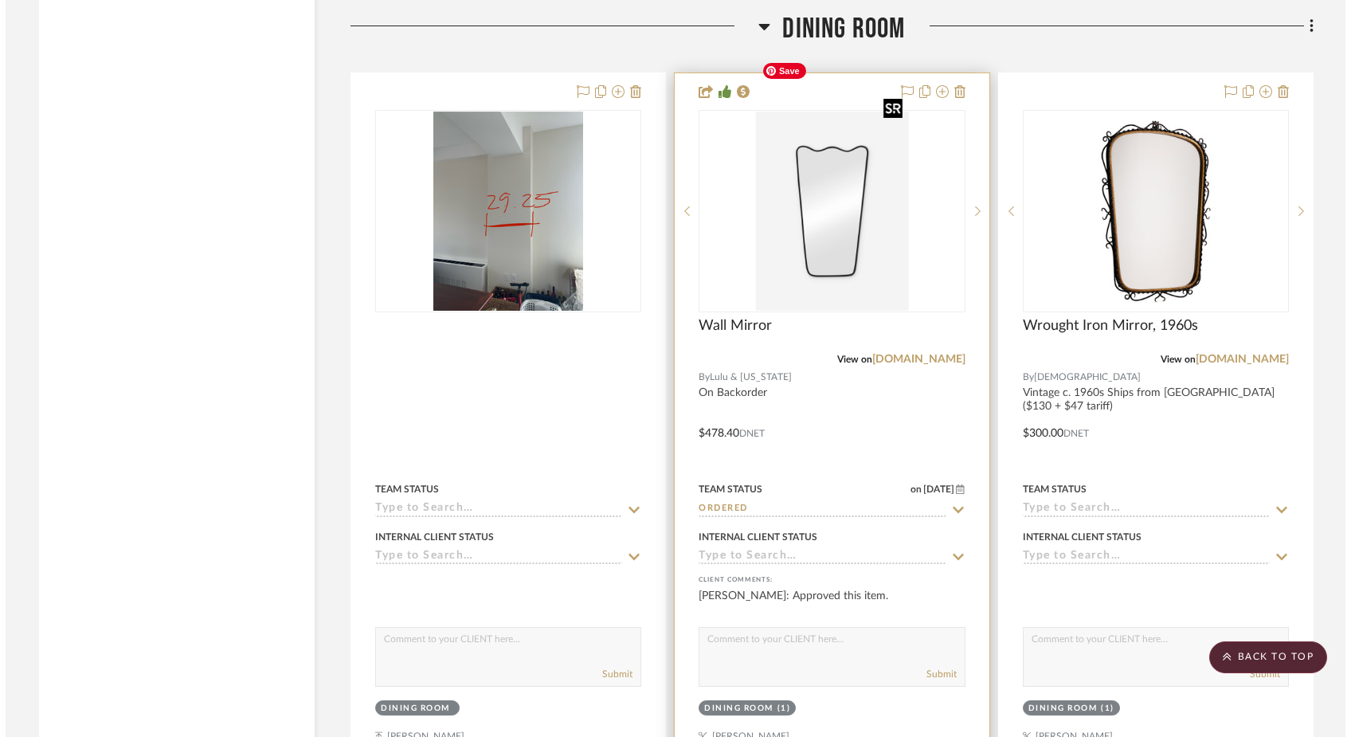
scroll to position [0, 0]
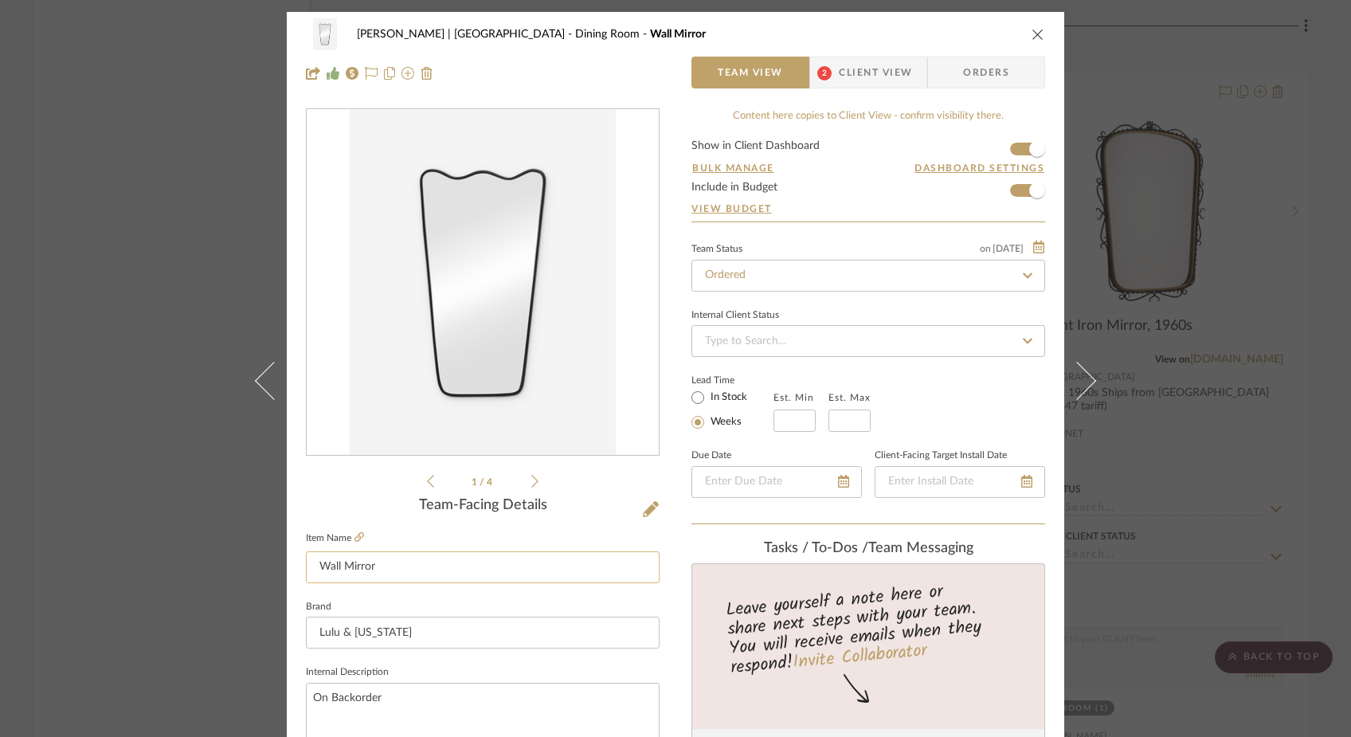
click at [393, 578] on input "Wall Mirror" at bounding box center [483, 567] width 354 height 32
type input "Wall Mirror - On Backorder"
drag, startPoint x: 390, startPoint y: 693, endPoint x: 288, endPoint y: 693, distance: 102.8
click at [288, 693] on div "Ferree | Brooklyn Heights Dining Room Wall Mirror - On Backorder Team View 2 Cl…" at bounding box center [676, 748] width 778 height 1472
click at [93, 391] on div "Ferree | Brooklyn Heights Dining Room Wall Mirror - On Backorder Team View 2 Cl…" at bounding box center [675, 368] width 1351 height 737
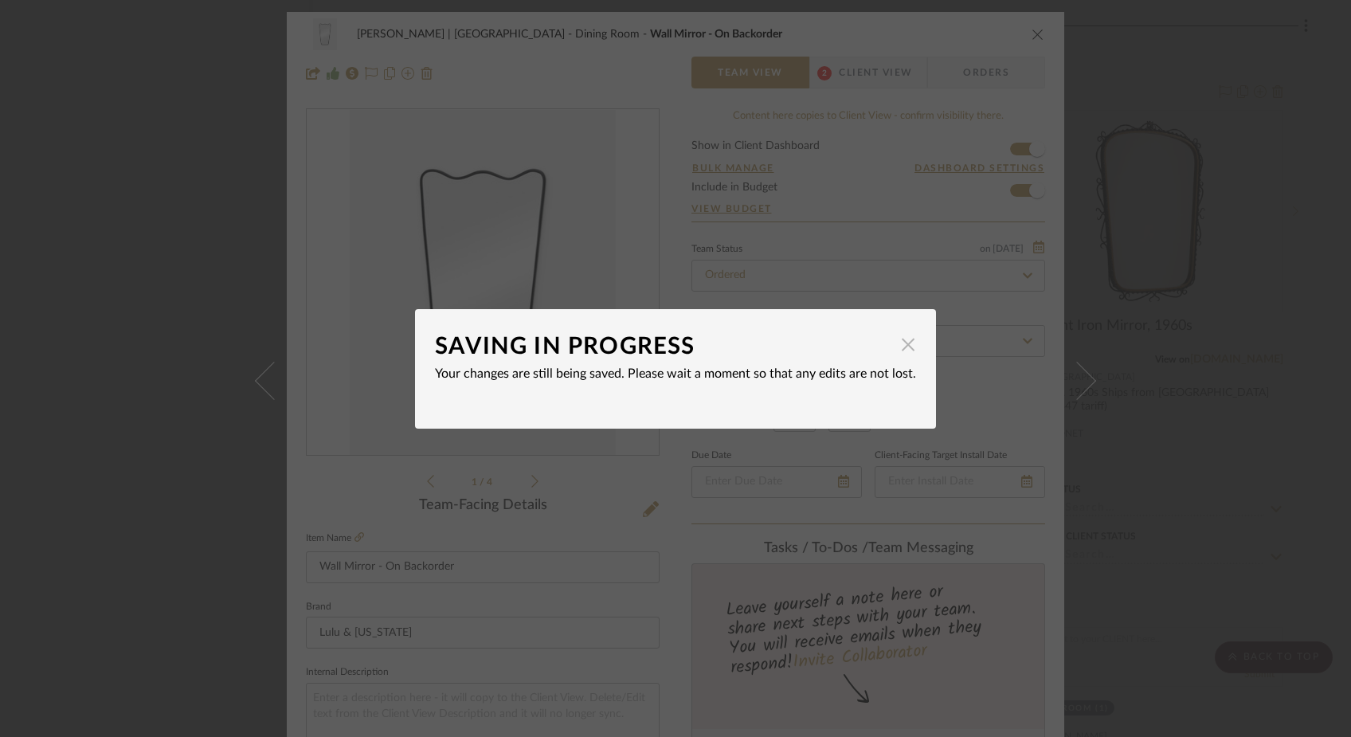
click at [903, 350] on span "button" at bounding box center [908, 345] width 32 height 32
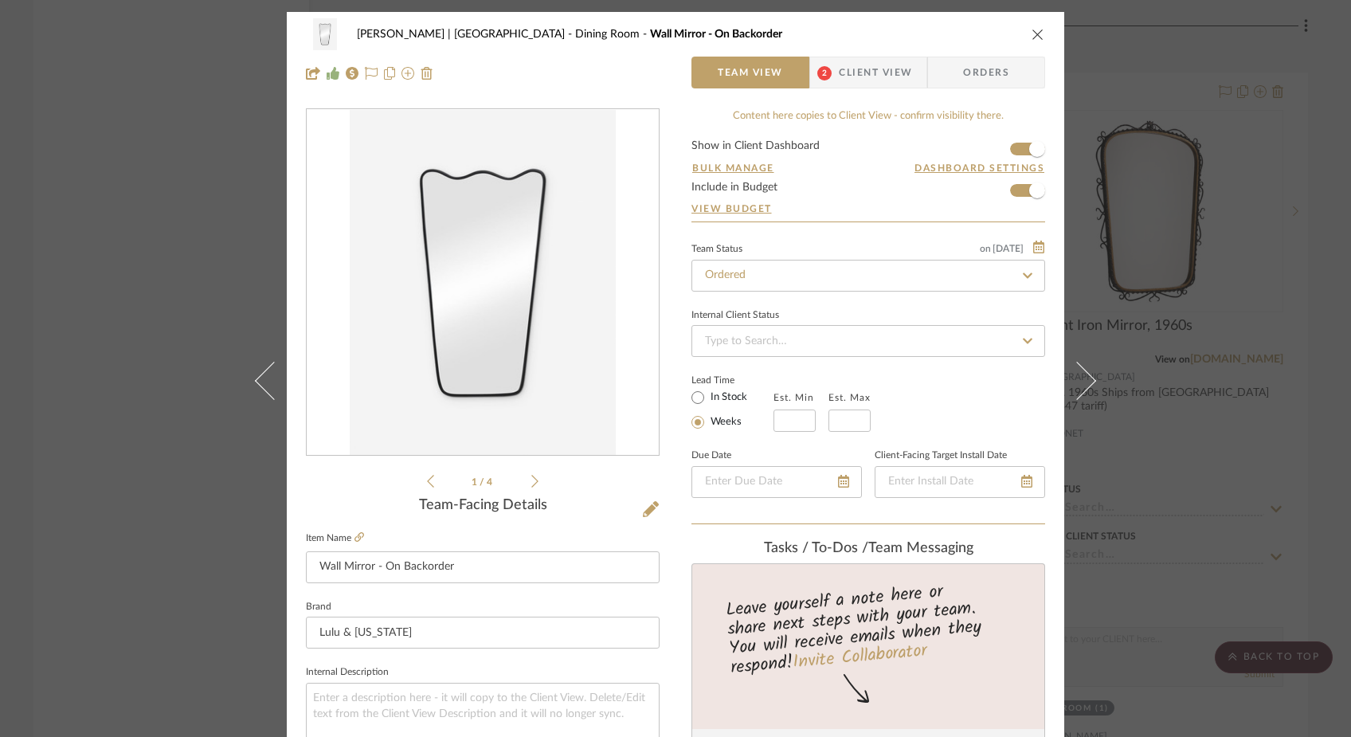
click at [158, 224] on div "Ferree | Brooklyn Heights Dining Room Wall Mirror - On Backorder Team View 2 Cl…" at bounding box center [675, 368] width 1351 height 737
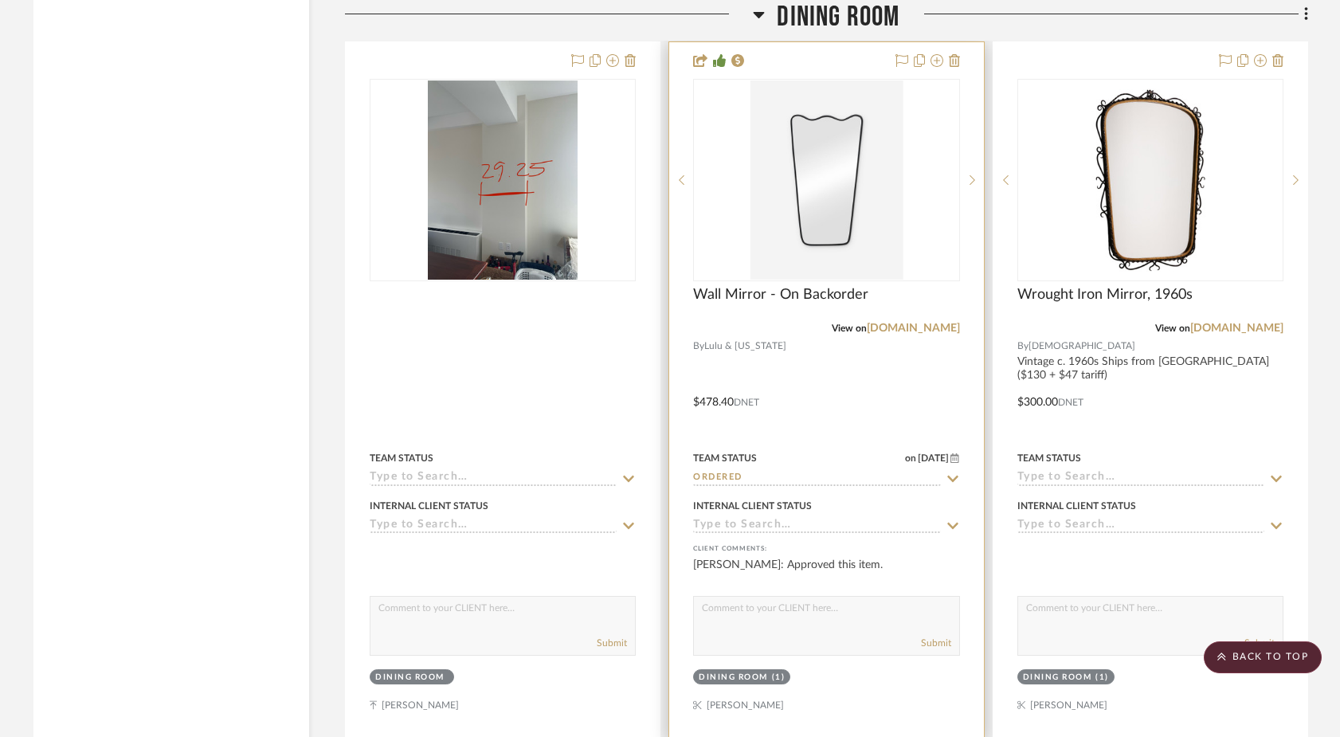
scroll to position [10894, 0]
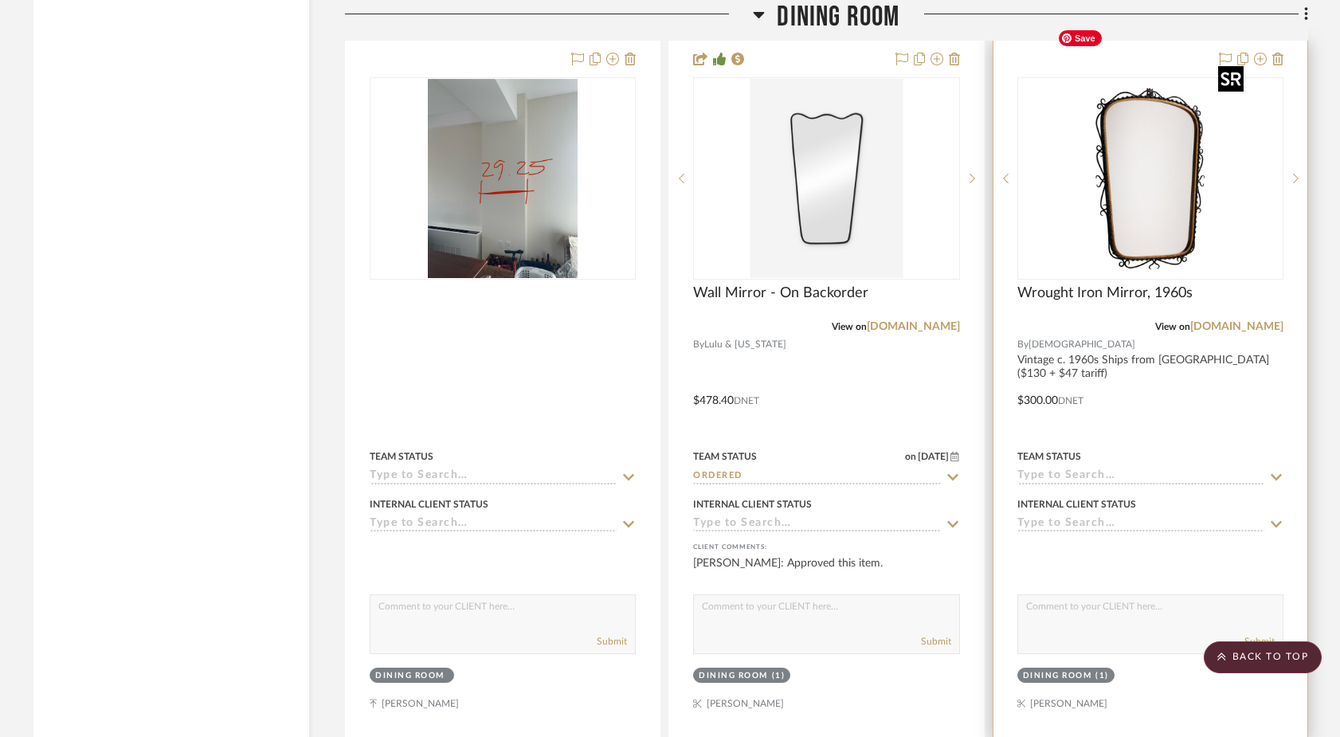
click at [0, 0] on img at bounding box center [0, 0] width 0 height 0
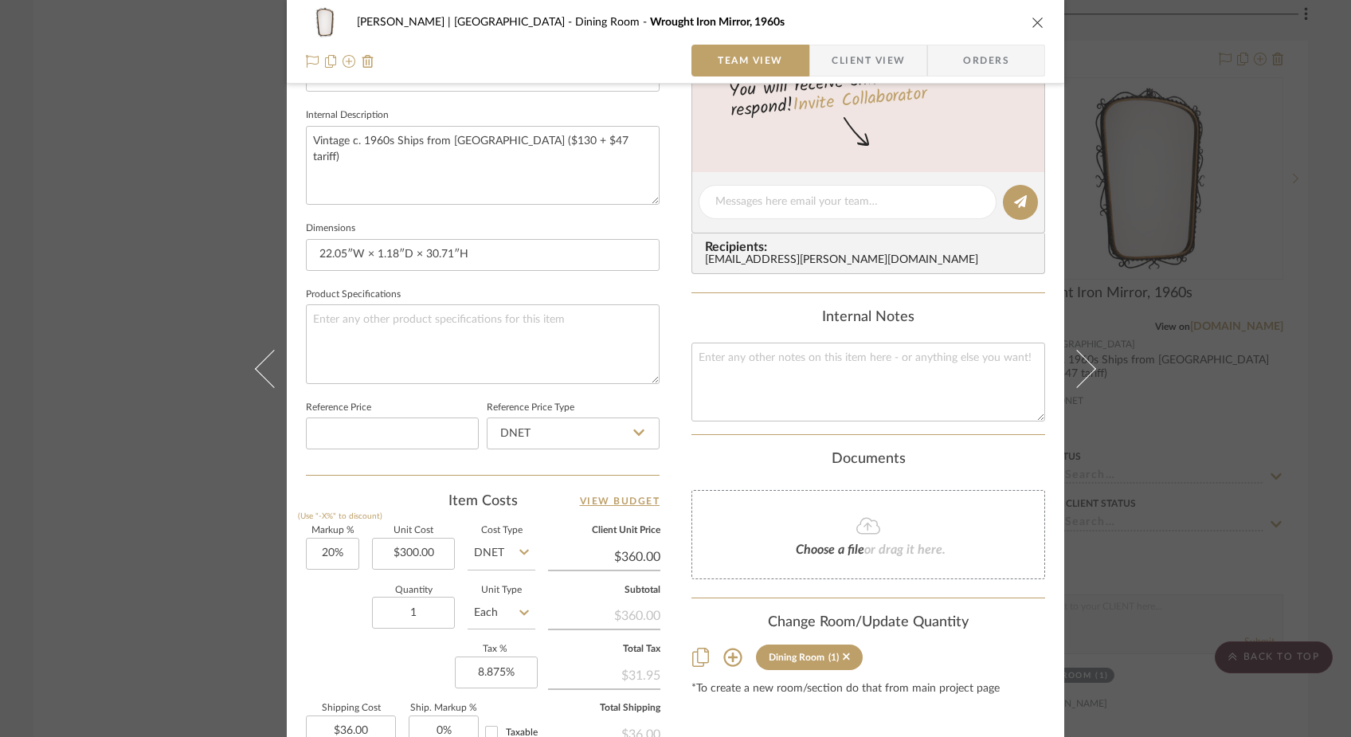
scroll to position [641, 0]
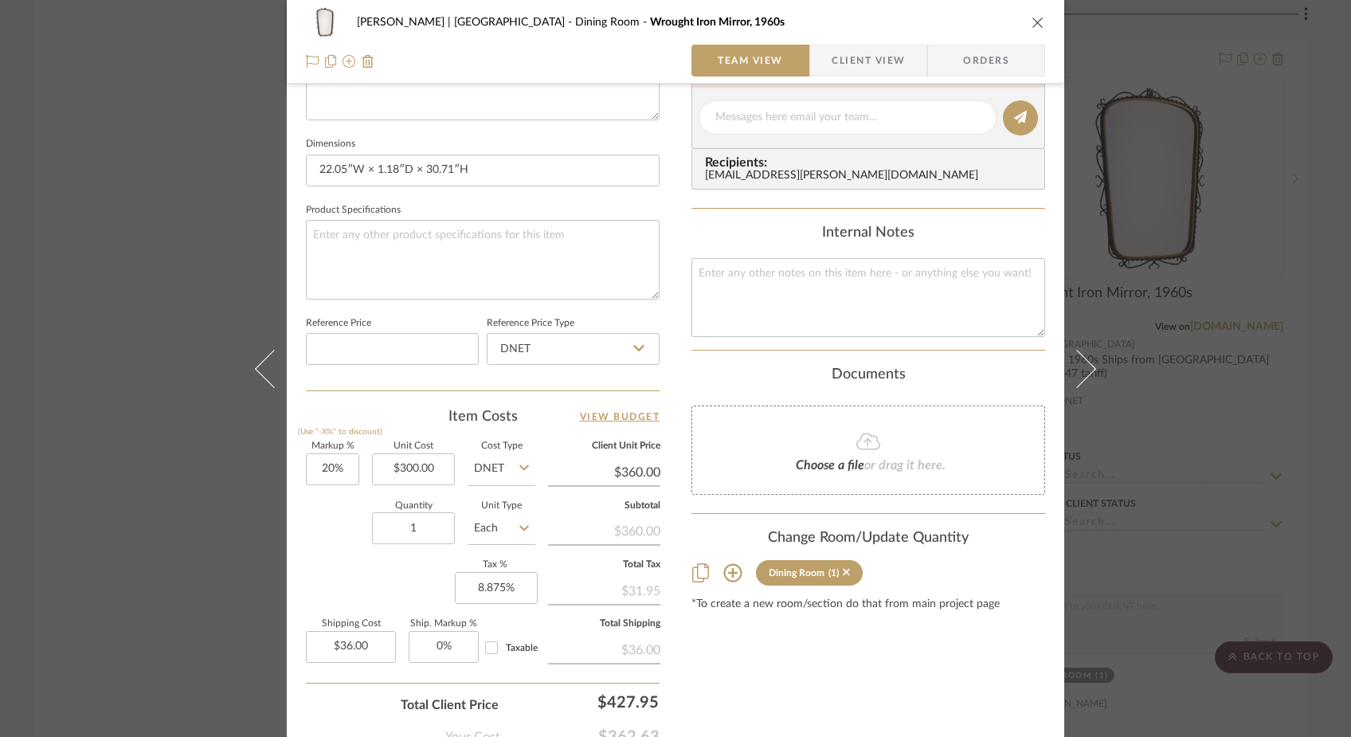
click at [167, 160] on div "Ferree | Brooklyn Heights Dining Room Wrought Iron Mirror, 1960s Team View Clie…" at bounding box center [675, 368] width 1351 height 737
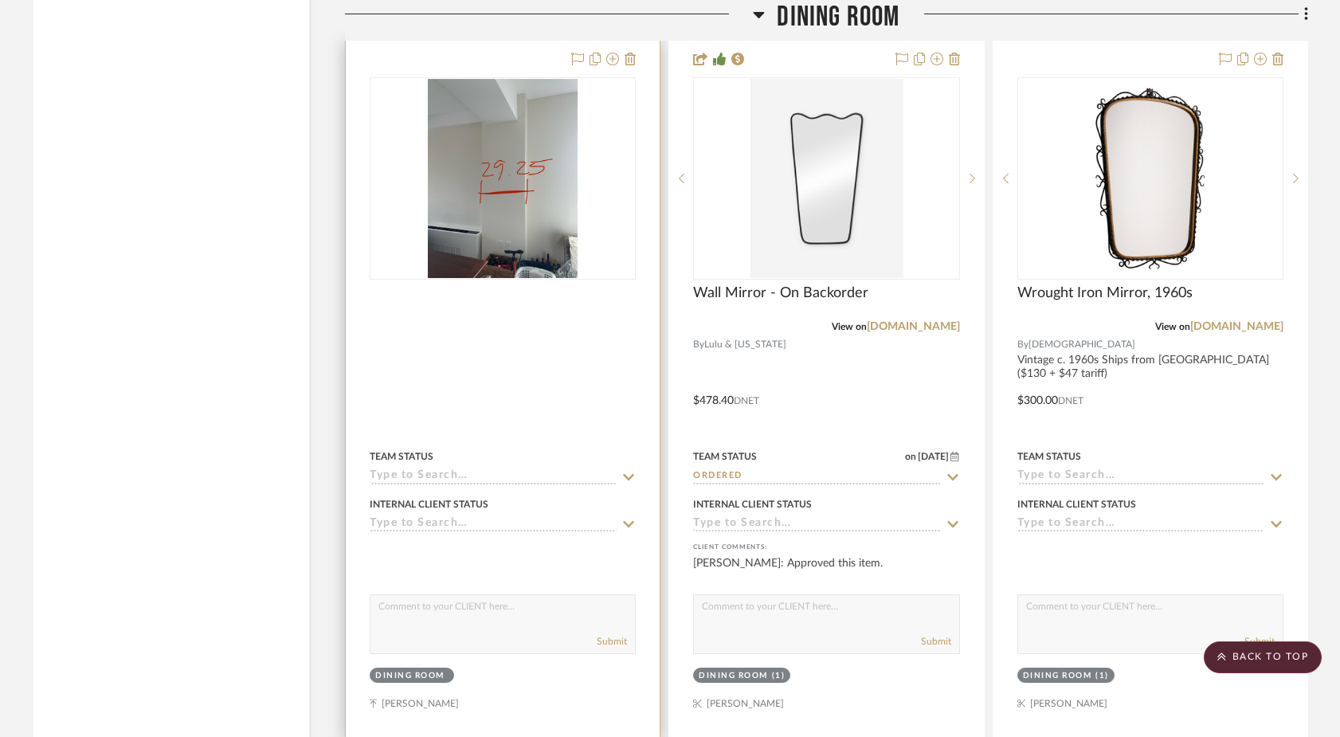
scroll to position [10914, 0]
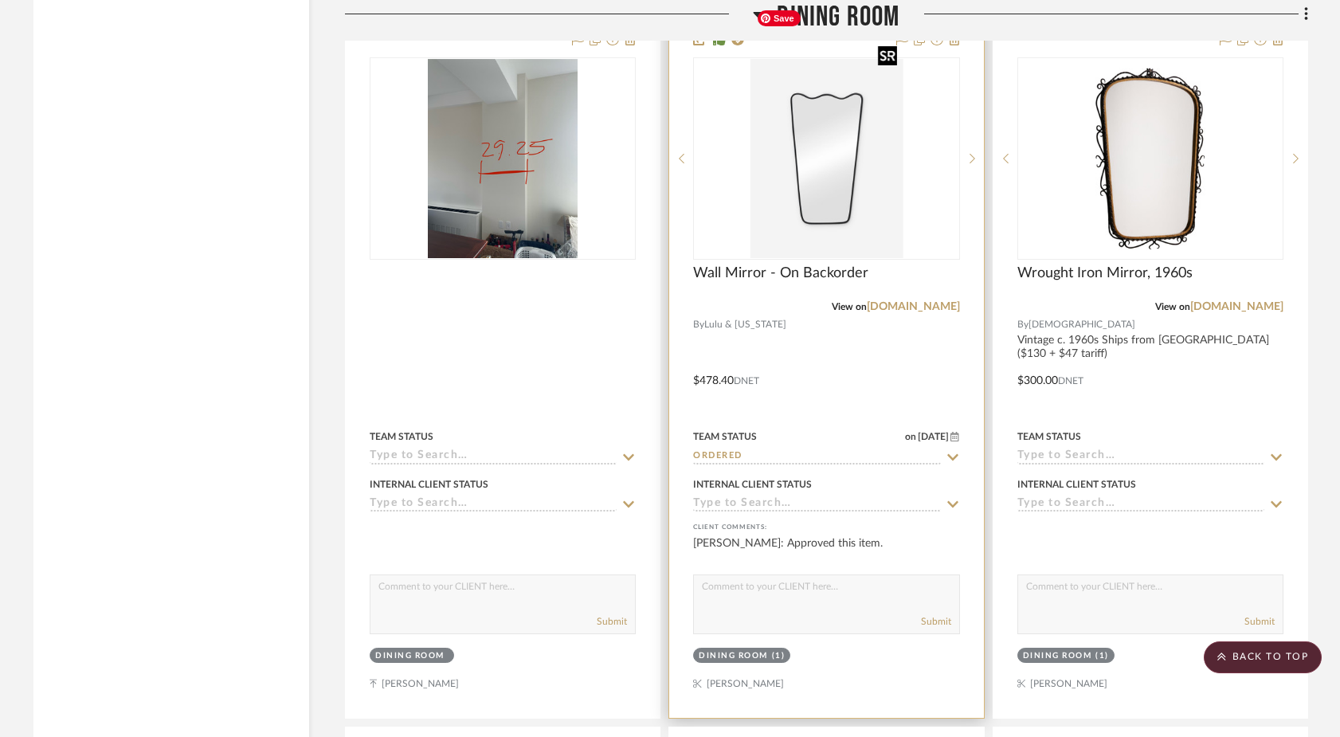
click at [821, 143] on img "0" at bounding box center [826, 158] width 153 height 199
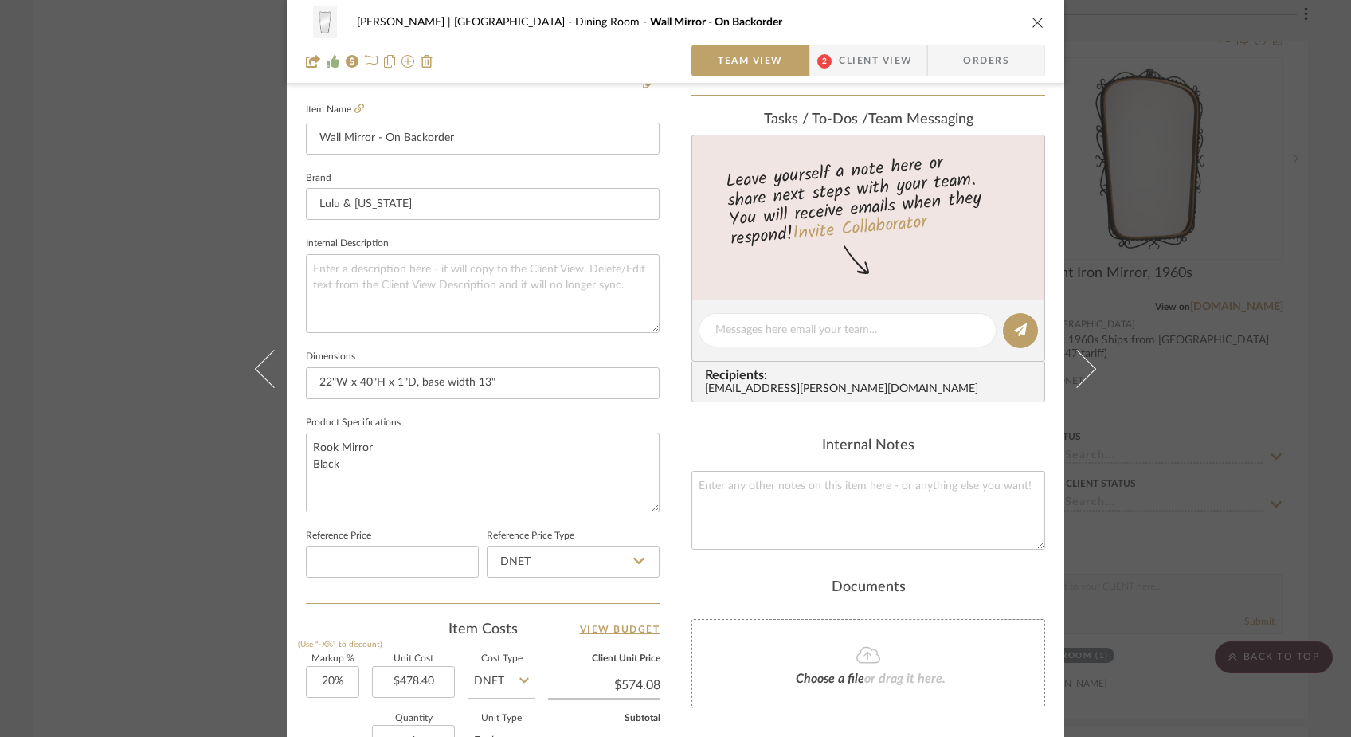
scroll to position [471, 0]
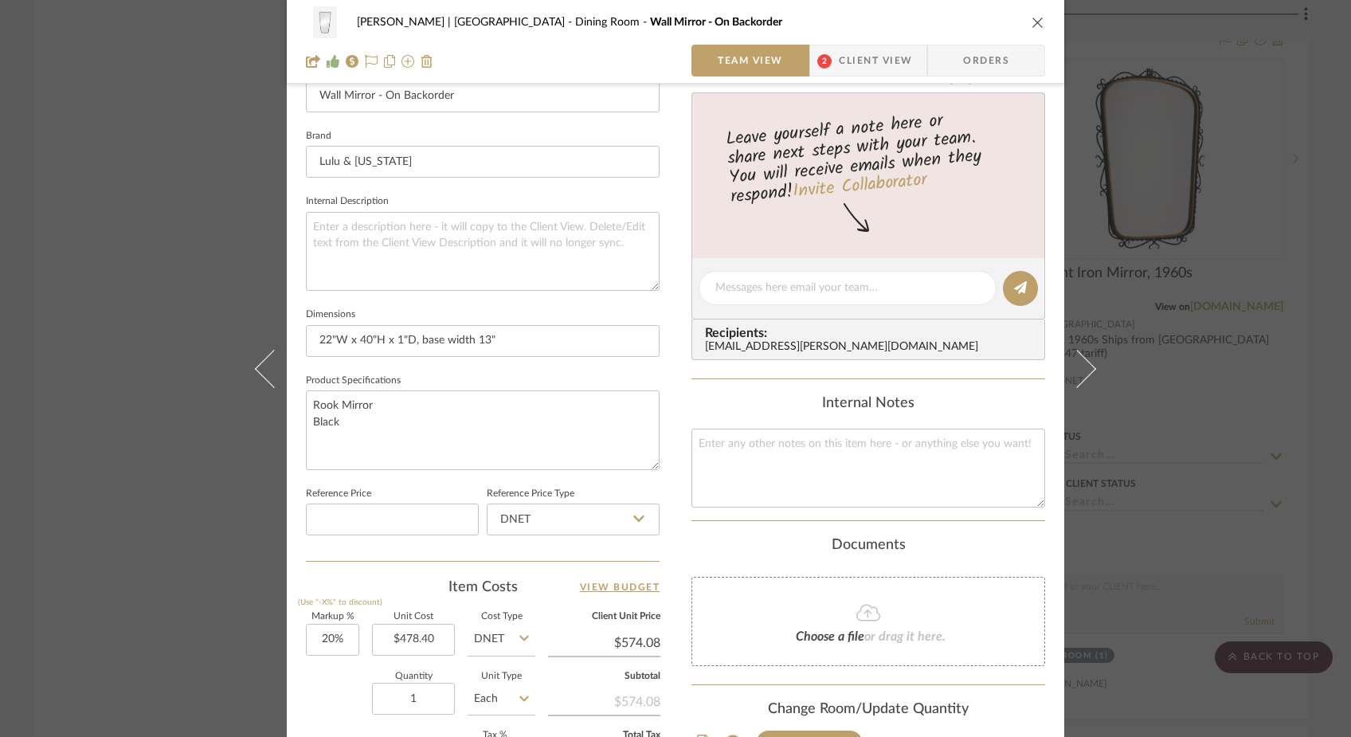
click at [167, 237] on div "Ferree | Brooklyn Heights Dining Room Wall Mirror - On Backorder Team View 2 Cl…" at bounding box center [675, 368] width 1351 height 737
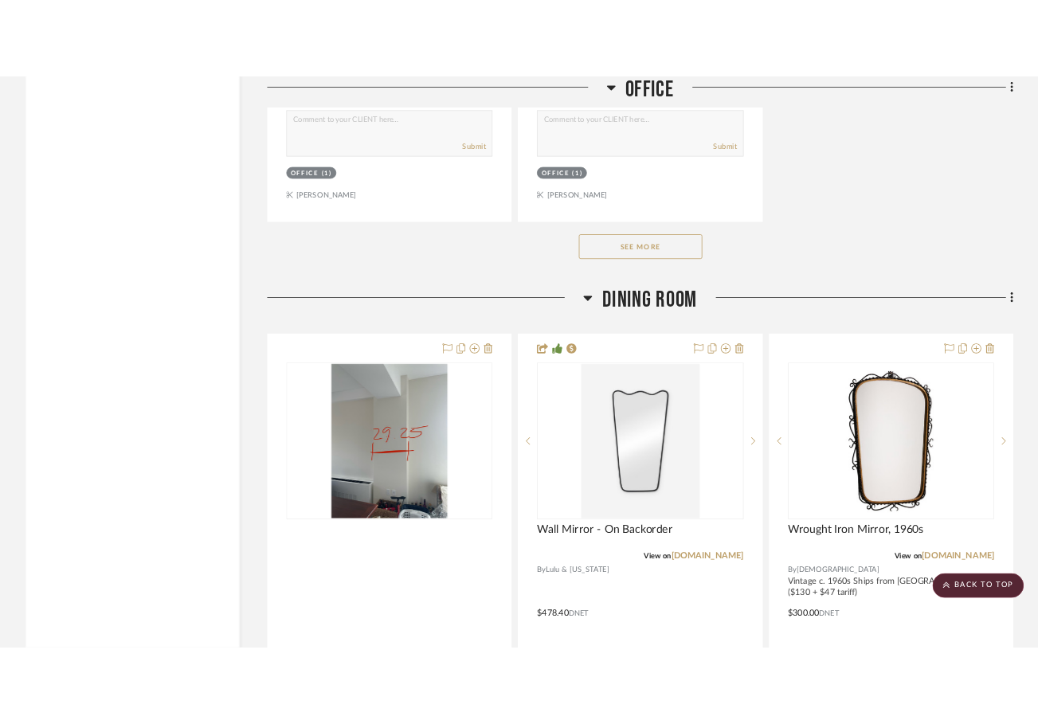
scroll to position [10643, 0]
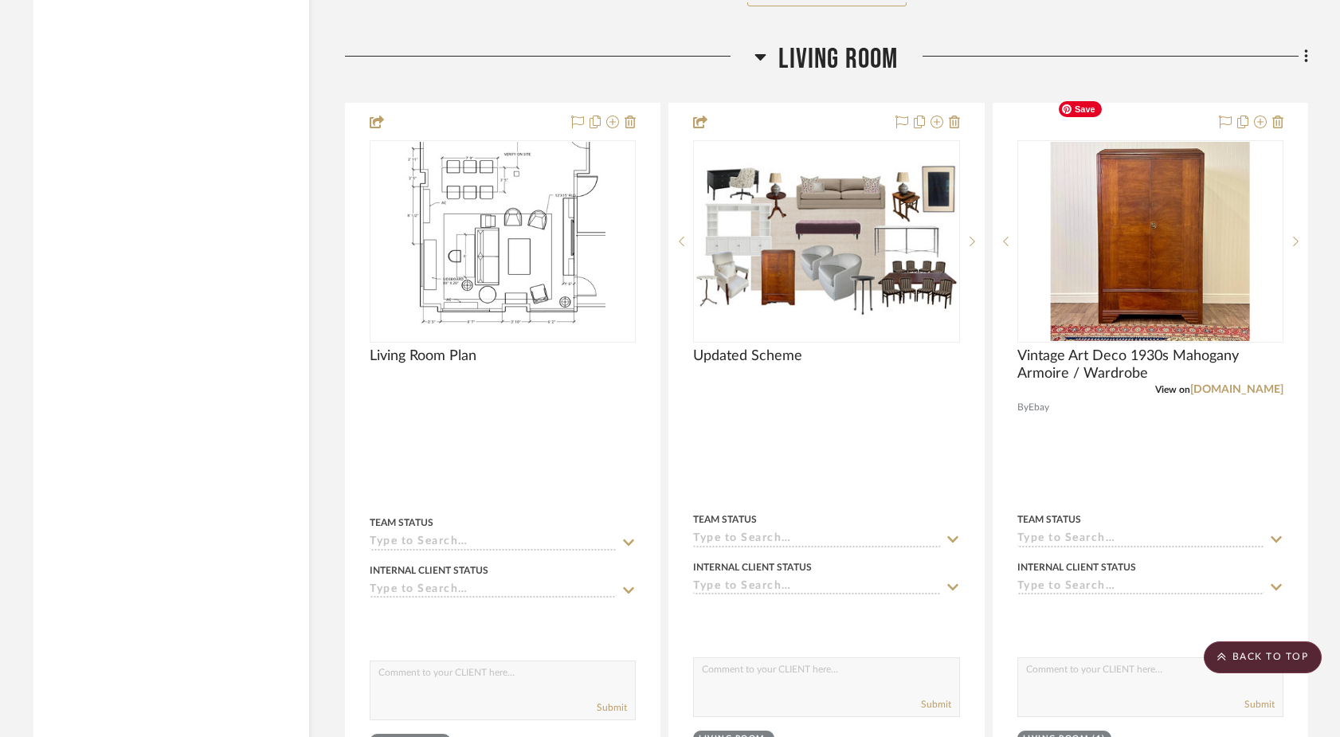
scroll to position [4900, 0]
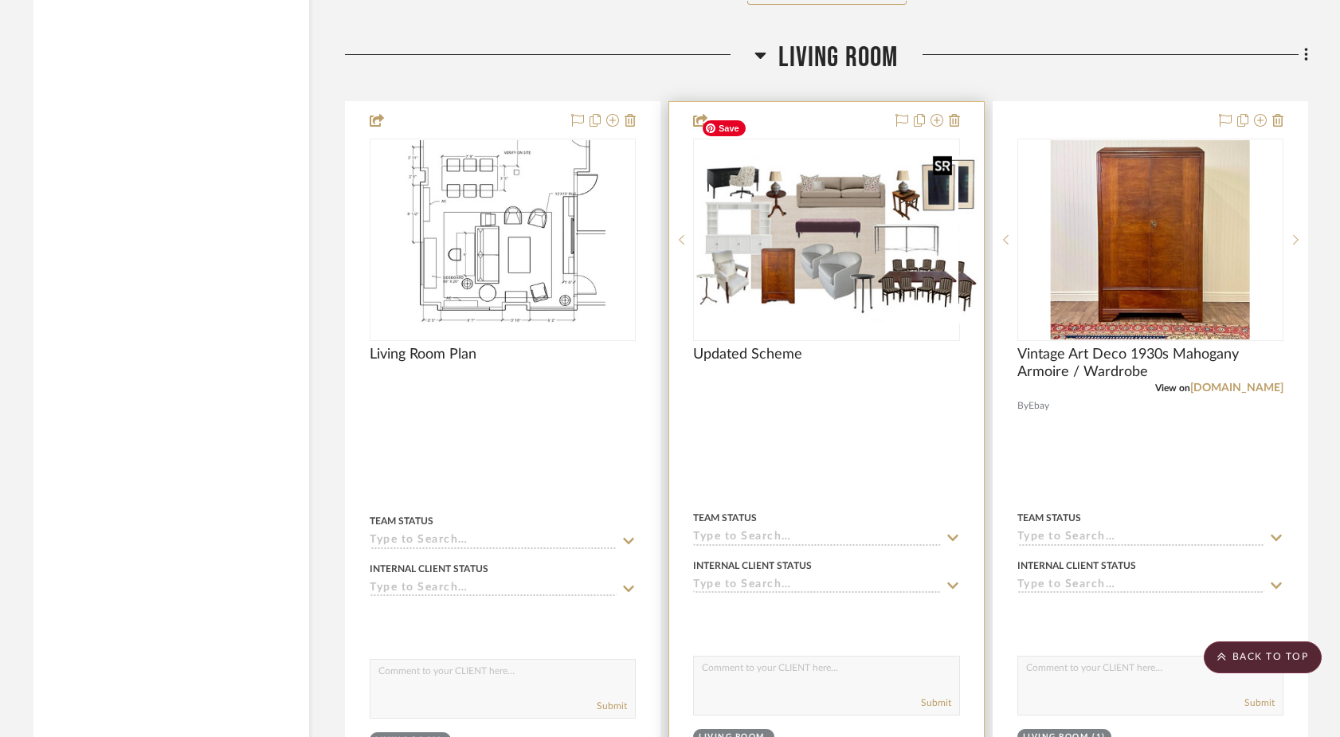
click at [810, 240] on div at bounding box center [826, 240] width 266 height 202
click at [851, 191] on img "0" at bounding box center [826, 240] width 263 height 158
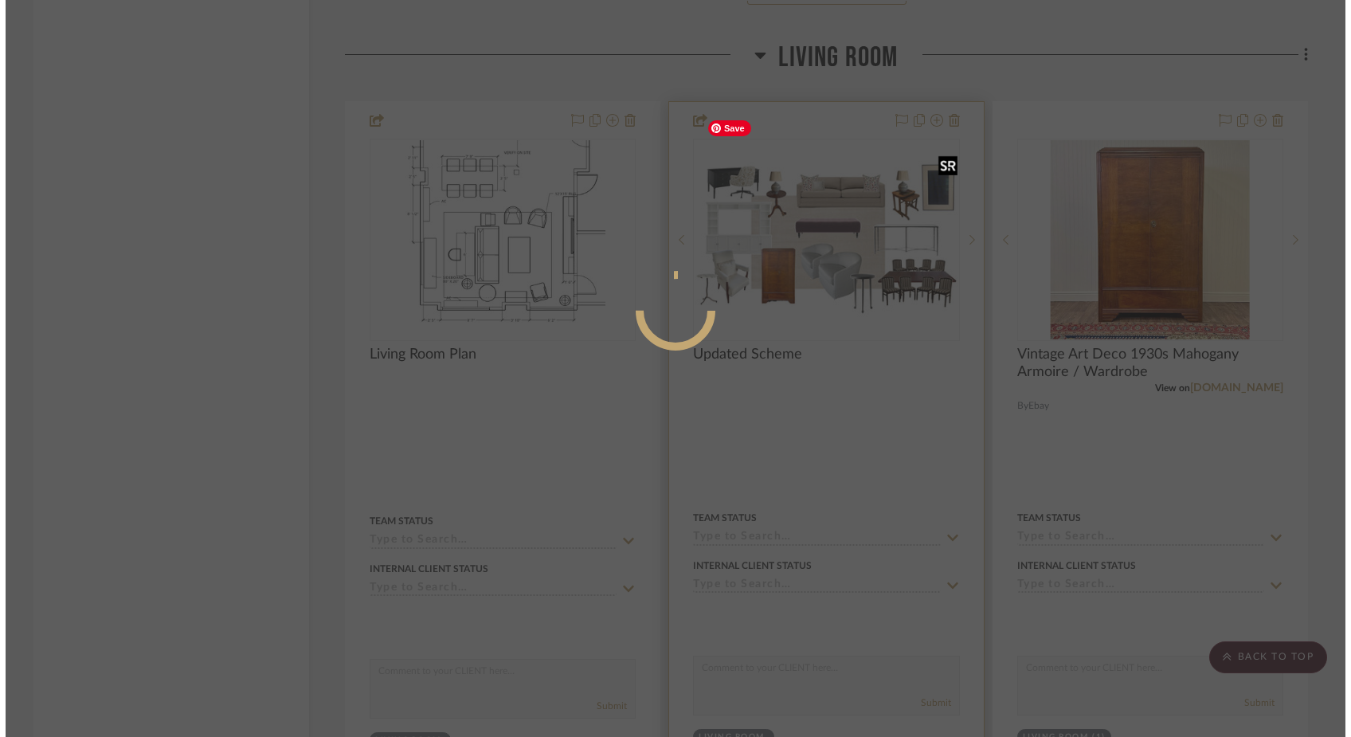
scroll to position [0, 0]
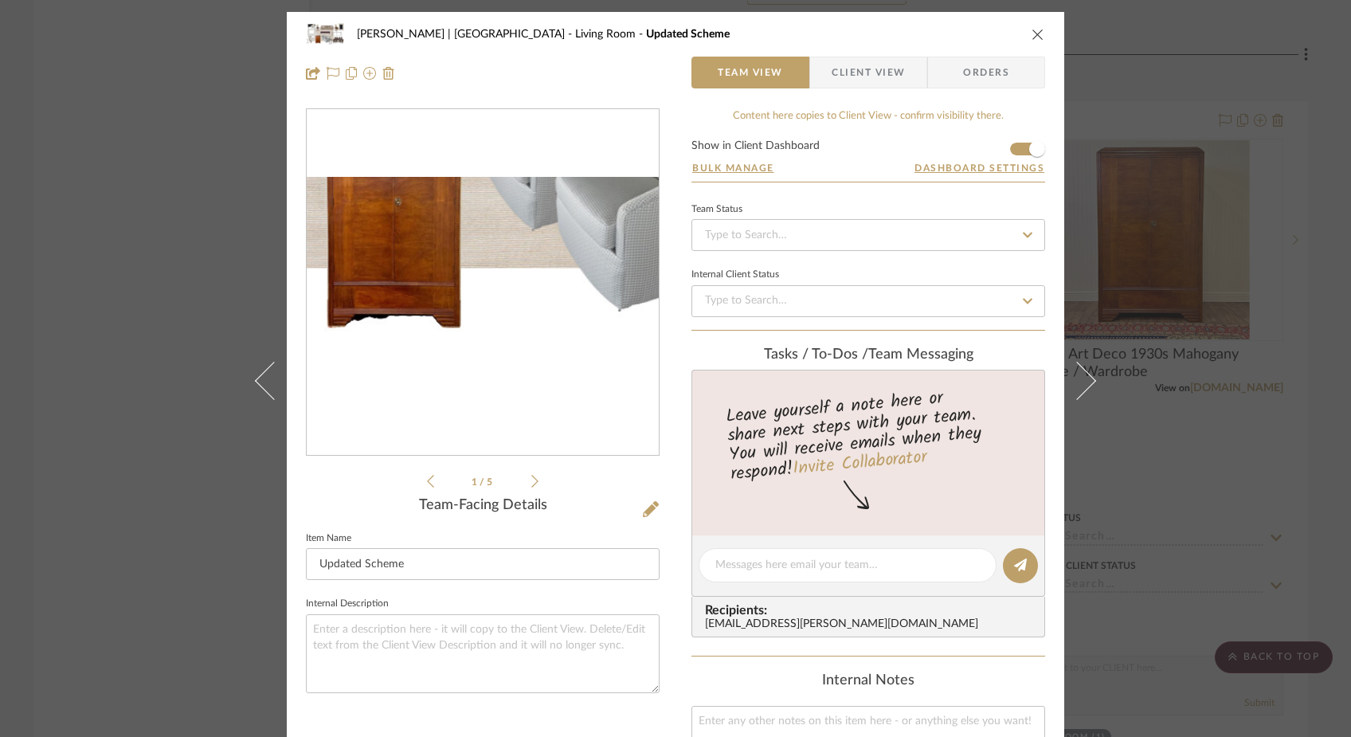
click at [442, 363] on img "0" at bounding box center [483, 283] width 352 height 212
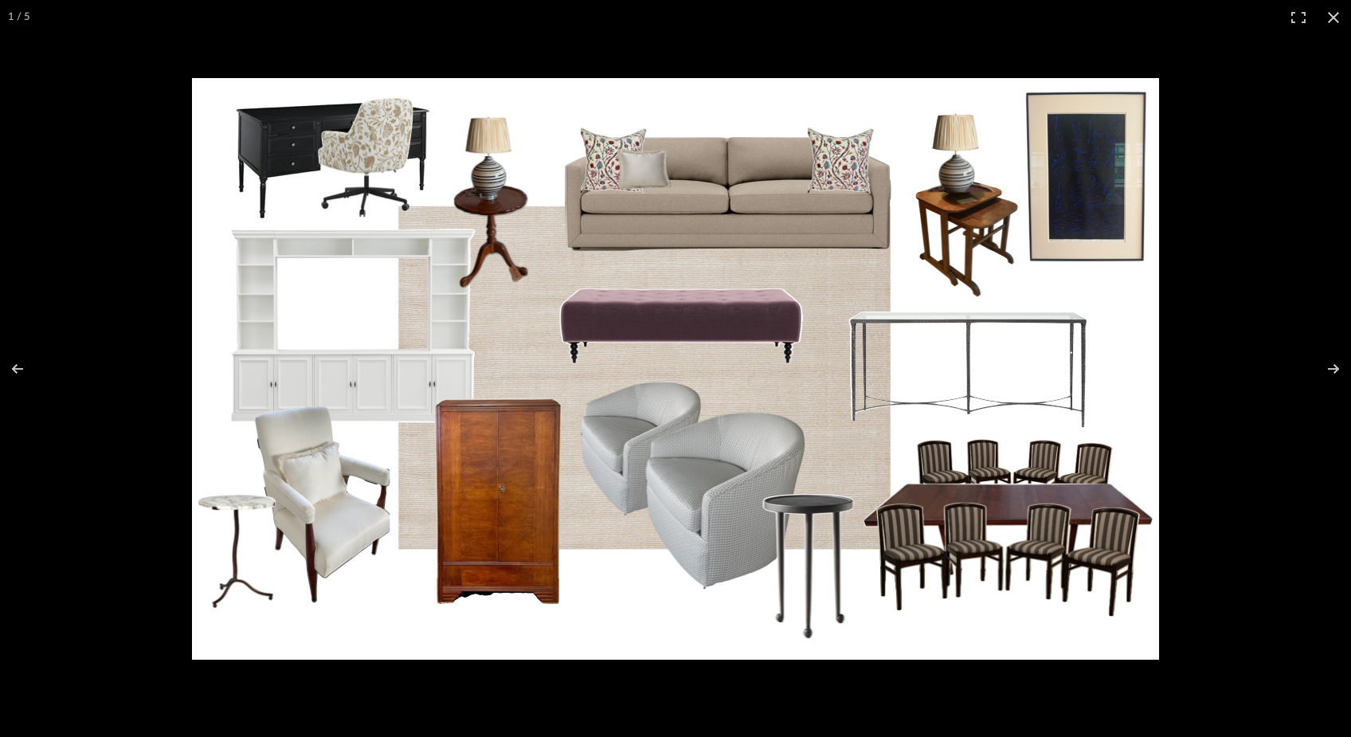
click at [1010, 201] on img at bounding box center [675, 369] width 967 height 582
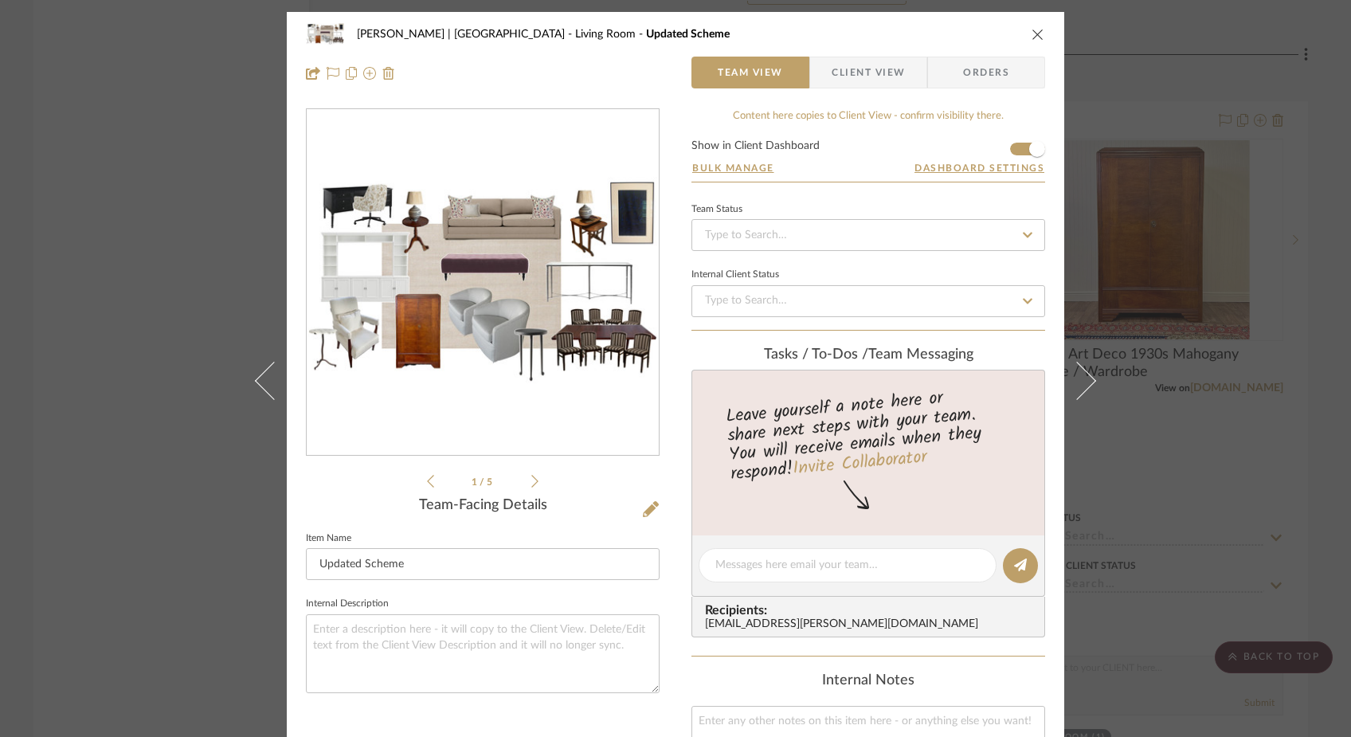
click at [1032, 31] on icon "close" at bounding box center [1038, 34] width 13 height 13
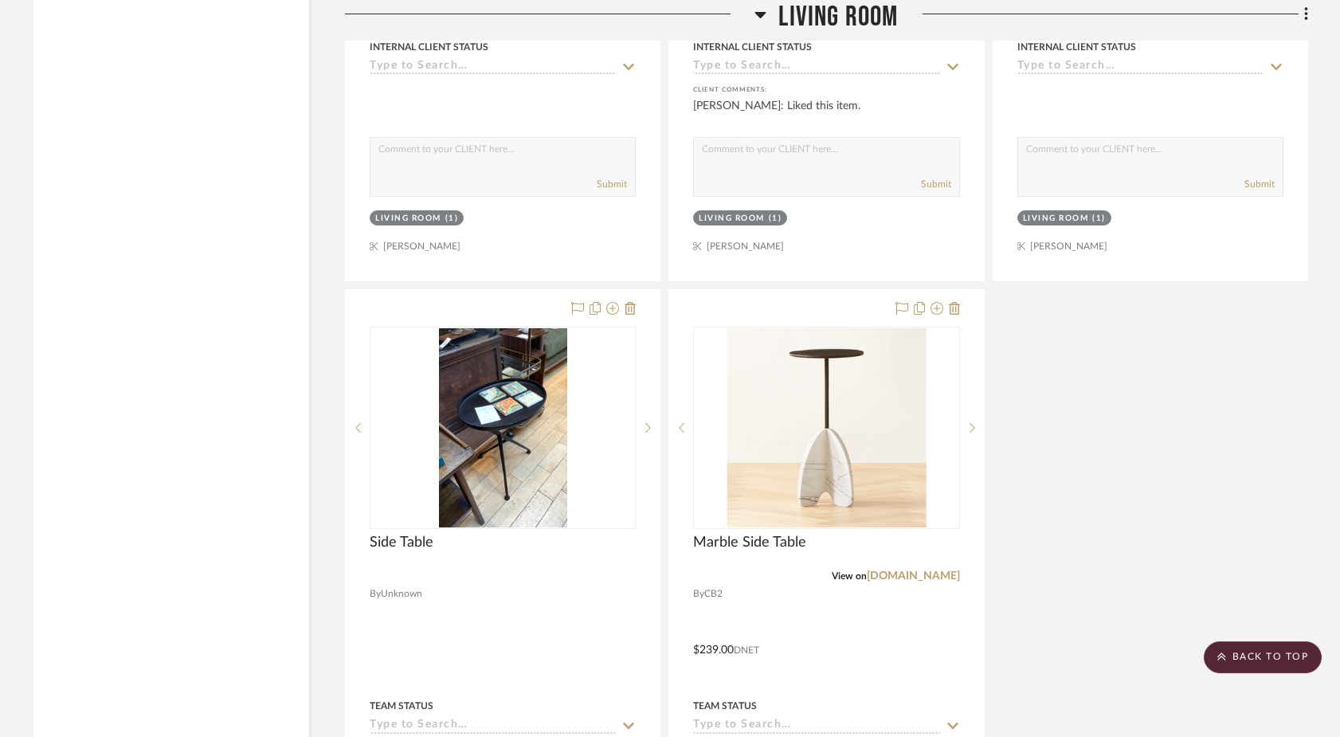
scroll to position [6130, 0]
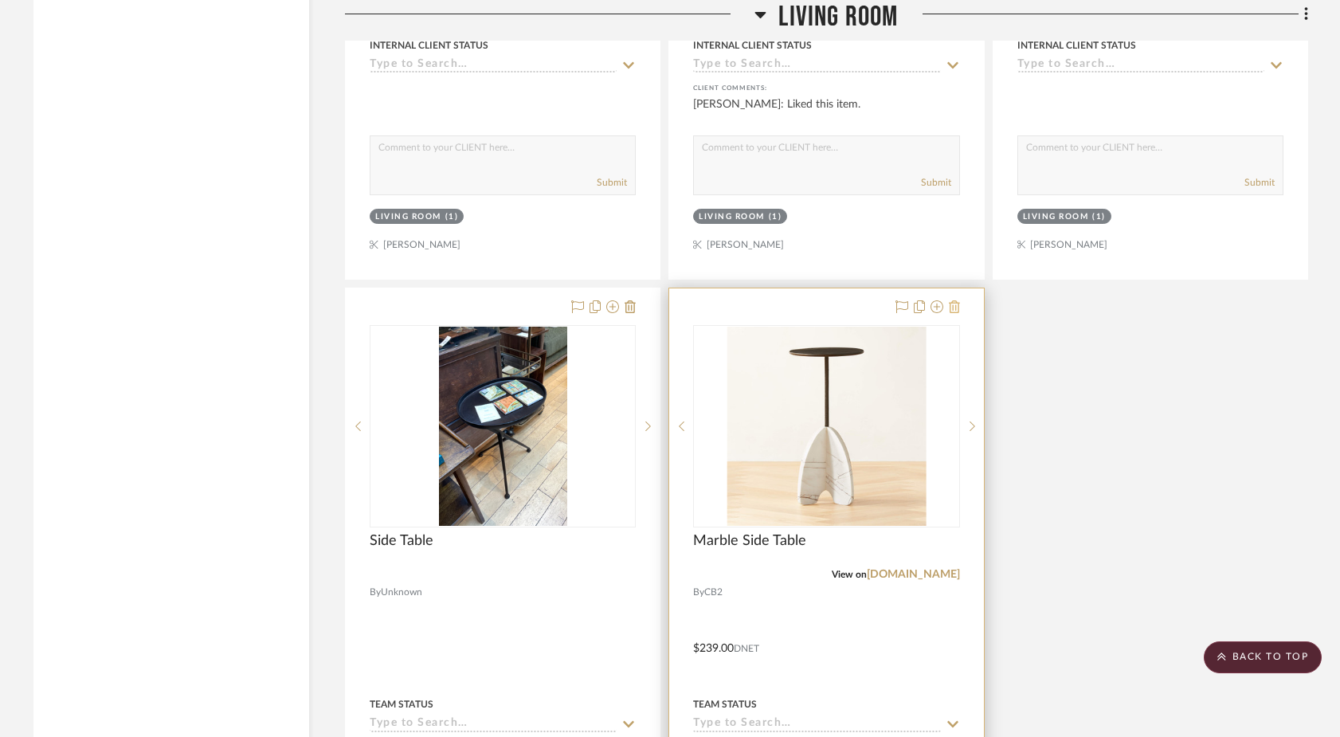
click at [954, 300] on icon at bounding box center [954, 306] width 11 height 13
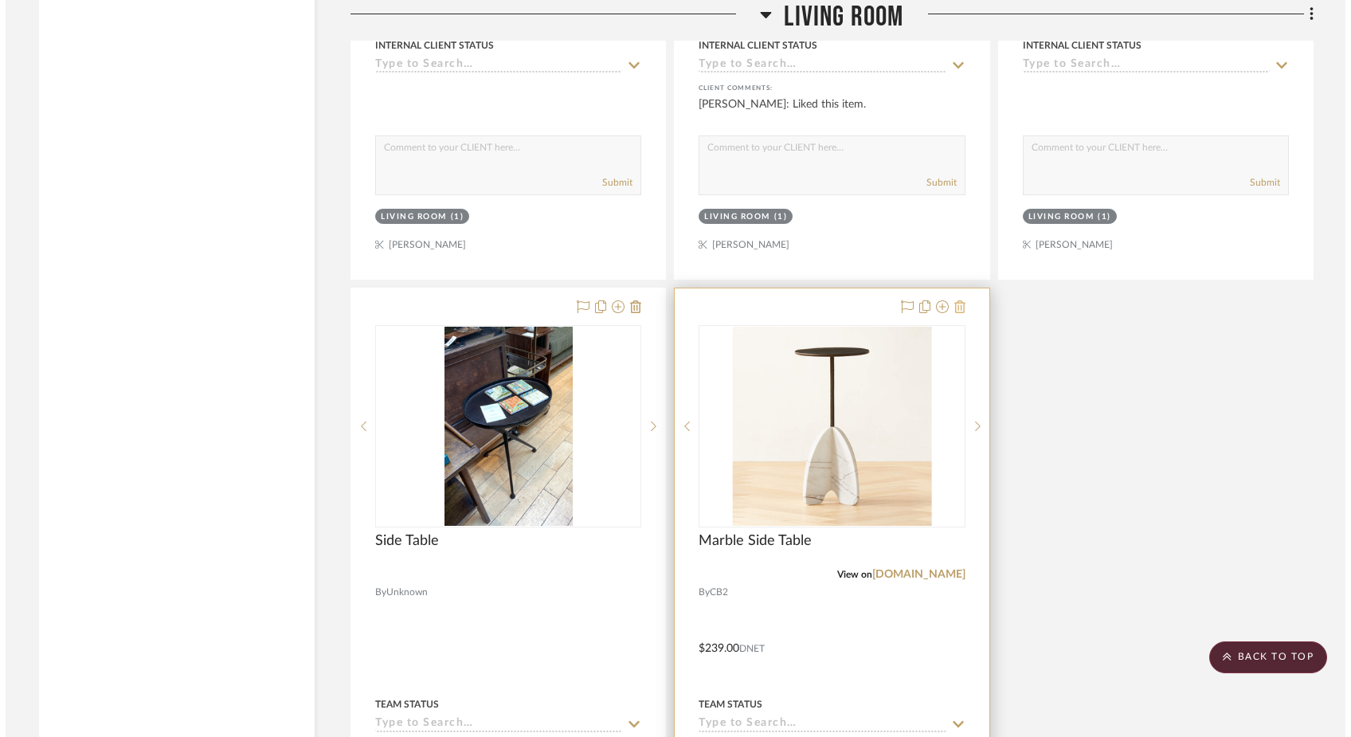
scroll to position [0, 0]
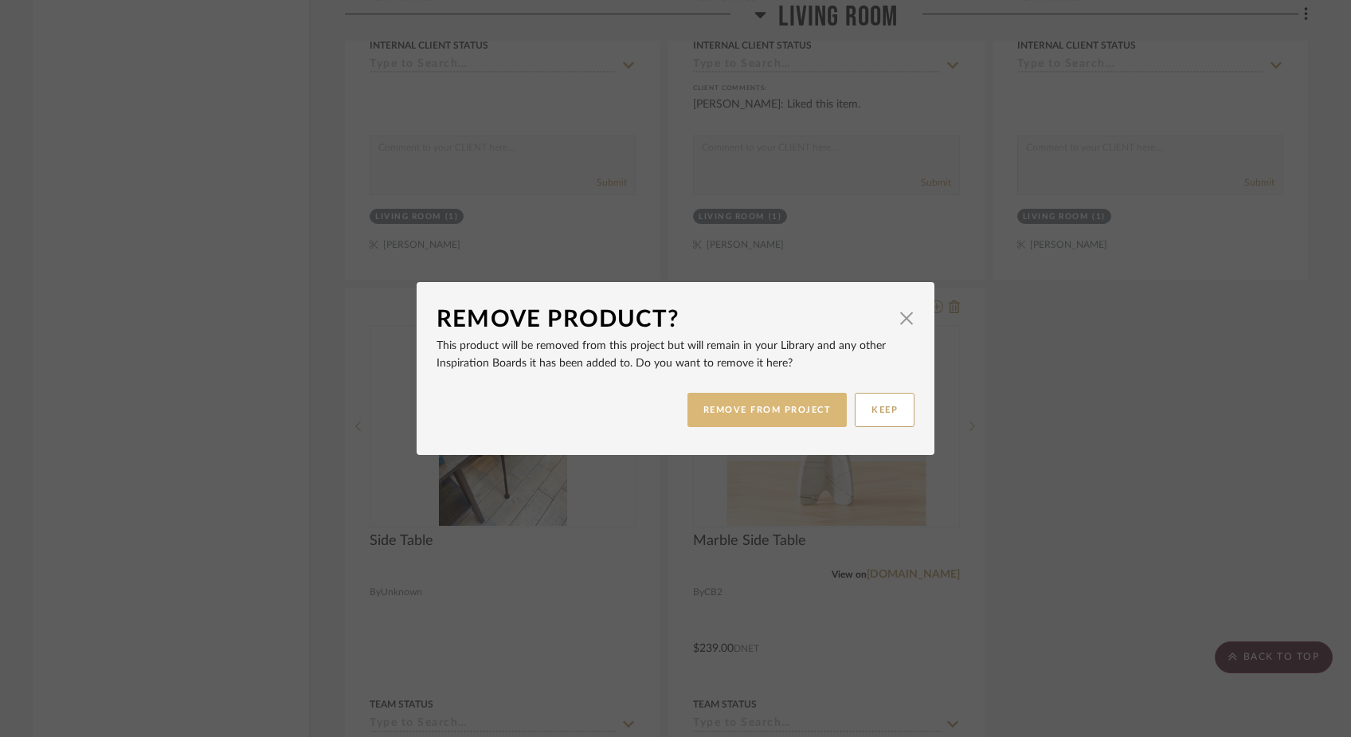
click at [774, 410] on button "REMOVE FROM PROJECT" at bounding box center [768, 410] width 160 height 34
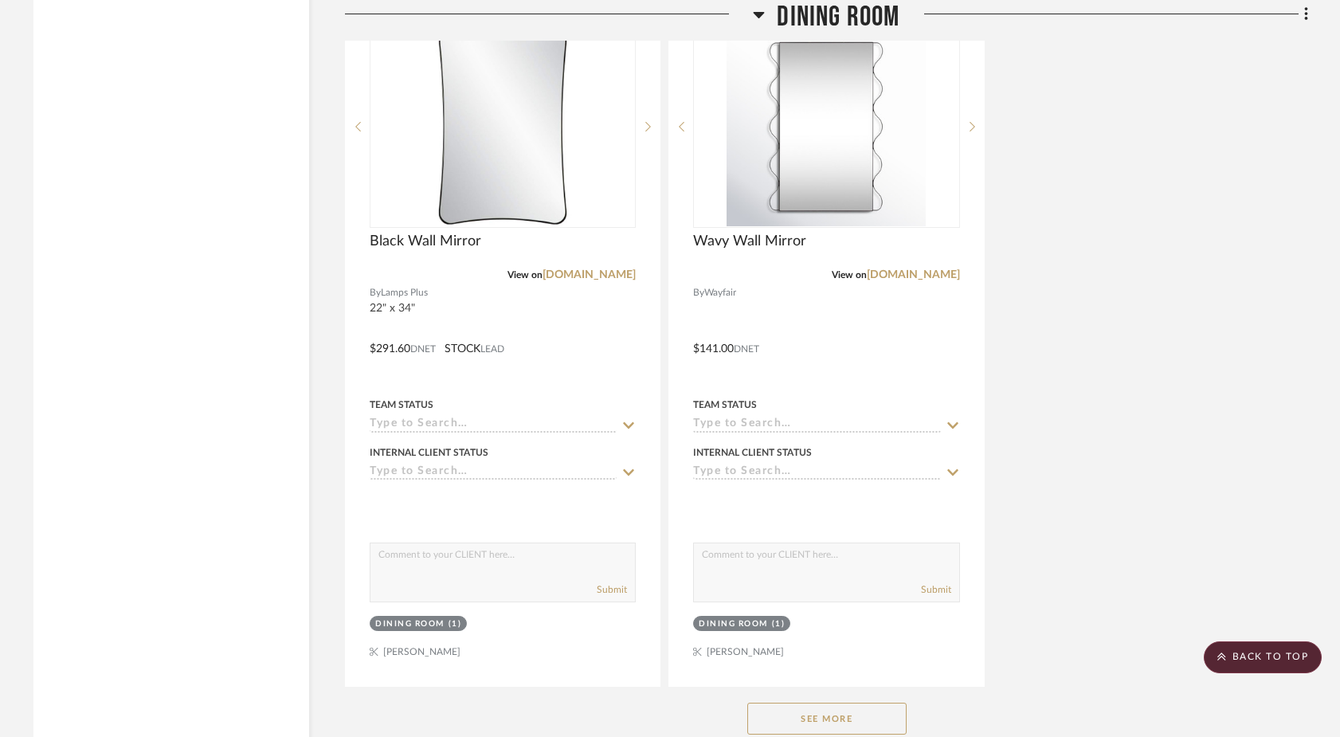
scroll to position [10988, 0]
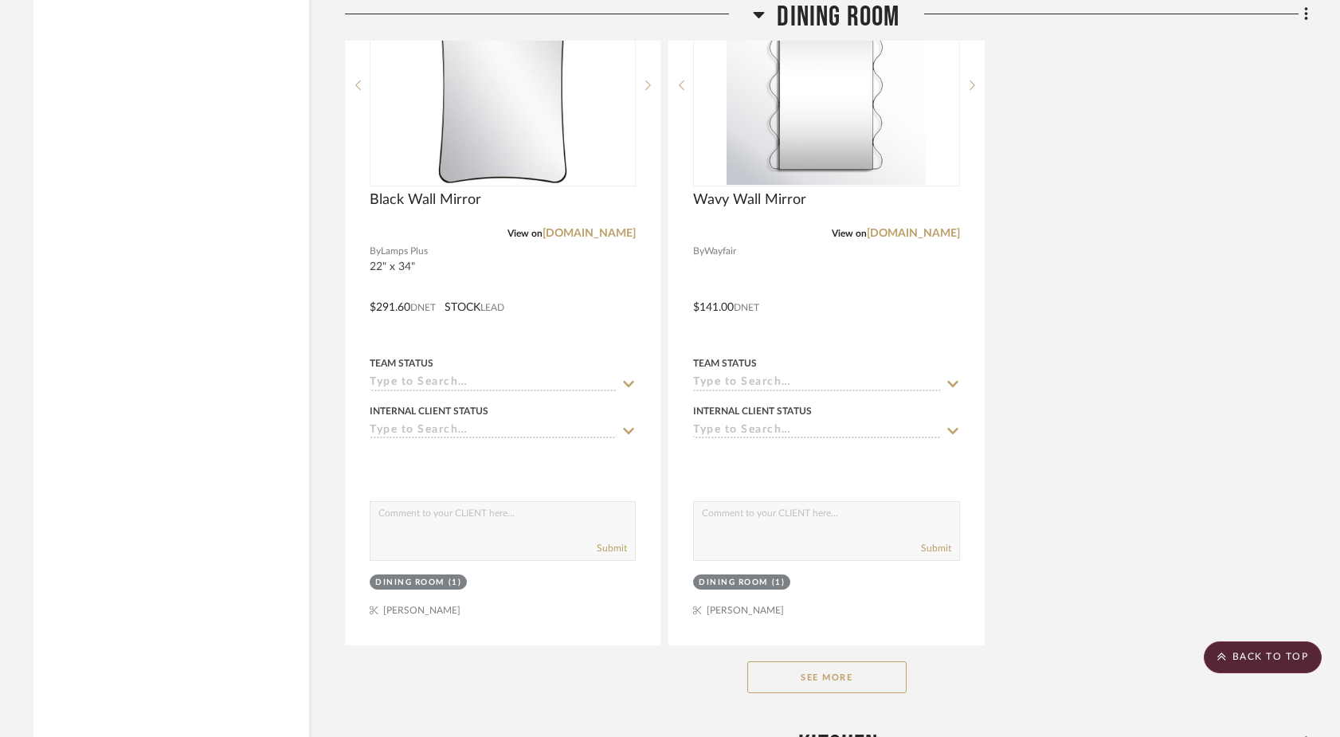
click at [814, 661] on button "See More" at bounding box center [826, 677] width 159 height 32
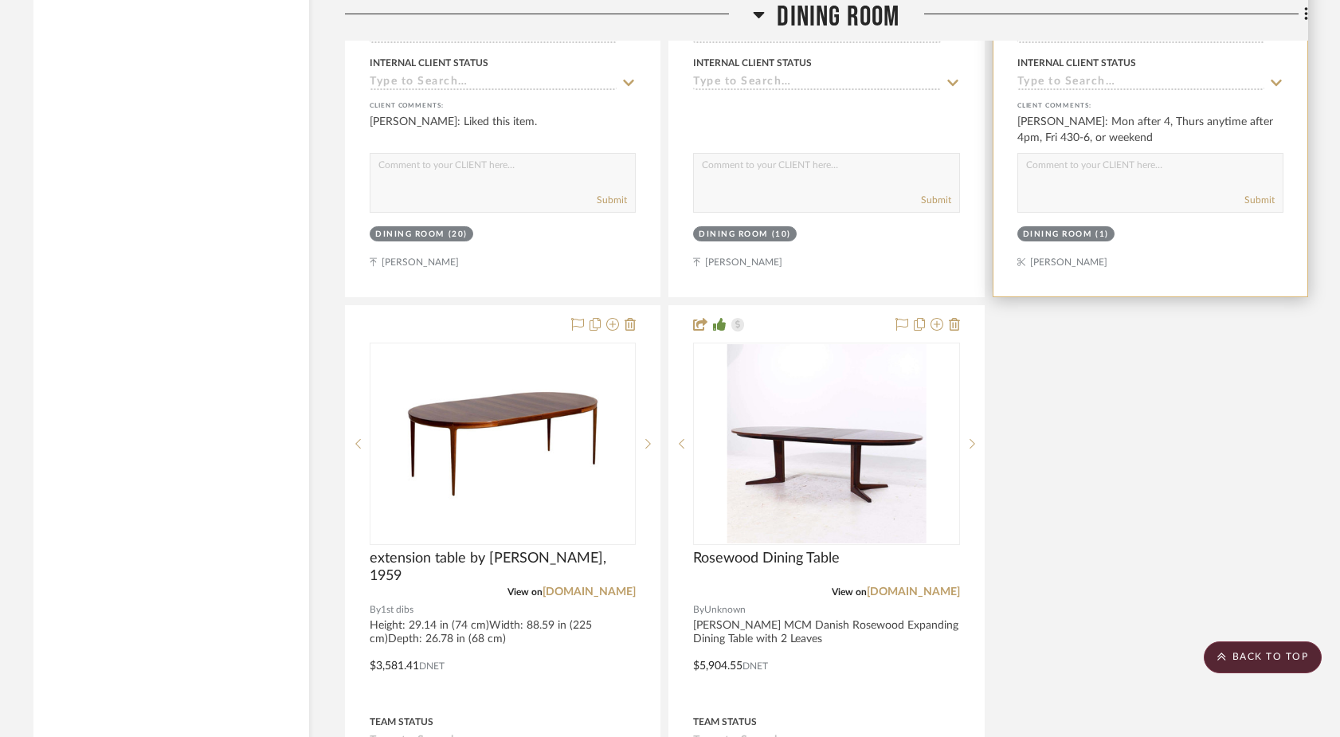
scroll to position [12912, 0]
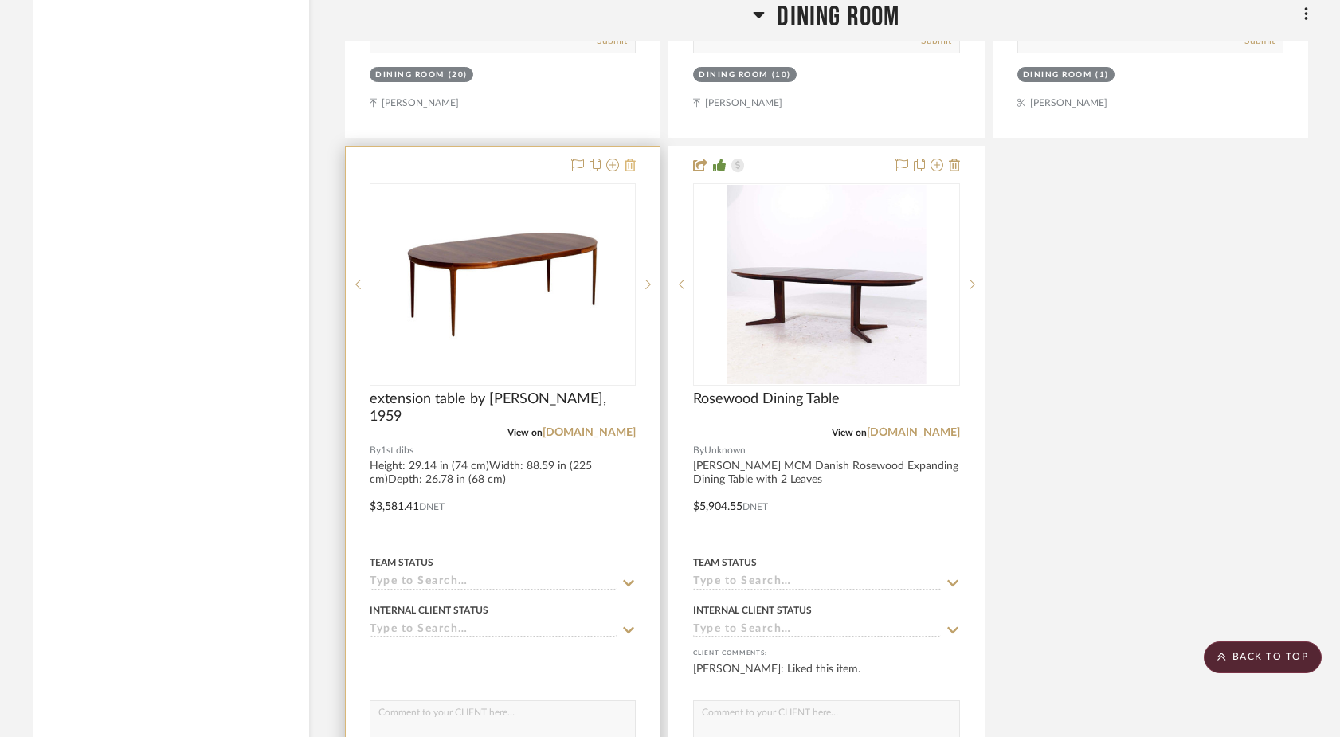
click at [629, 159] on icon at bounding box center [630, 165] width 11 height 13
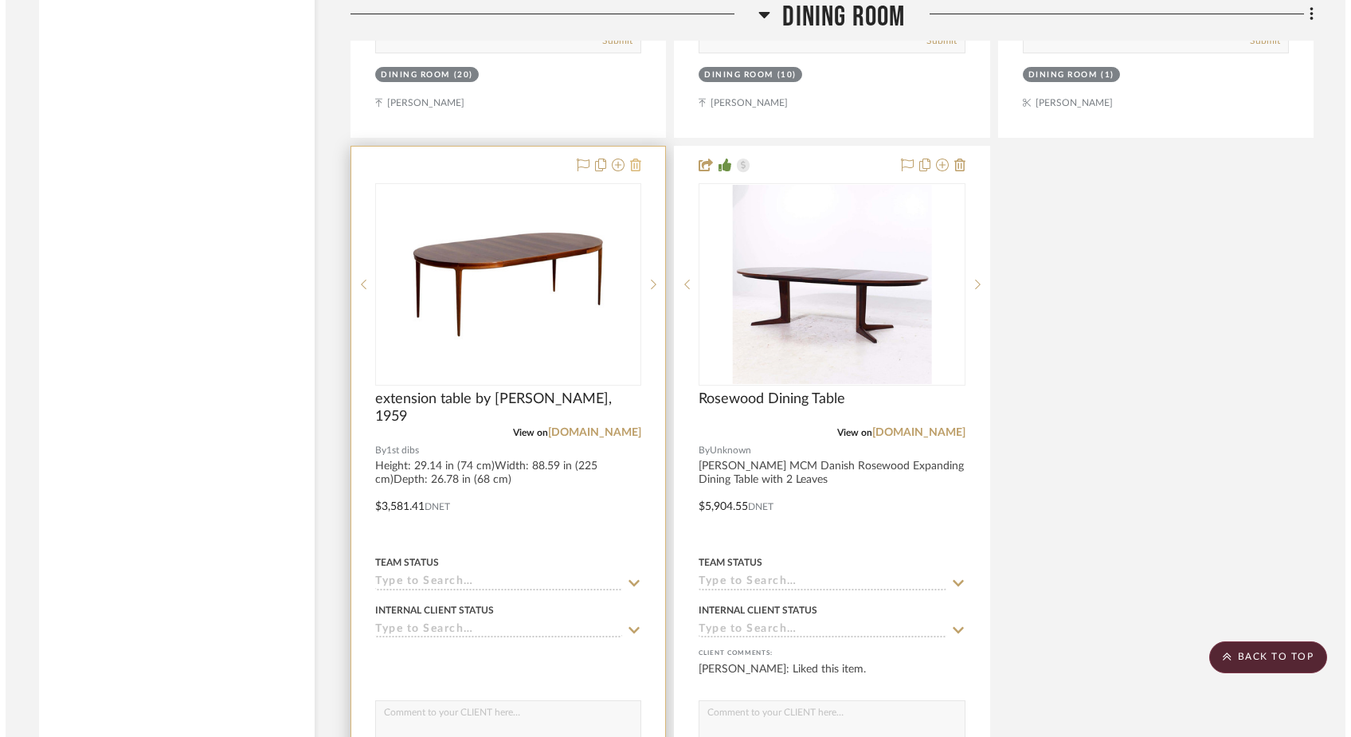
scroll to position [0, 0]
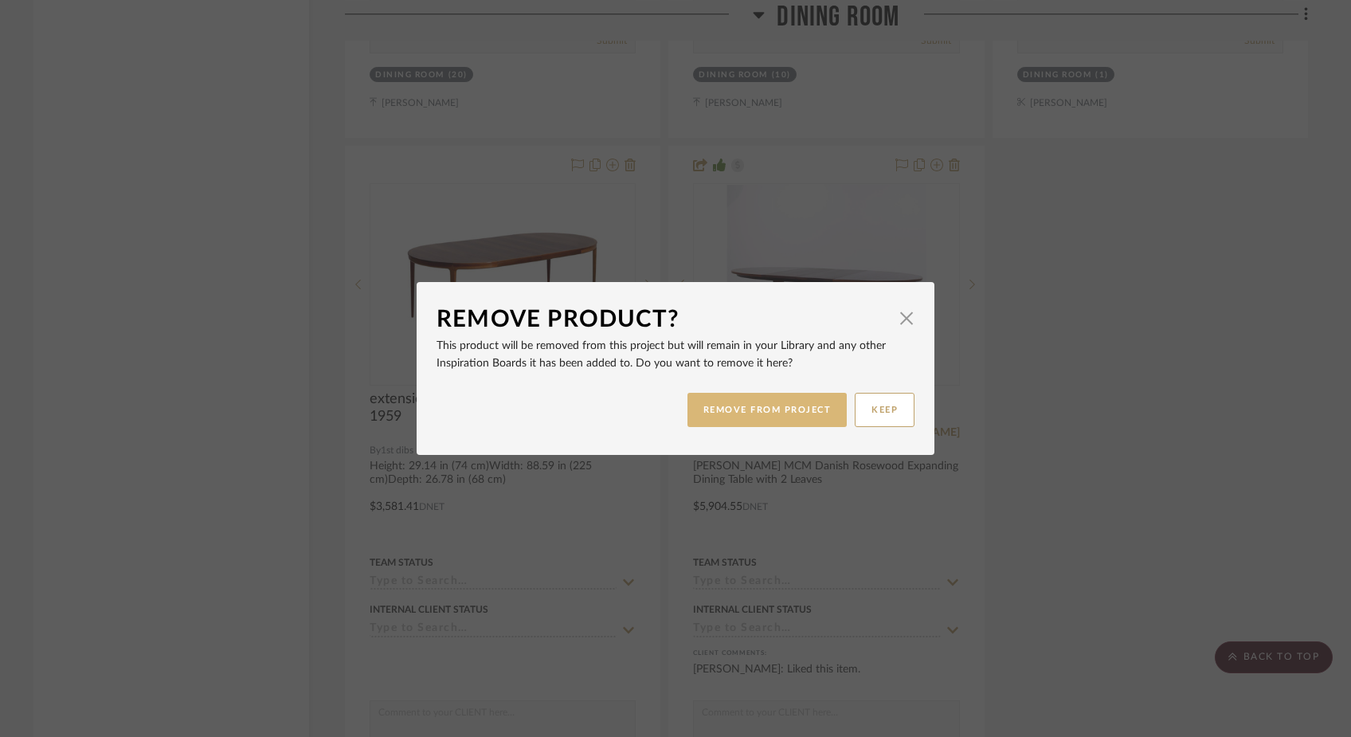
click at [748, 410] on button "REMOVE FROM PROJECT" at bounding box center [768, 410] width 160 height 34
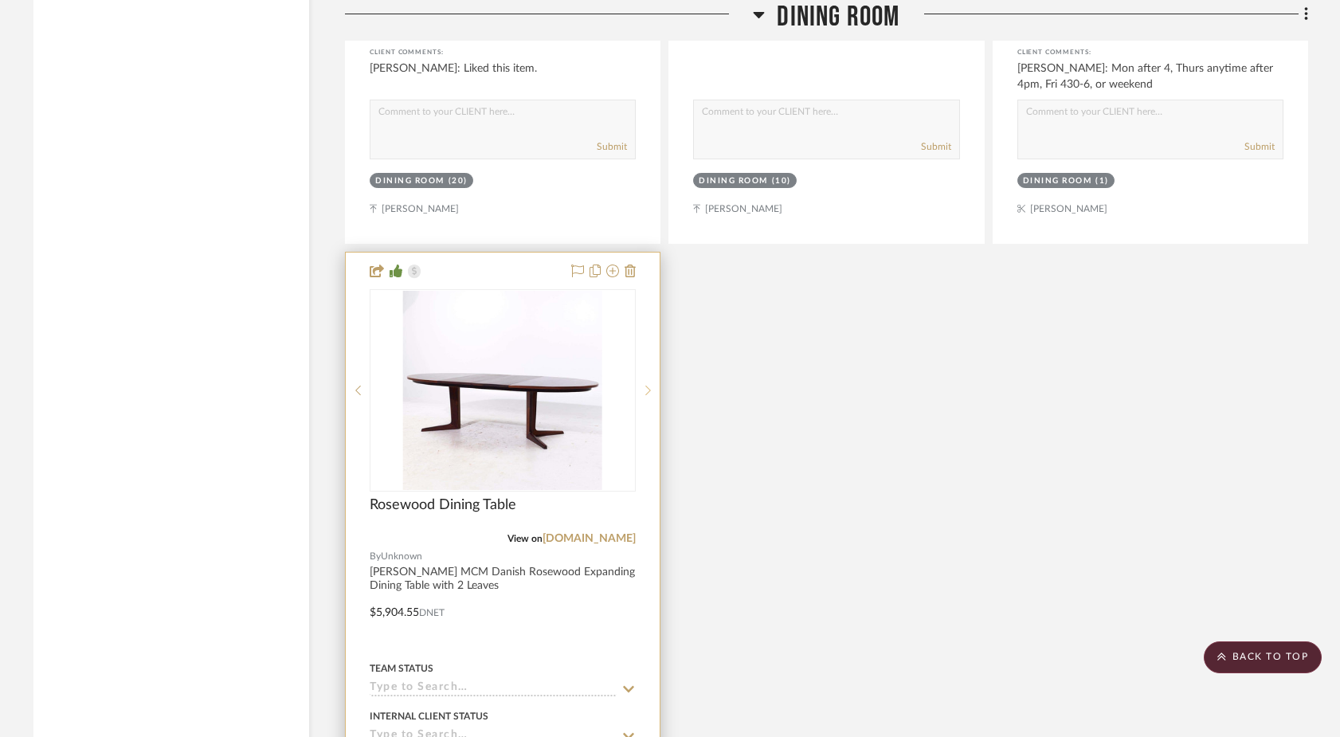
scroll to position [12805, 0]
click at [629, 265] on icon at bounding box center [630, 271] width 11 height 13
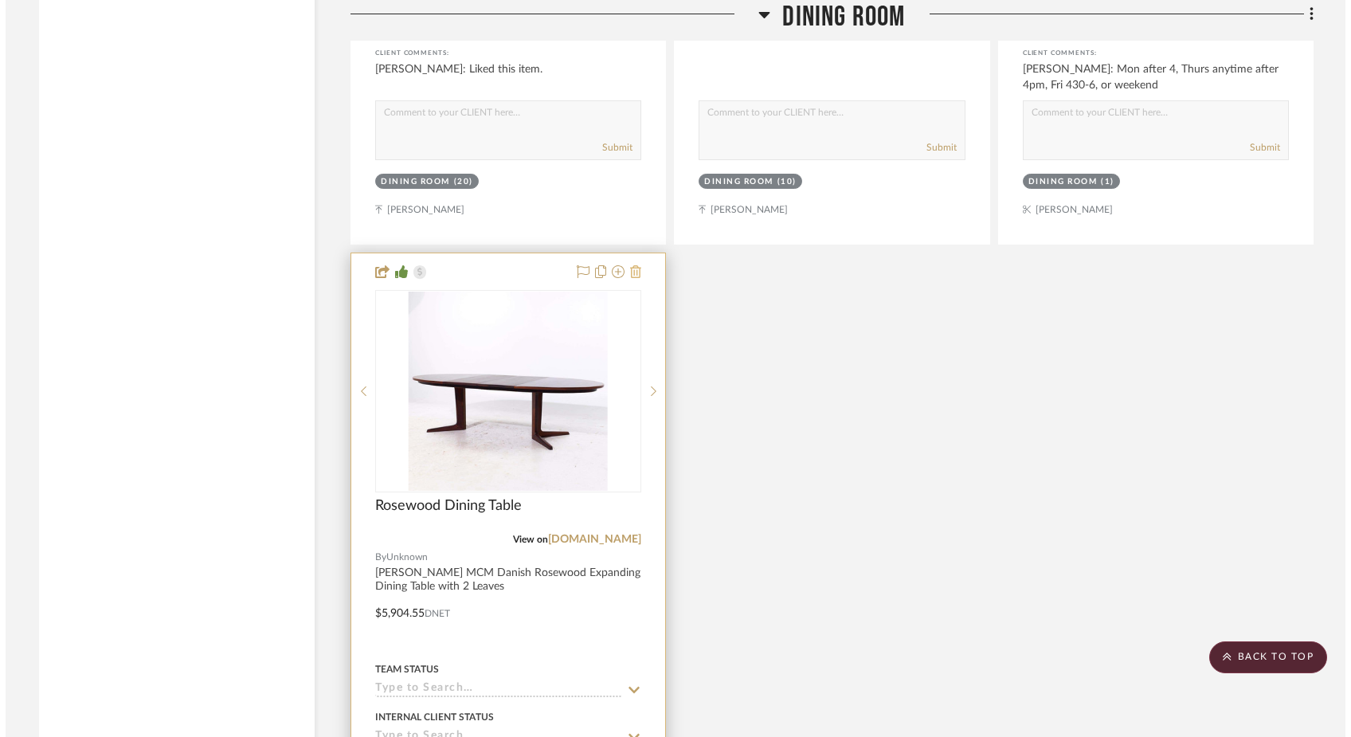
scroll to position [0, 0]
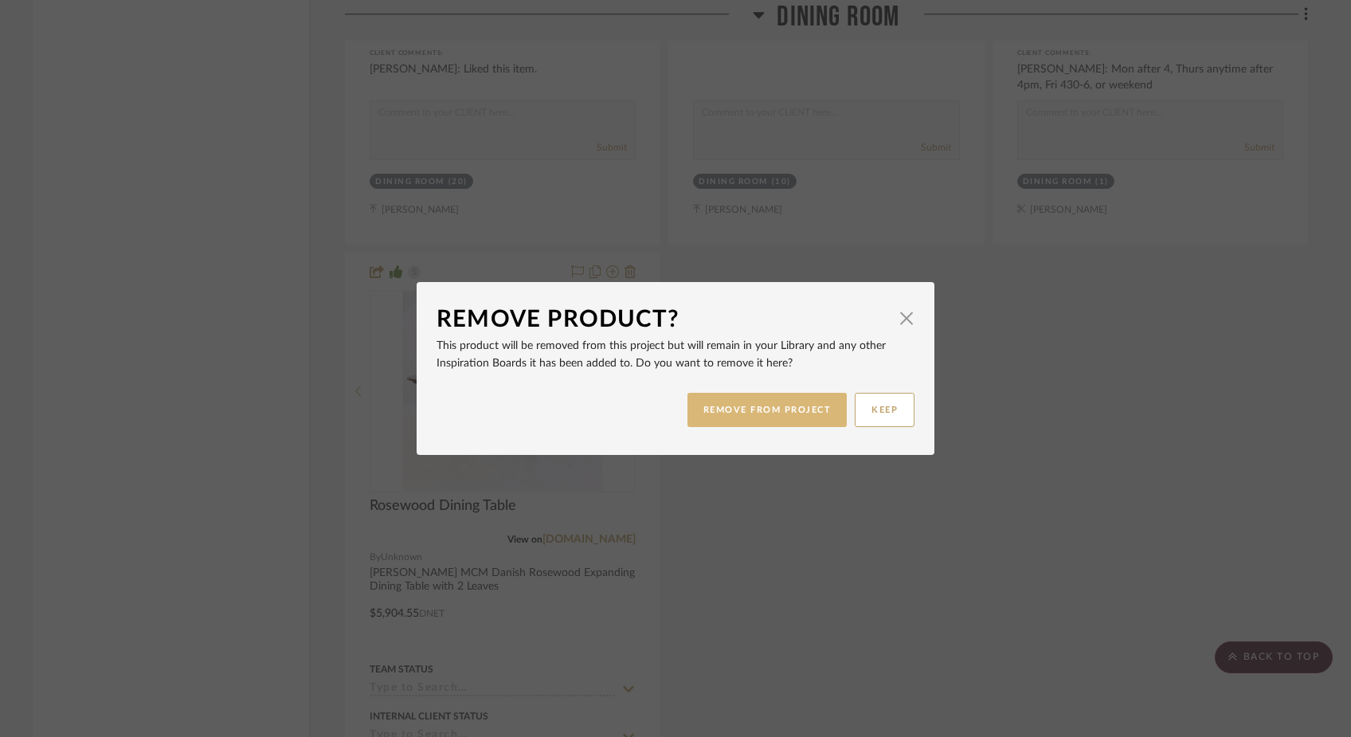
click at [739, 410] on button "REMOVE FROM PROJECT" at bounding box center [768, 410] width 160 height 34
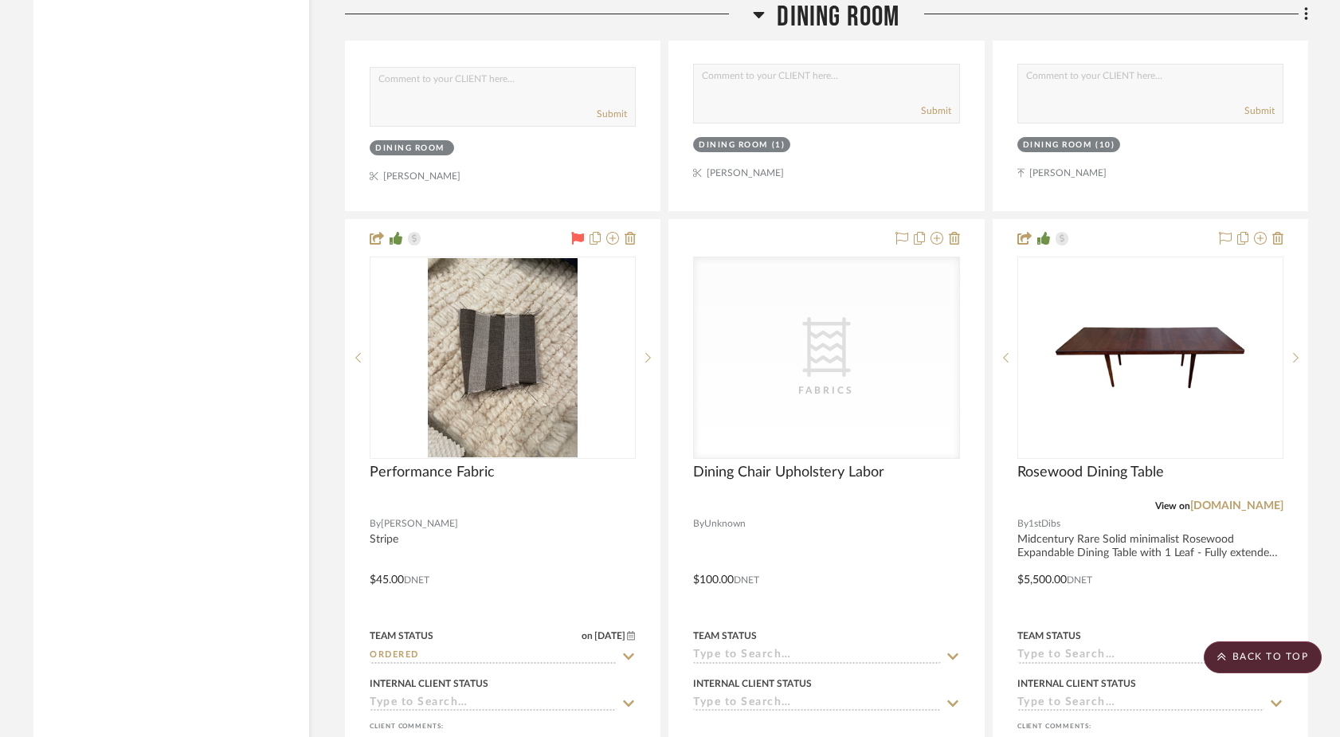
scroll to position [12125, 0]
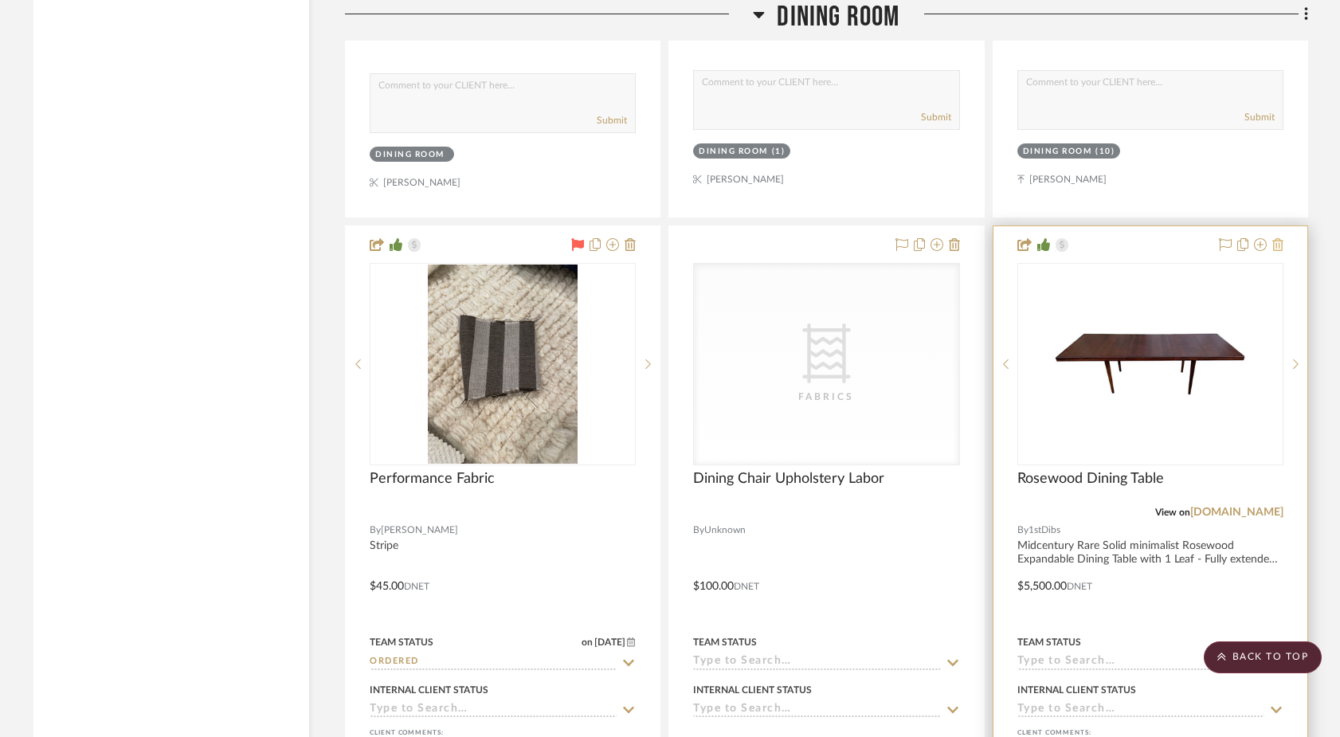
click at [1049, 238] on icon at bounding box center [1277, 244] width 11 height 13
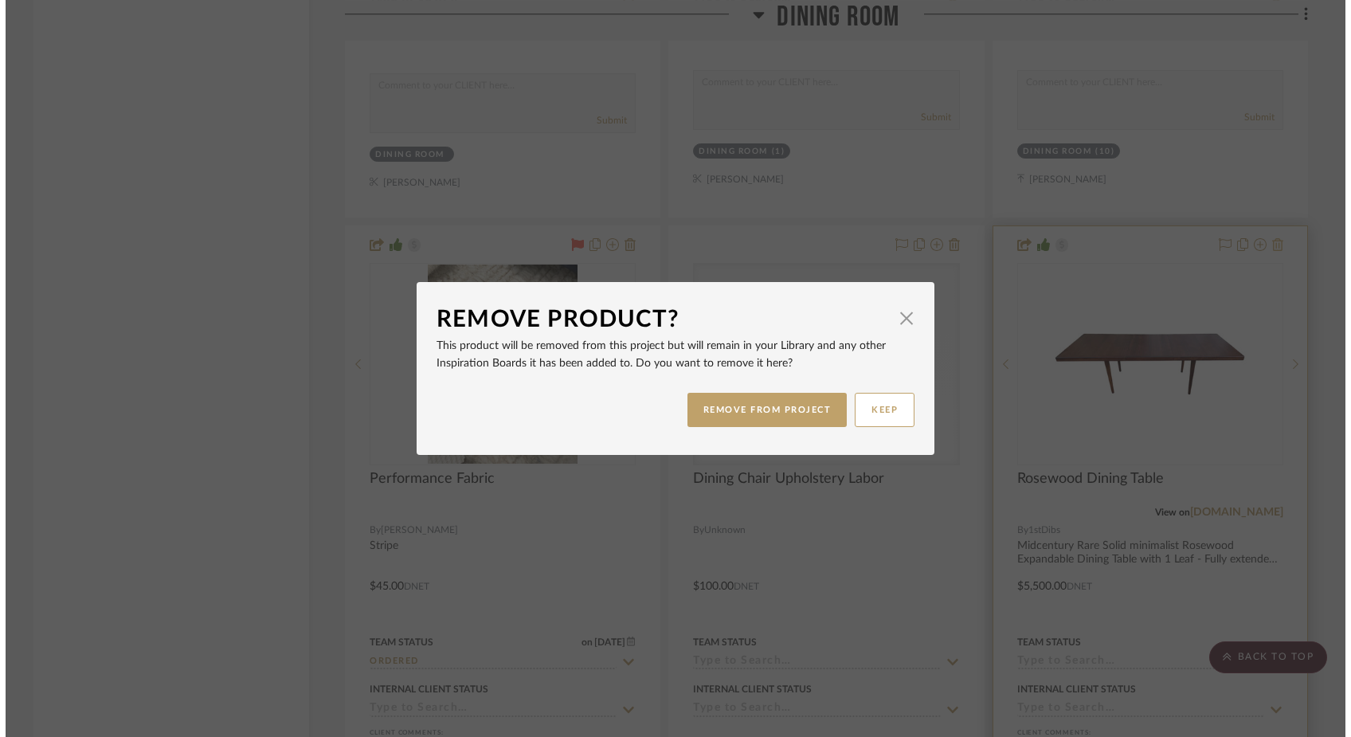
scroll to position [0, 0]
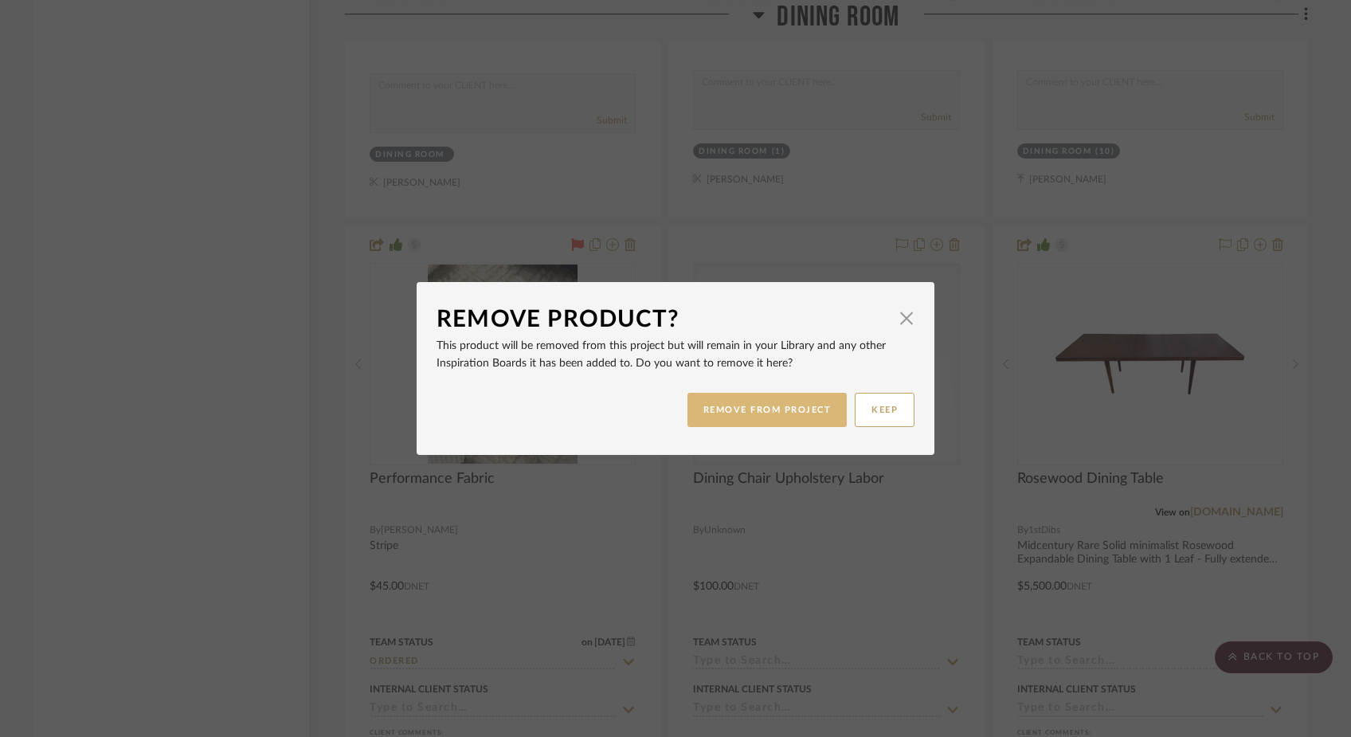
click at [800, 403] on button "REMOVE FROM PROJECT" at bounding box center [768, 410] width 160 height 34
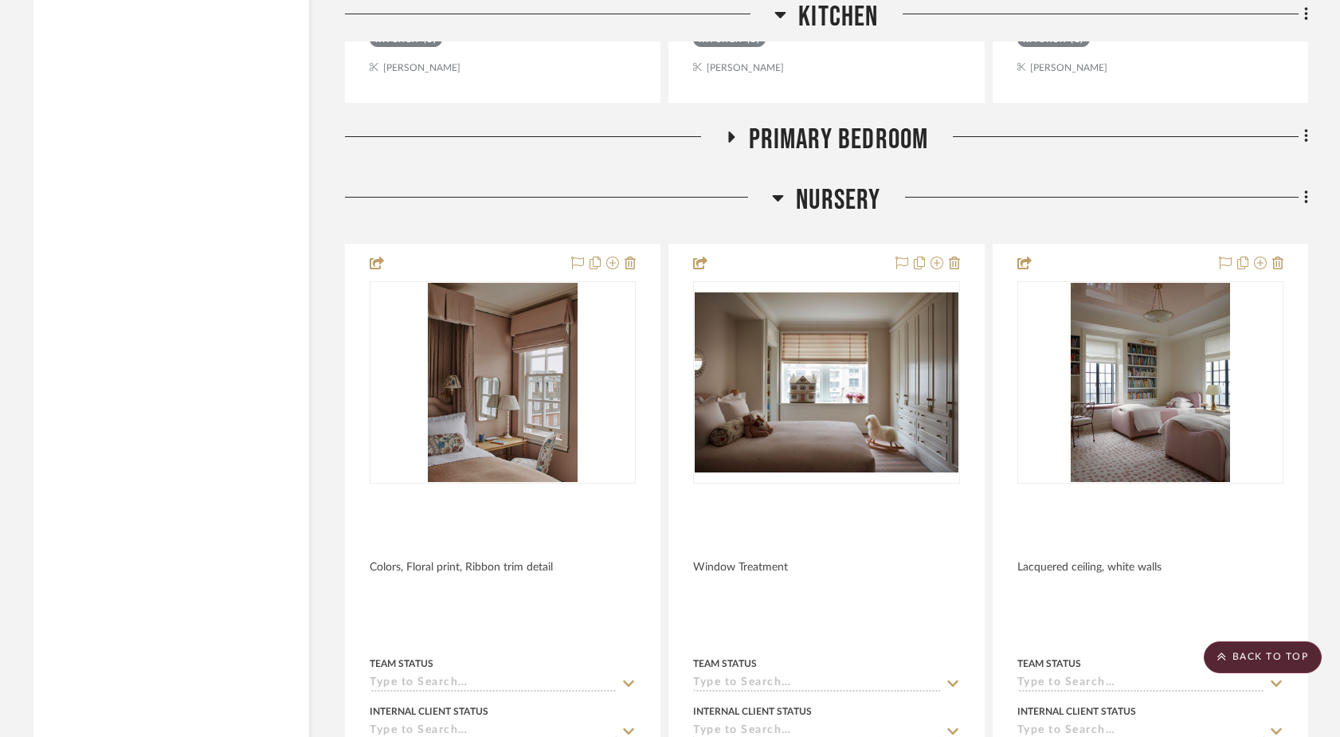
scroll to position [14493, 0]
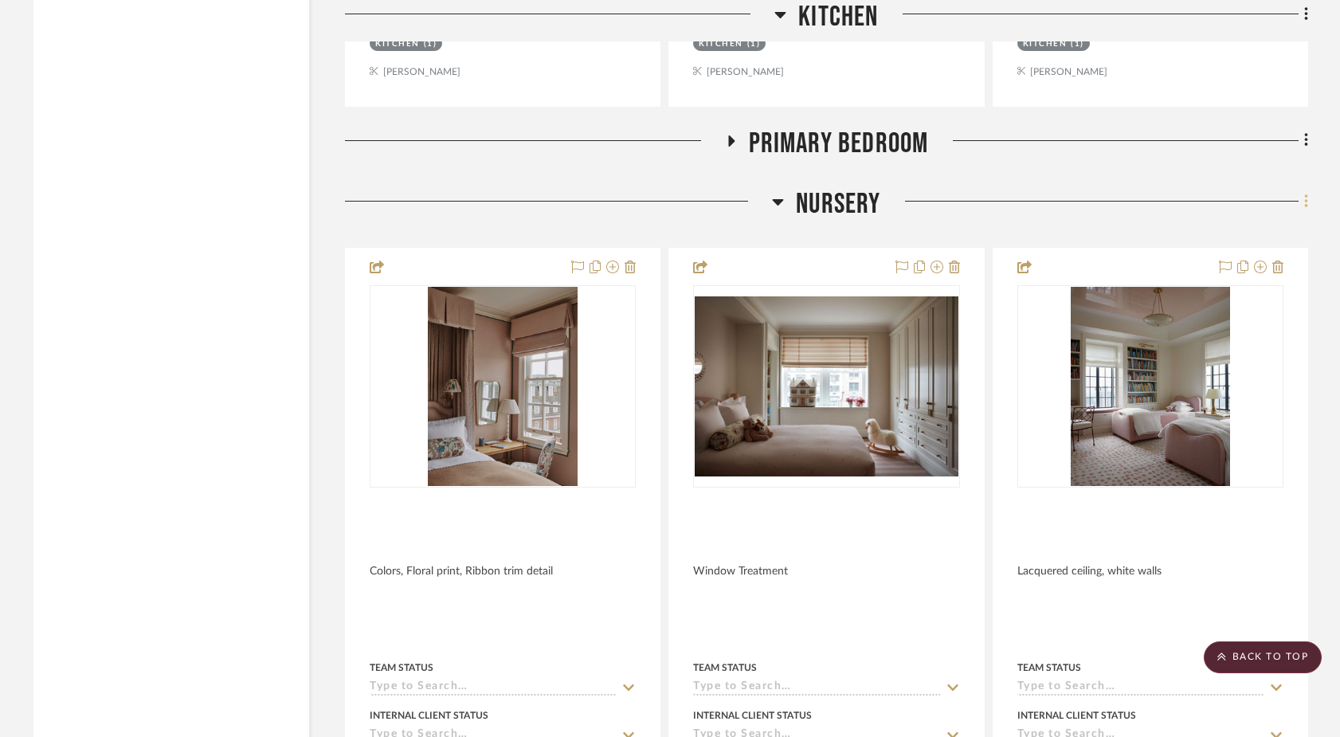
click at [1049, 194] on icon at bounding box center [1305, 201] width 3 height 14
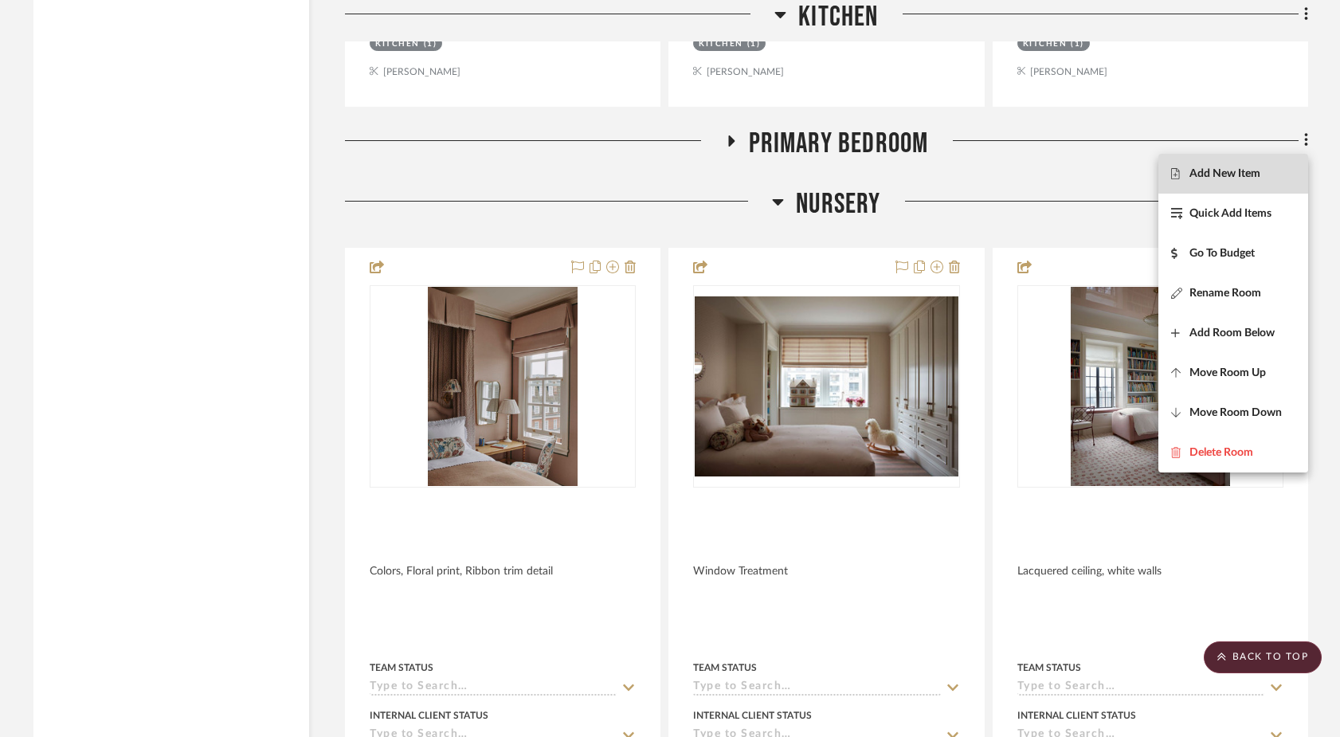
click at [1049, 171] on span "Add New Item" at bounding box center [1233, 174] width 124 height 14
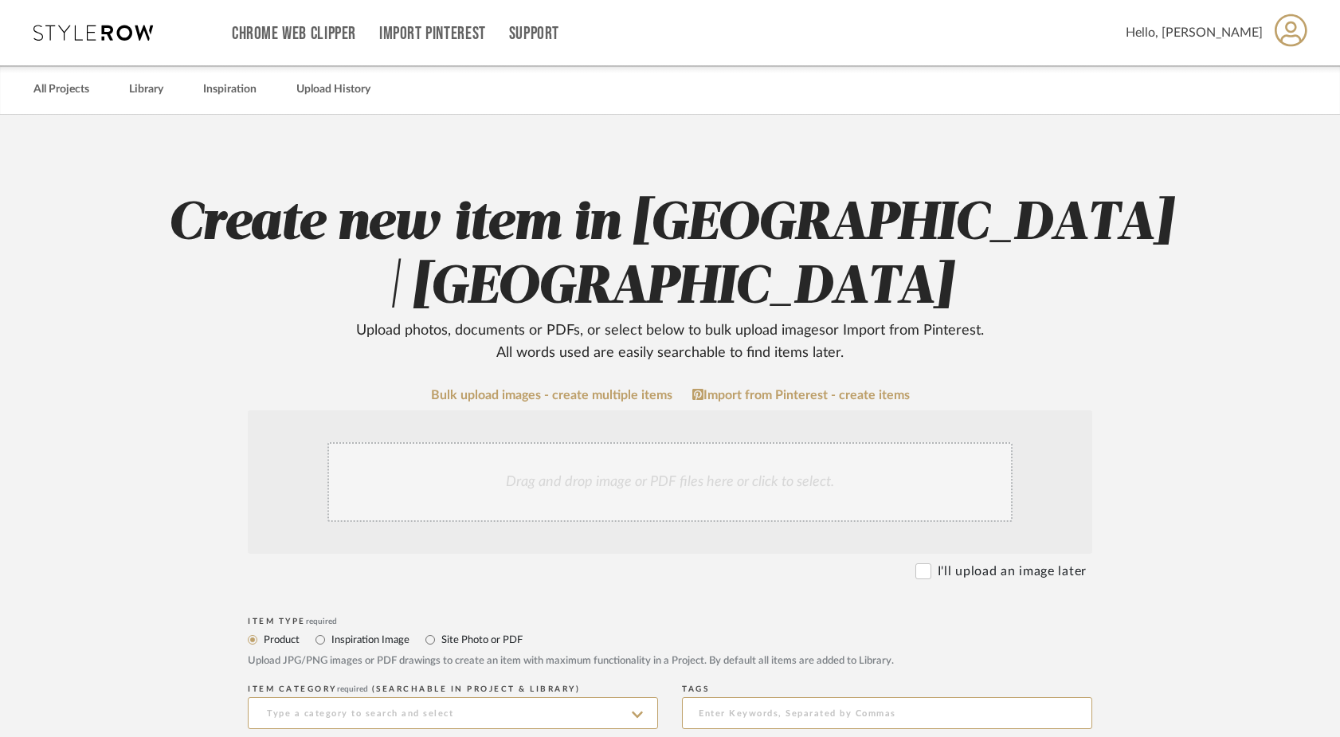
click at [603, 472] on div "Drag and drop image or PDF files here or click to select." at bounding box center [669, 482] width 685 height 80
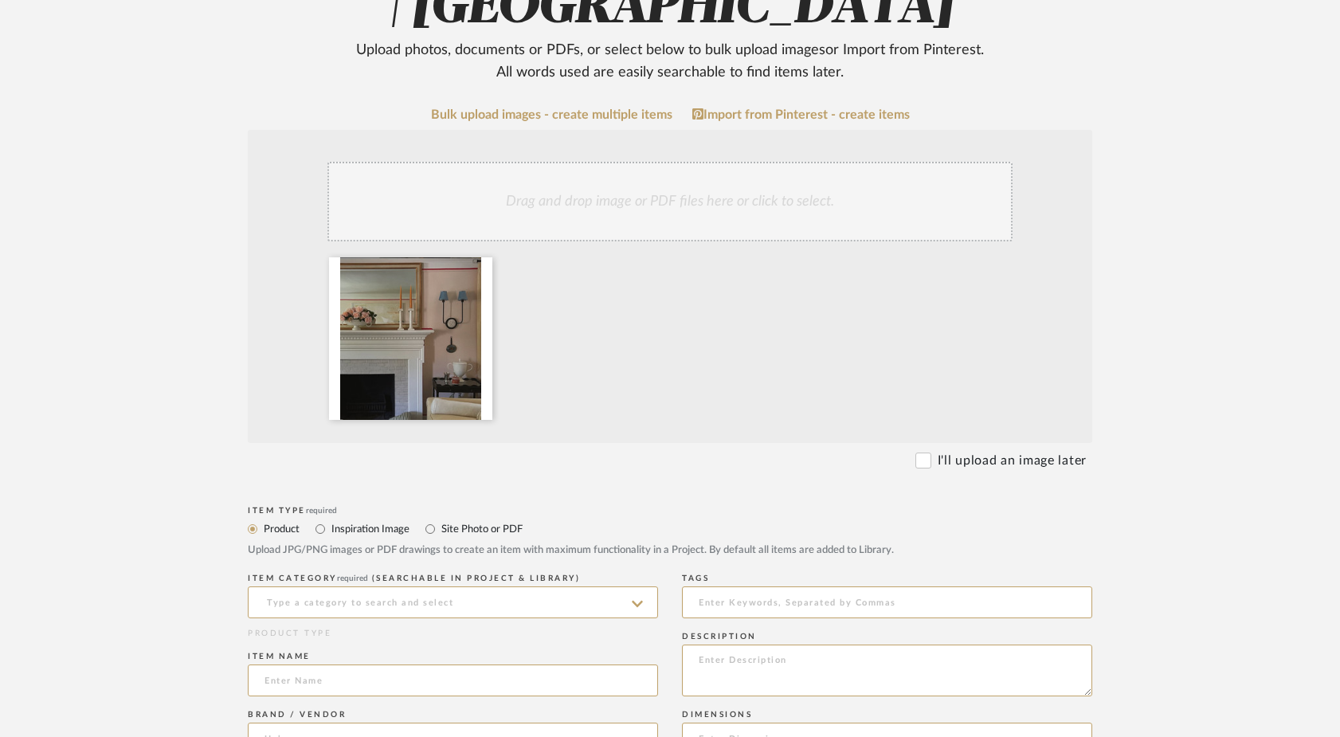
scroll to position [519, 0]
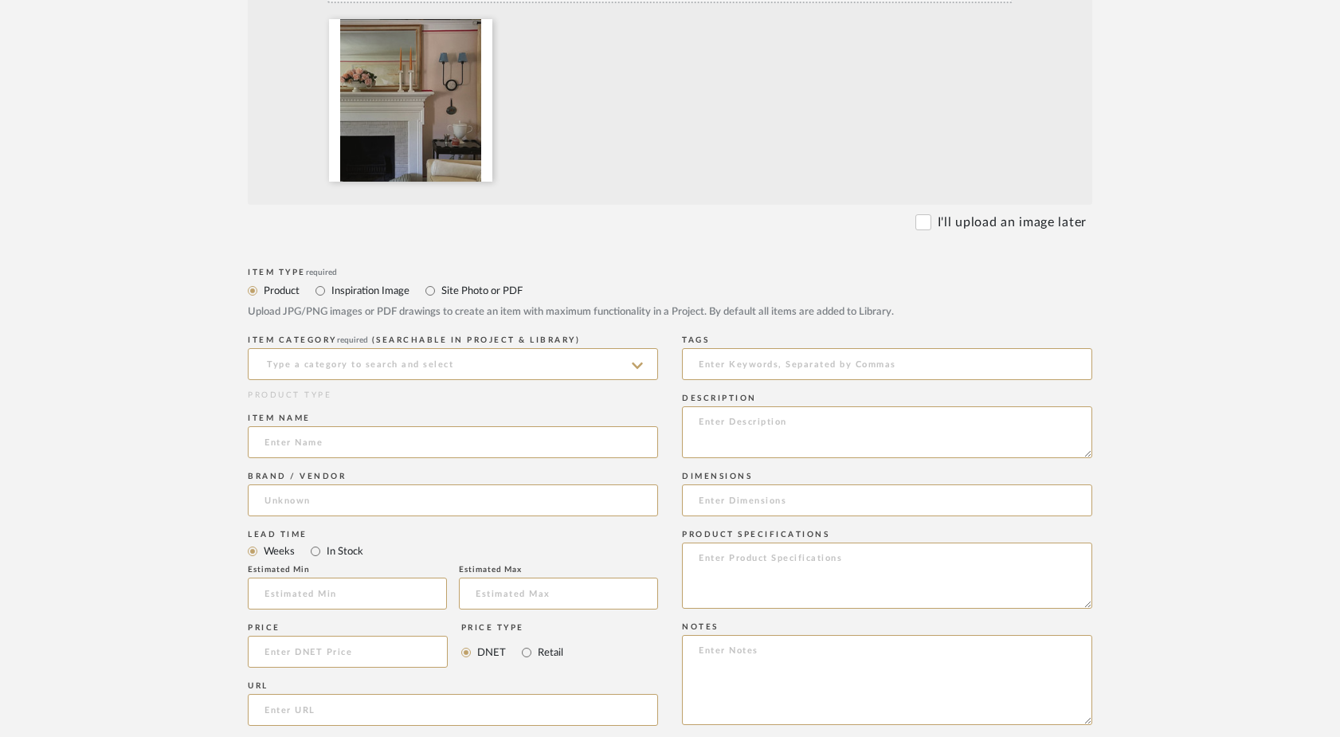
click at [374, 295] on label "Inspiration Image" at bounding box center [370, 291] width 80 height 18
click at [330, 295] on input "Inspiration Image" at bounding box center [320, 290] width 19 height 19
radio input "true"
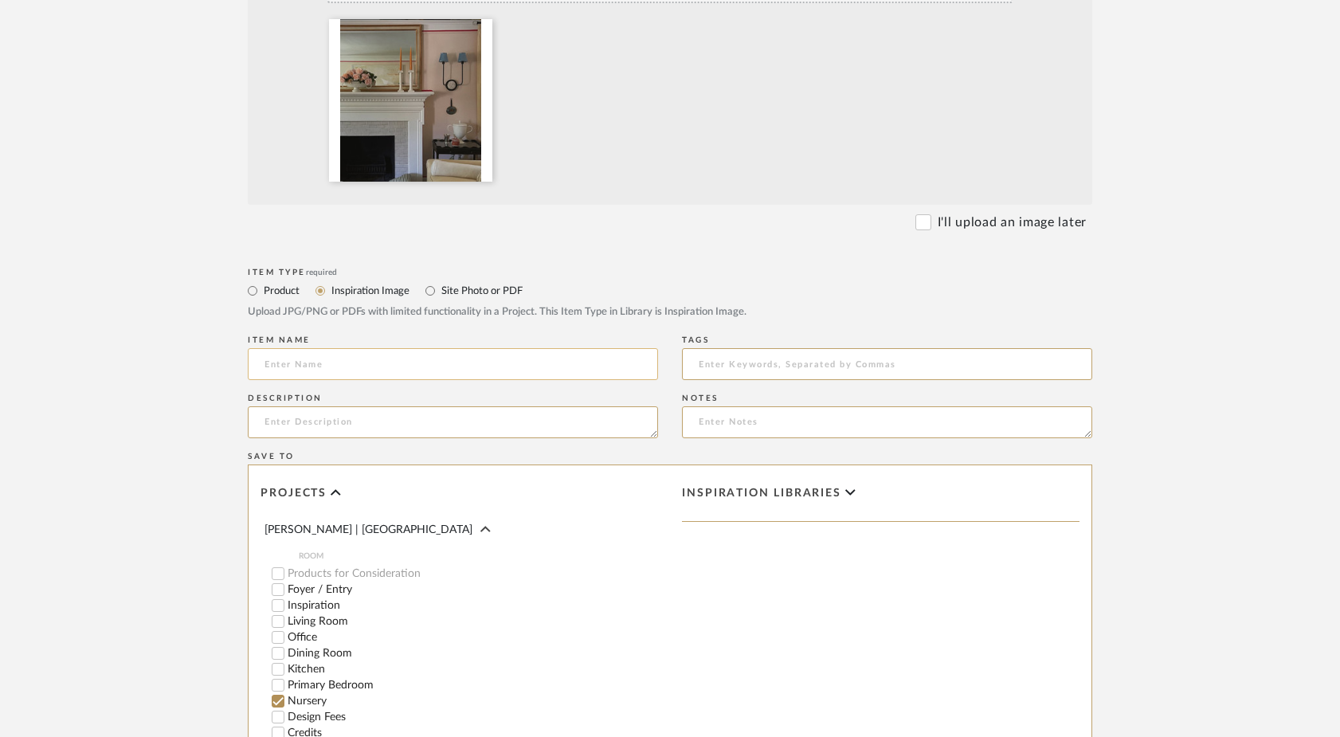
click at [339, 360] on input at bounding box center [453, 364] width 410 height 32
type input "Ribbon Detail"
click at [433, 392] on div "Description" at bounding box center [453, 419] width 410 height 58
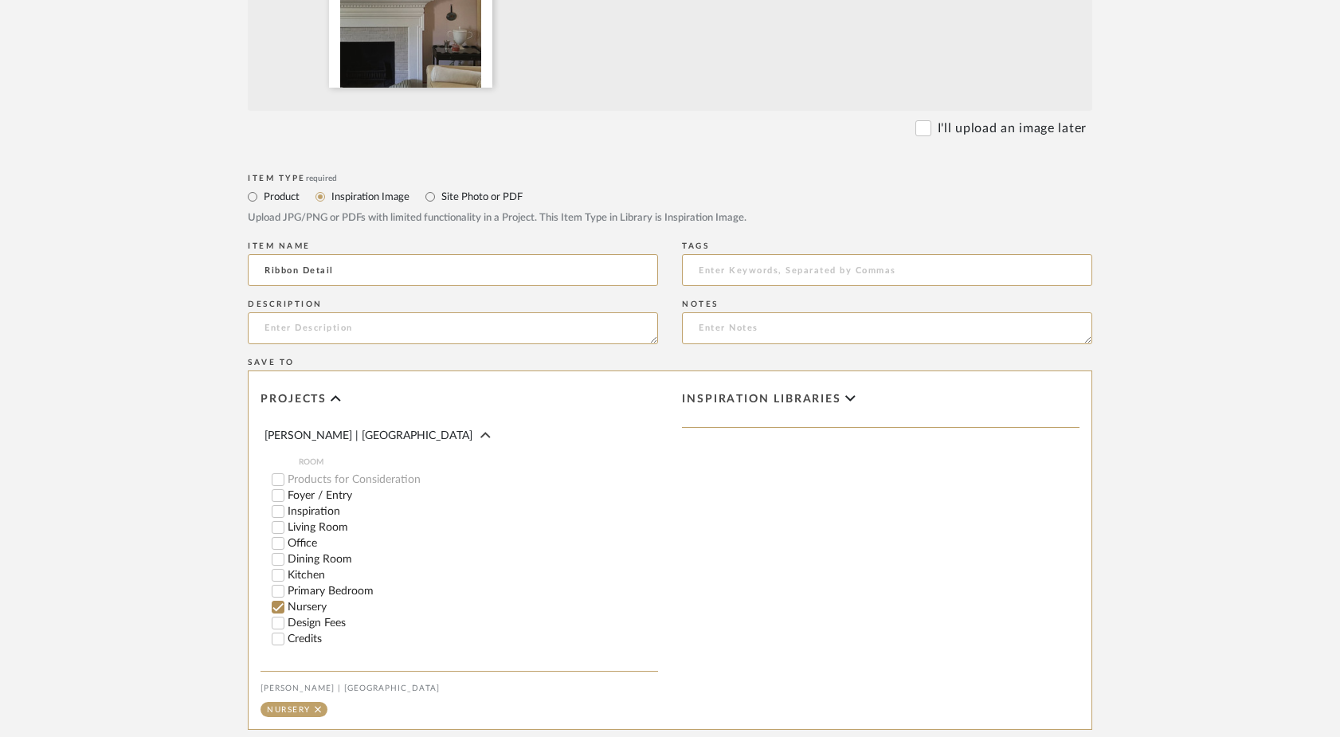
scroll to position [736, 0]
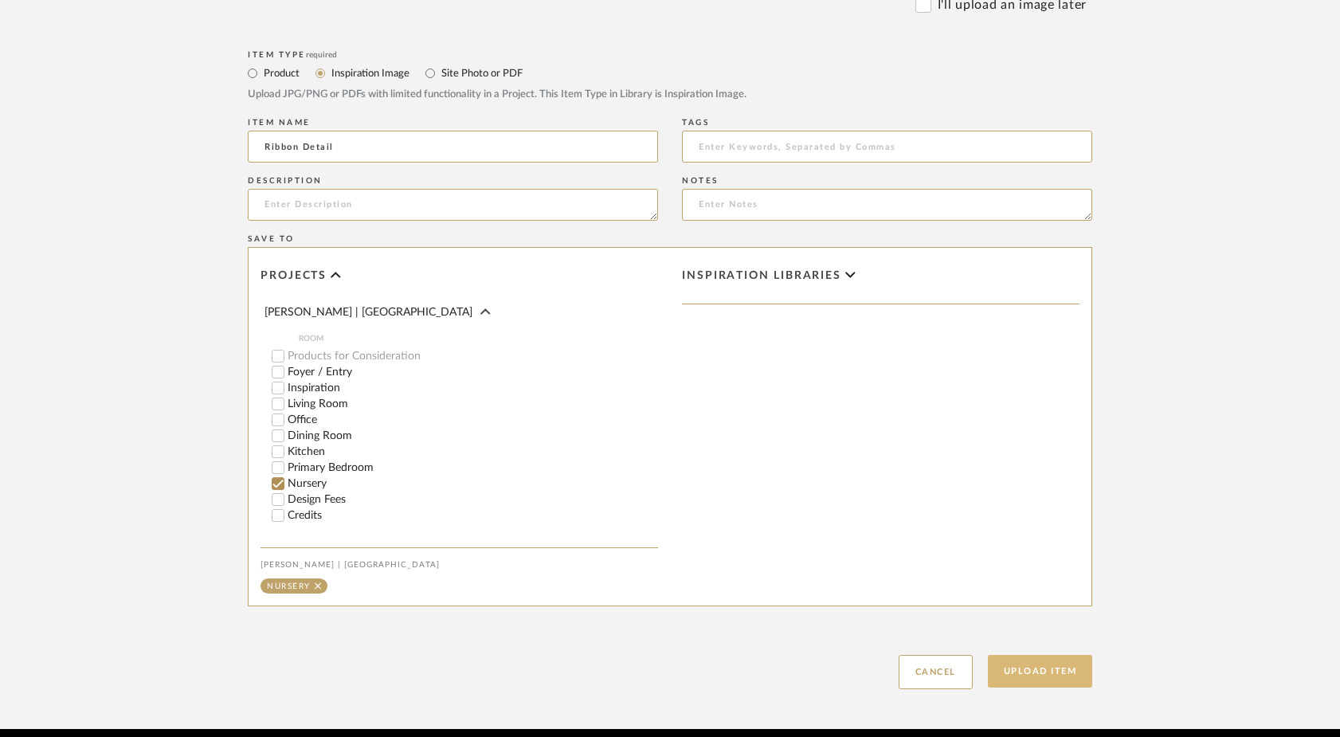
click at [1029, 680] on button "Upload Item" at bounding box center [1040, 671] width 105 height 33
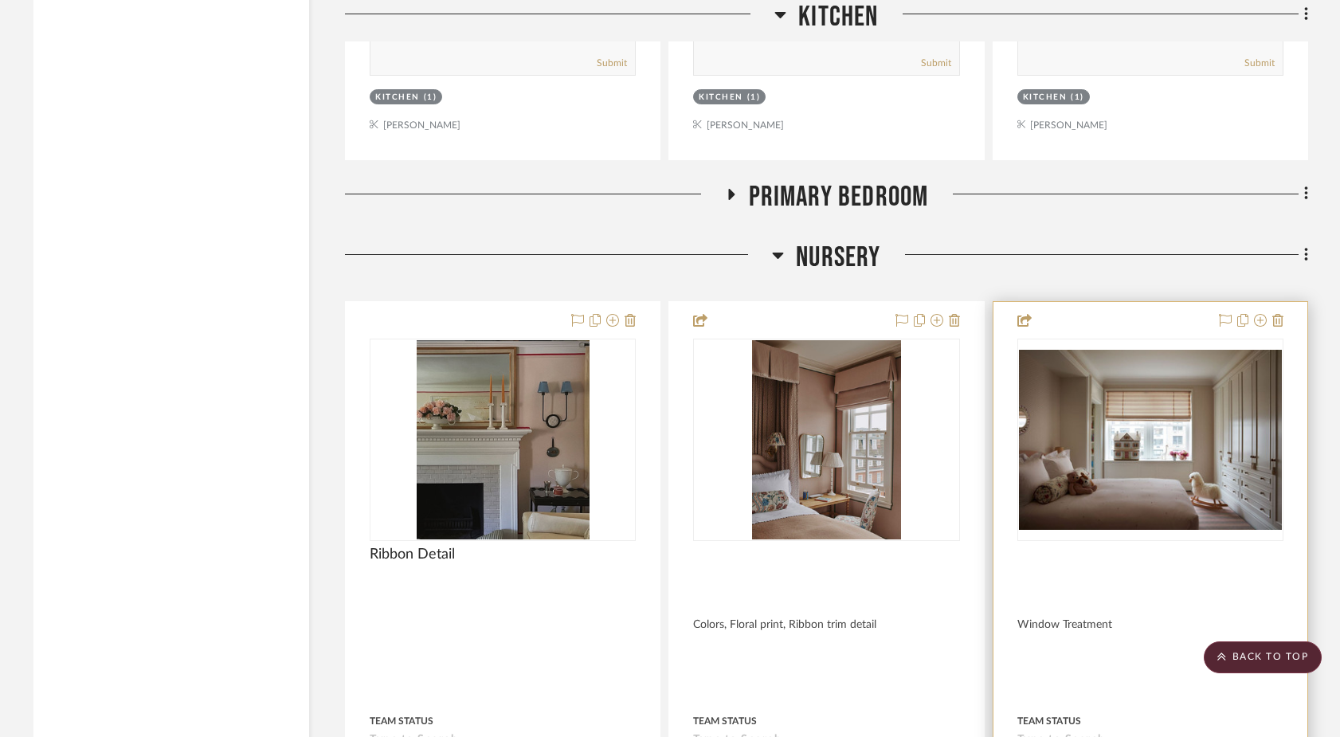
scroll to position [12997, 0]
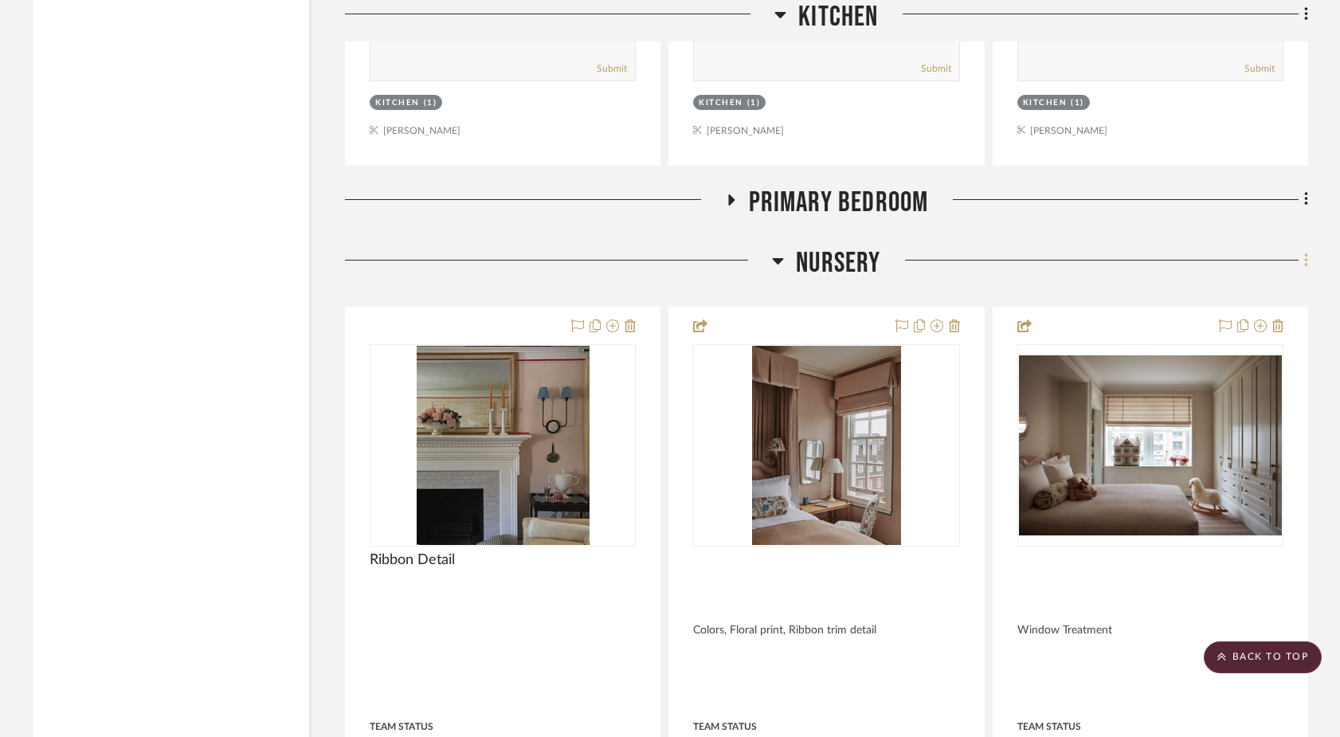
click at [1049, 252] on icon at bounding box center [1306, 261] width 5 height 18
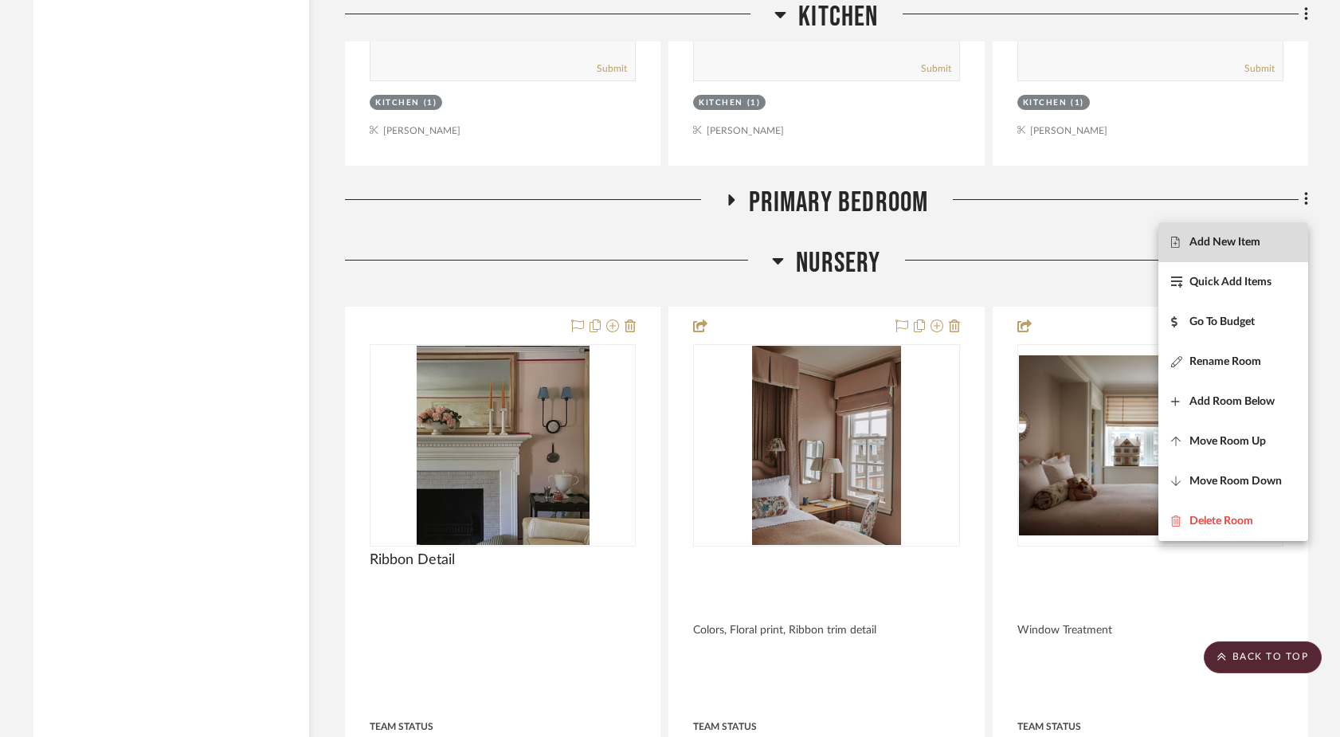
click at [1049, 245] on span "Add New Item" at bounding box center [1225, 242] width 71 height 14
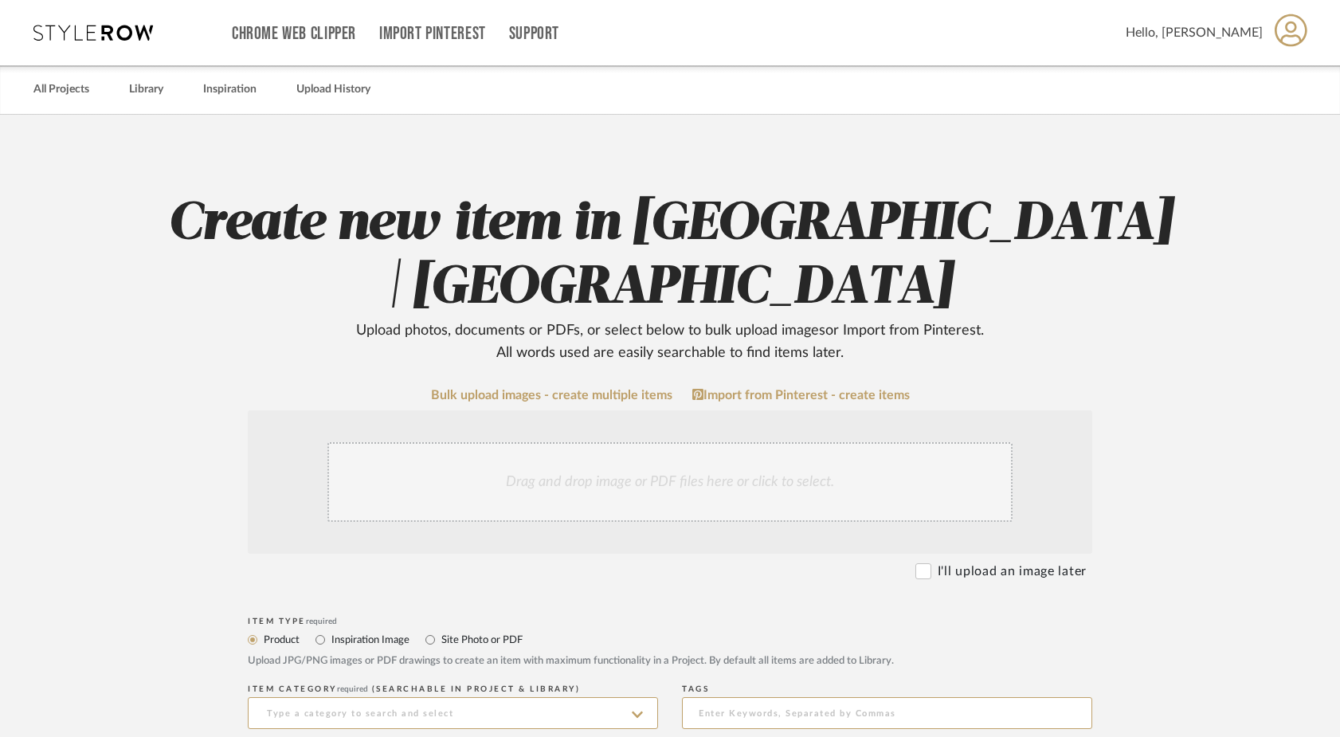
click at [500, 464] on div "Drag and drop image or PDF files here or click to select." at bounding box center [669, 482] width 685 height 80
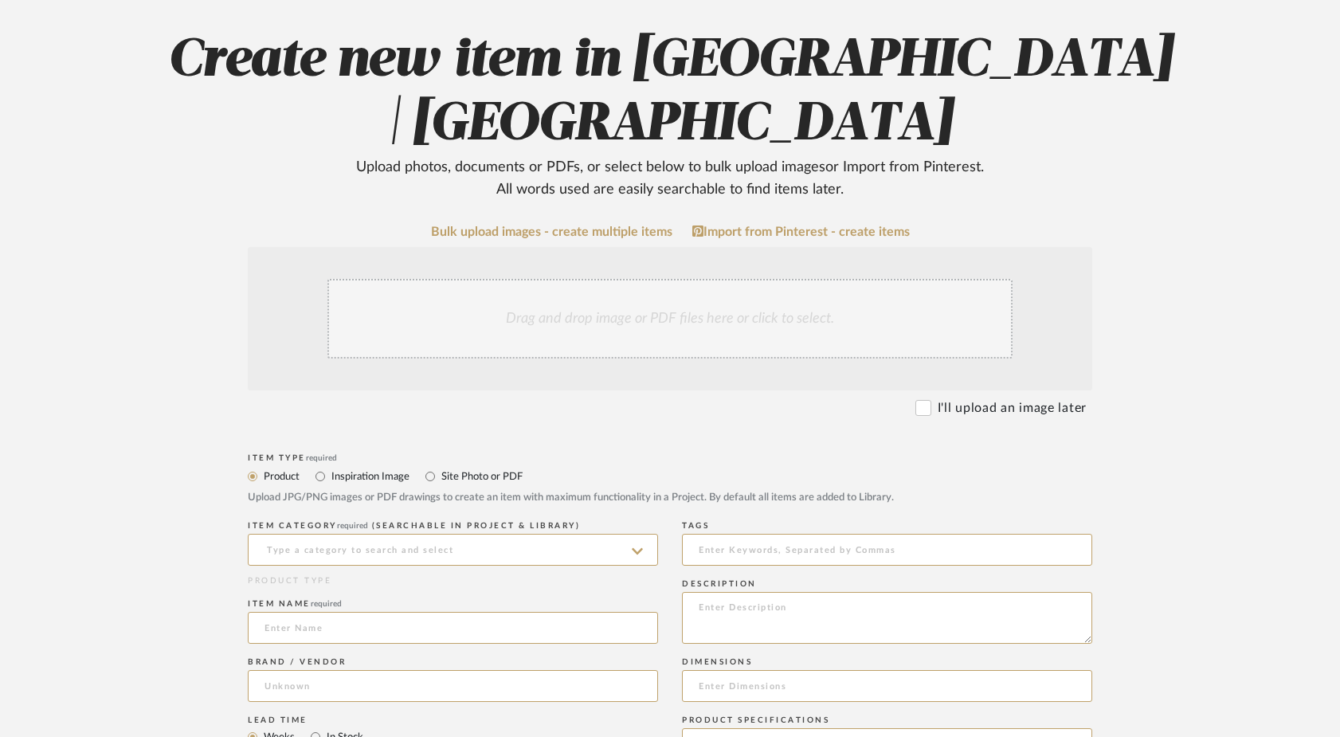
scroll to position [158, 0]
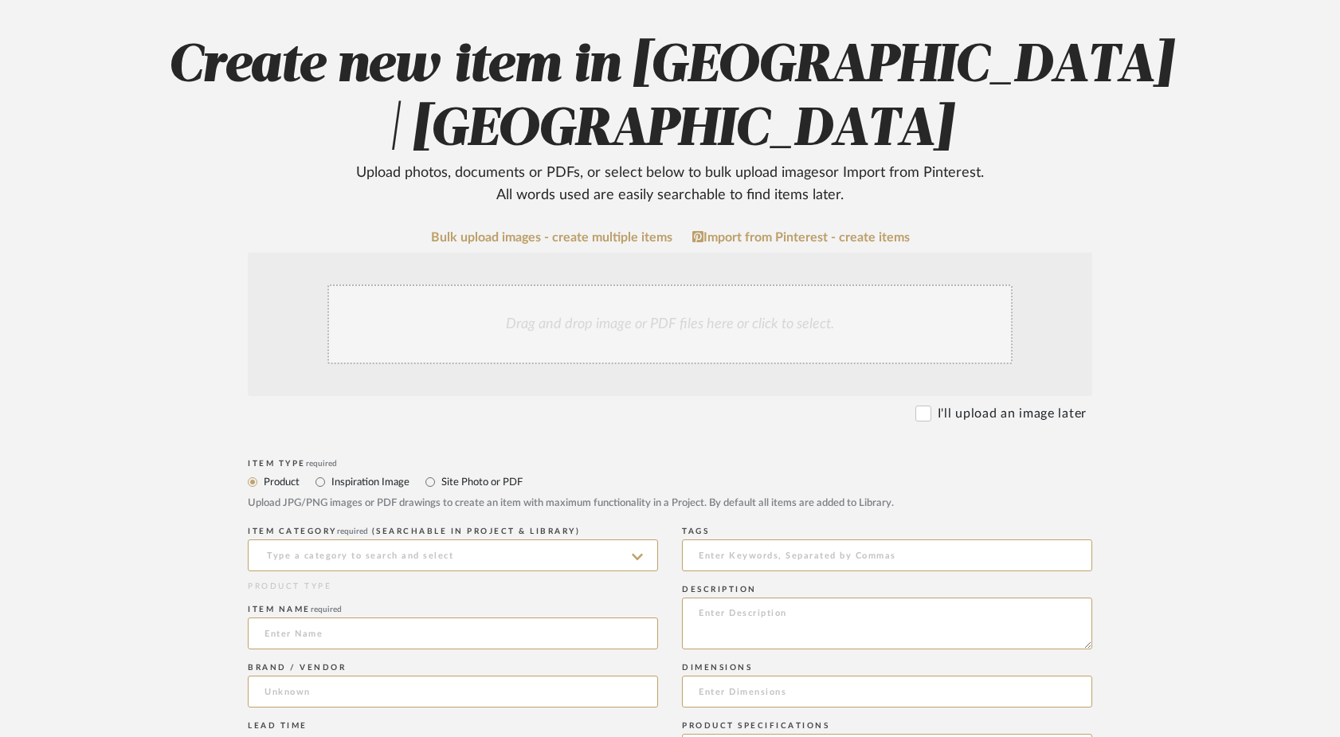
click at [529, 320] on div "Drag and drop image or PDF files here or click to select." at bounding box center [669, 324] width 685 height 80
click at [723, 350] on div "Drag and drop image or PDF files here or click to select." at bounding box center [669, 324] width 685 height 80
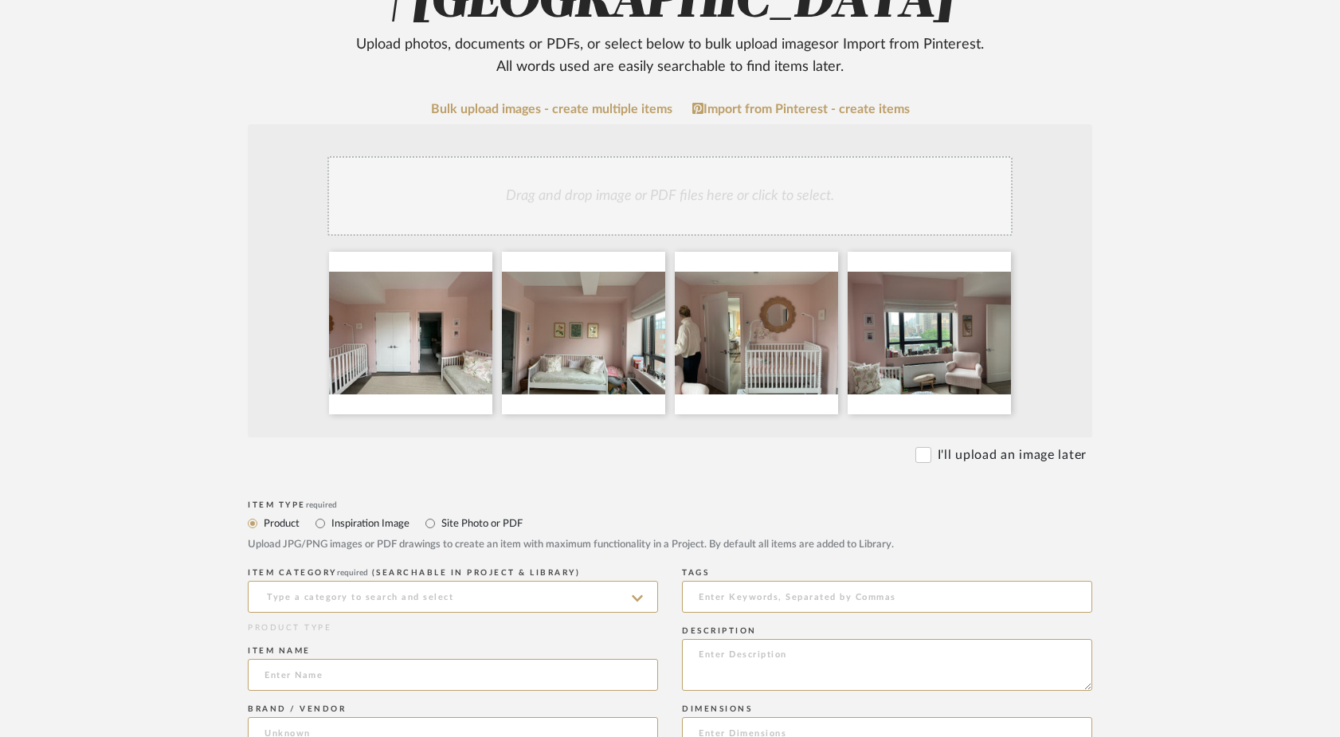
scroll to position [287, 0]
click at [448, 525] on label "Site Photo or PDF" at bounding box center [481, 523] width 83 height 18
click at [440, 525] on input "Site Photo or PDF" at bounding box center [430, 522] width 19 height 19
radio input "true"
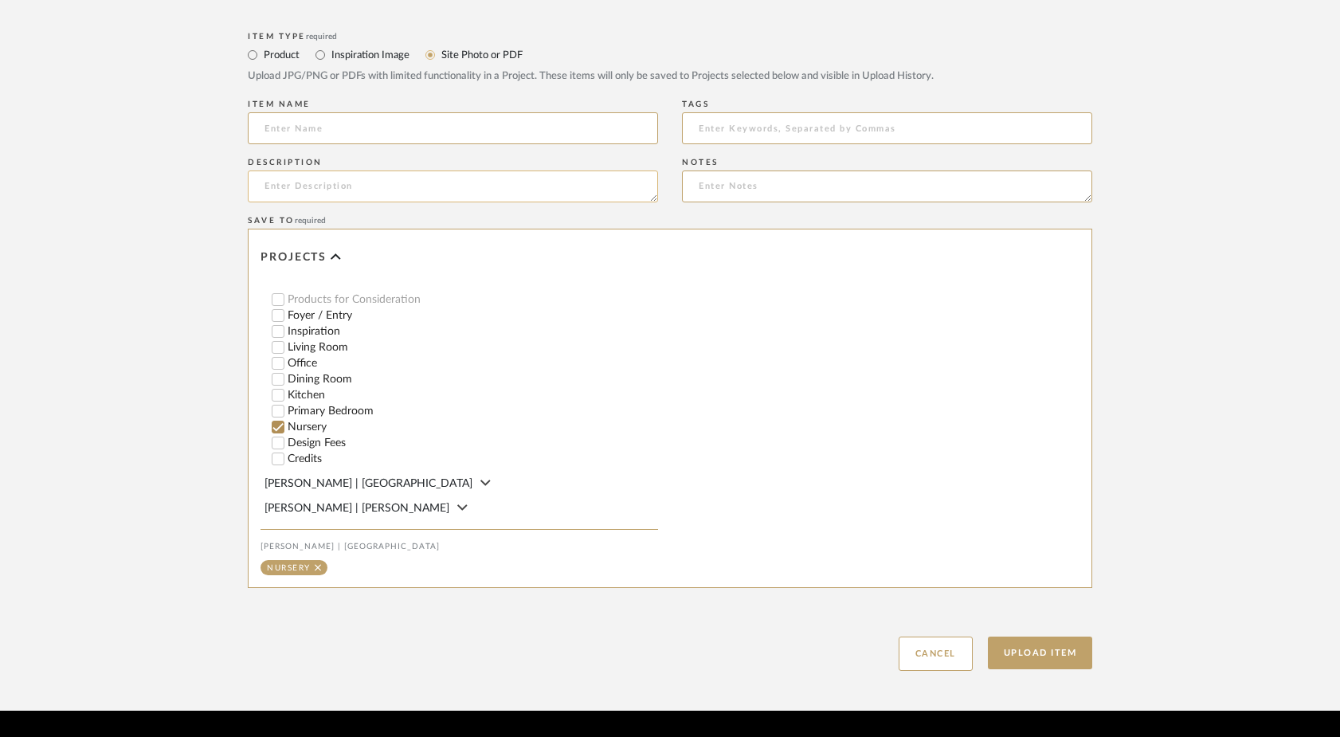
scroll to position [802, 0]
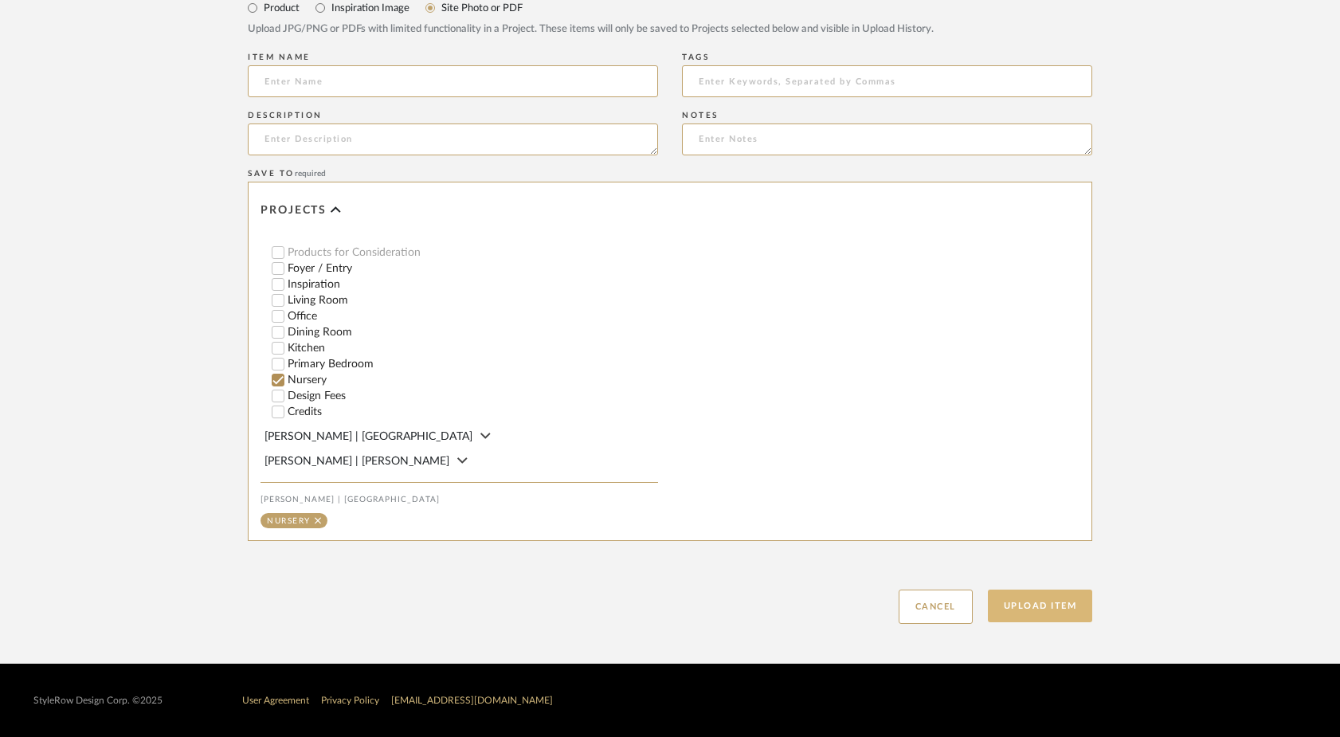
click at [1035, 595] on button "Upload Item" at bounding box center [1040, 606] width 105 height 33
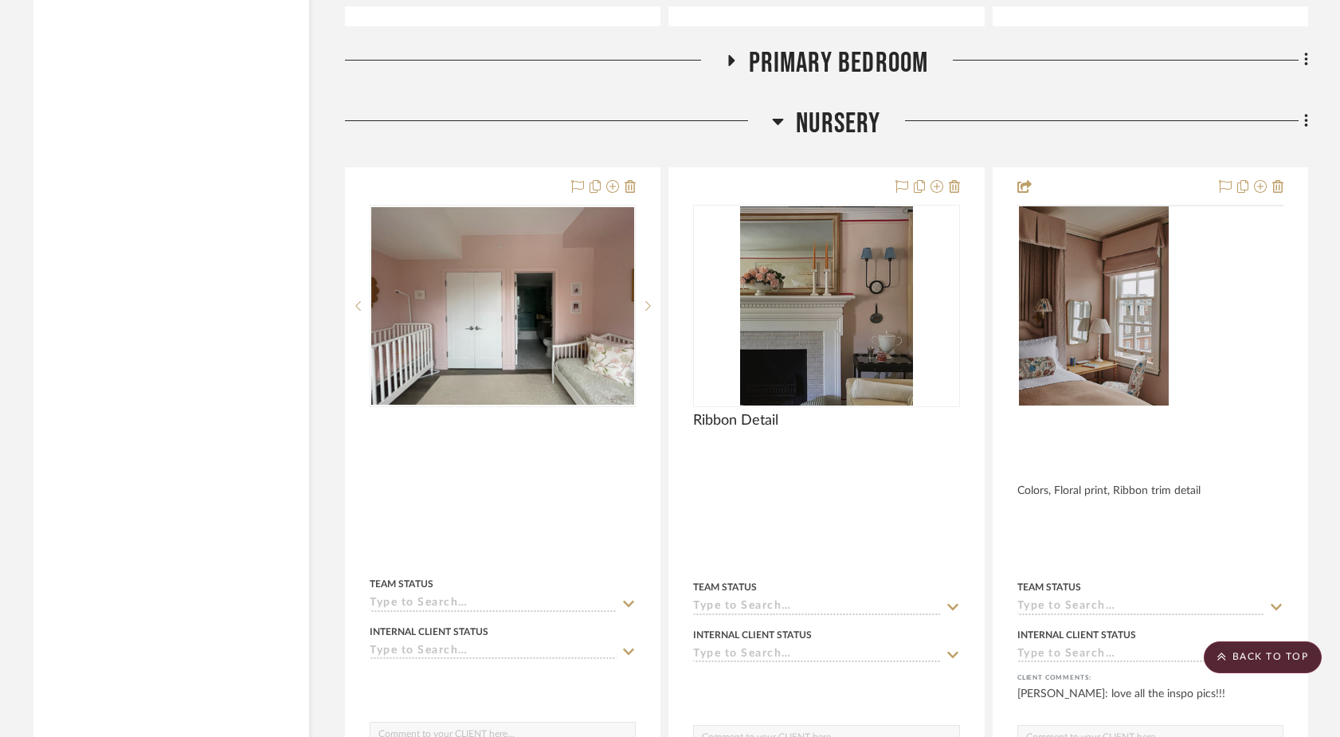
scroll to position [13169, 0]
